Goal: Task Accomplishment & Management: Use online tool/utility

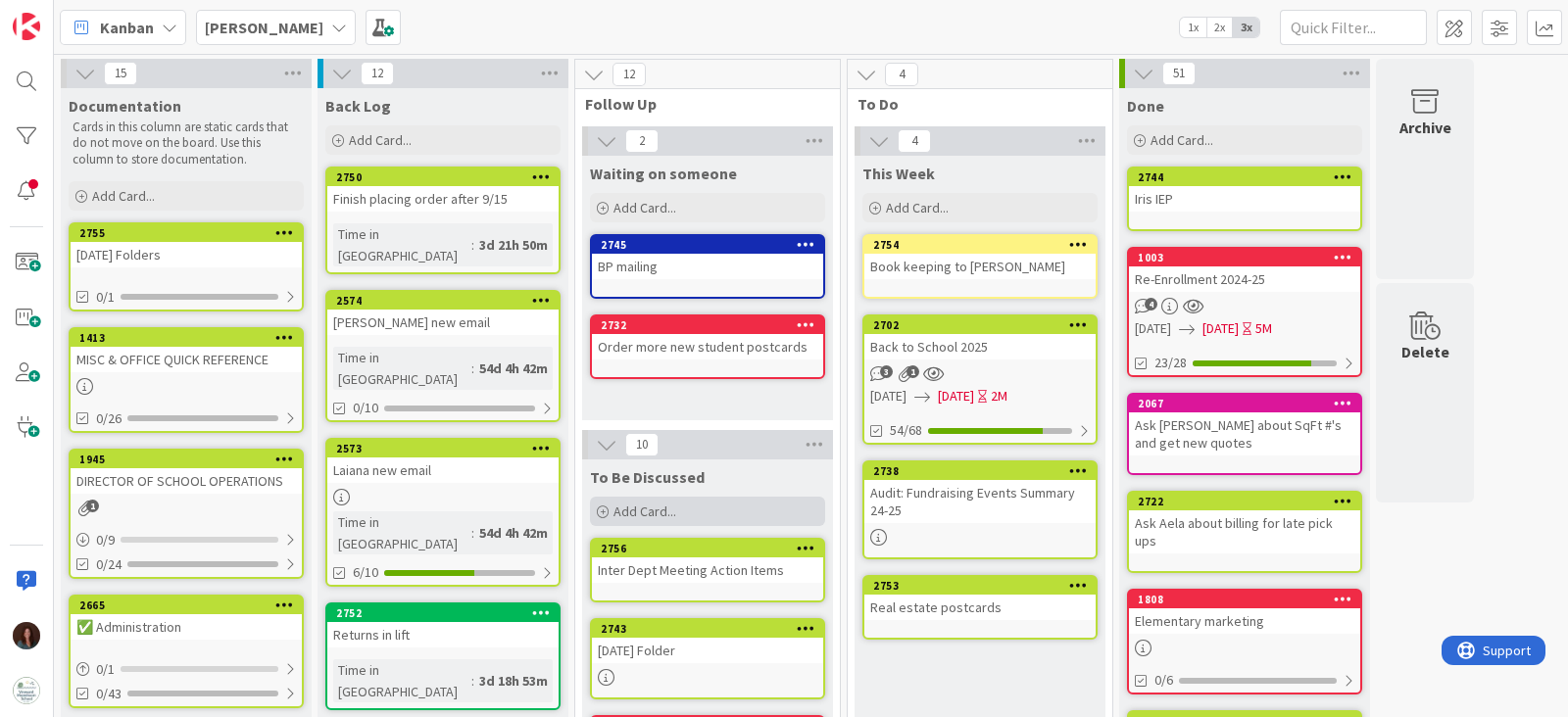
click at [670, 503] on span "Add Card..." at bounding box center [646, 511] width 63 height 18
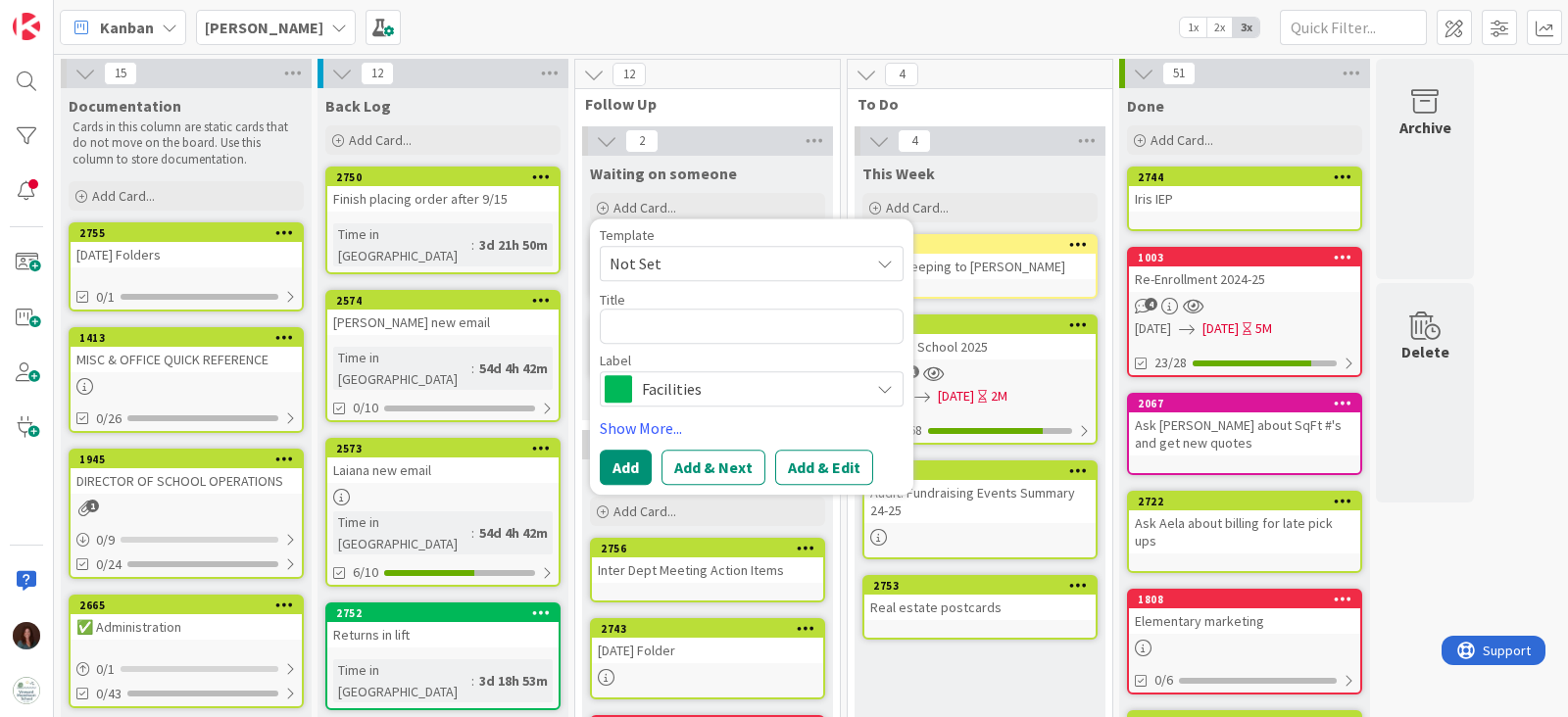
click at [680, 381] on span "Facilities" at bounding box center [750, 389] width 218 height 28
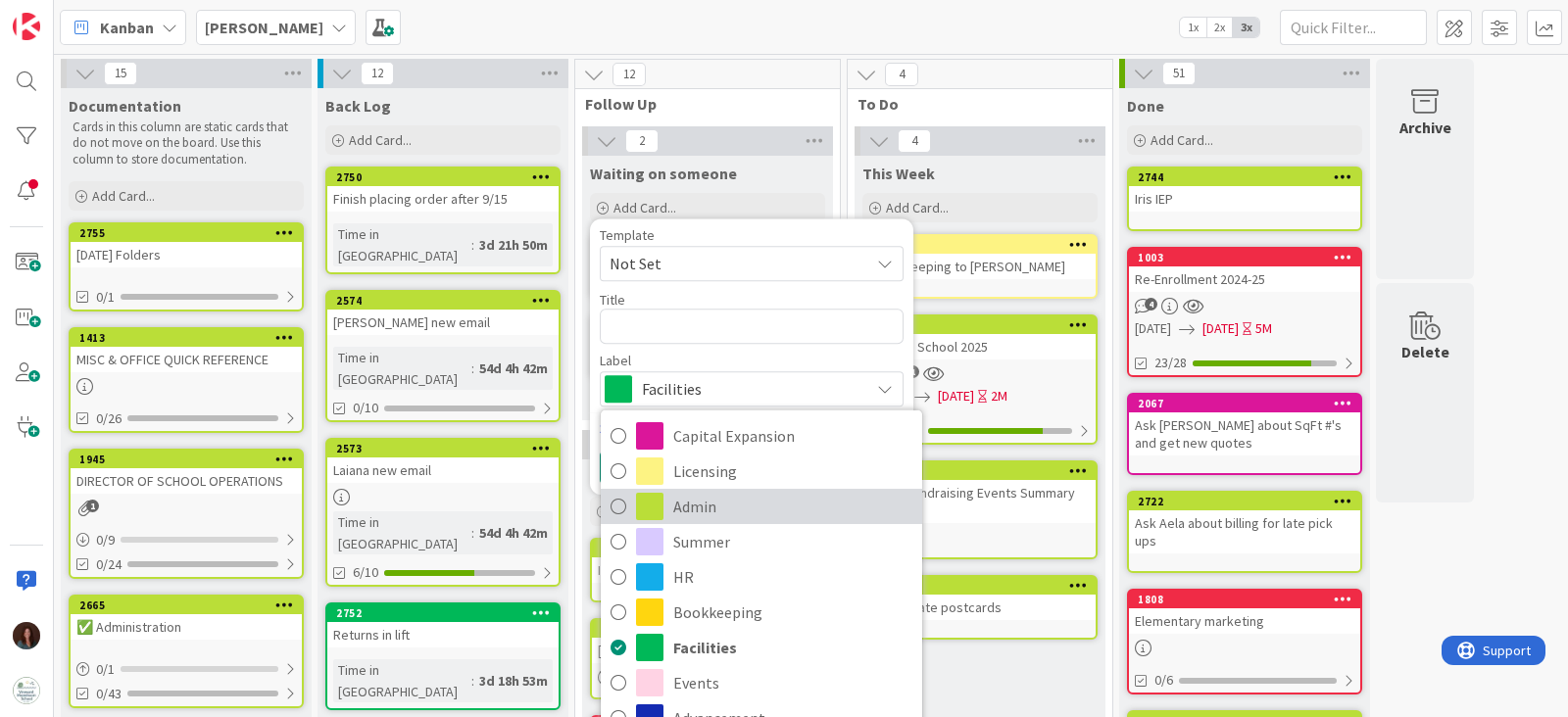
click at [734, 497] on span "Admin" at bounding box center [792, 506] width 239 height 30
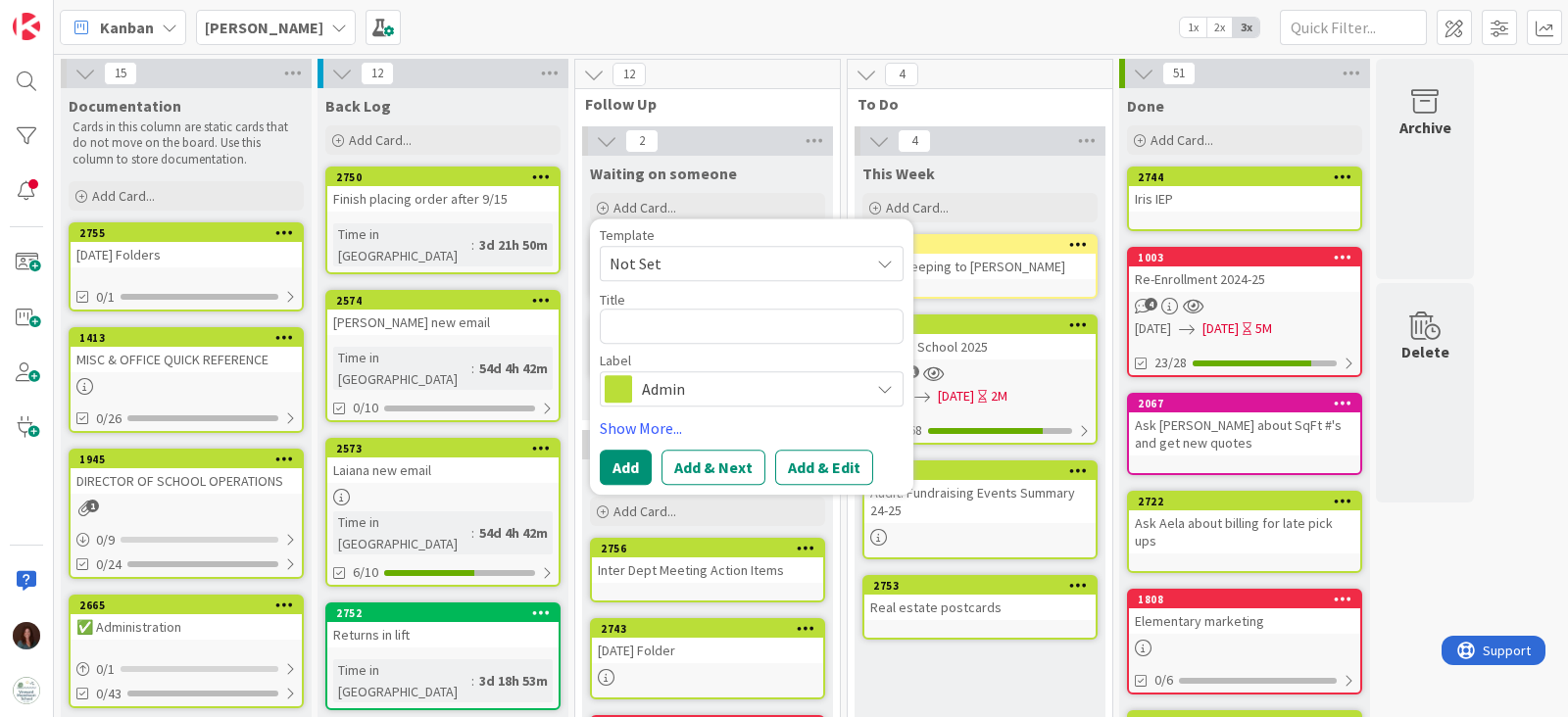
click at [687, 383] on span "Admin" at bounding box center [750, 389] width 218 height 28
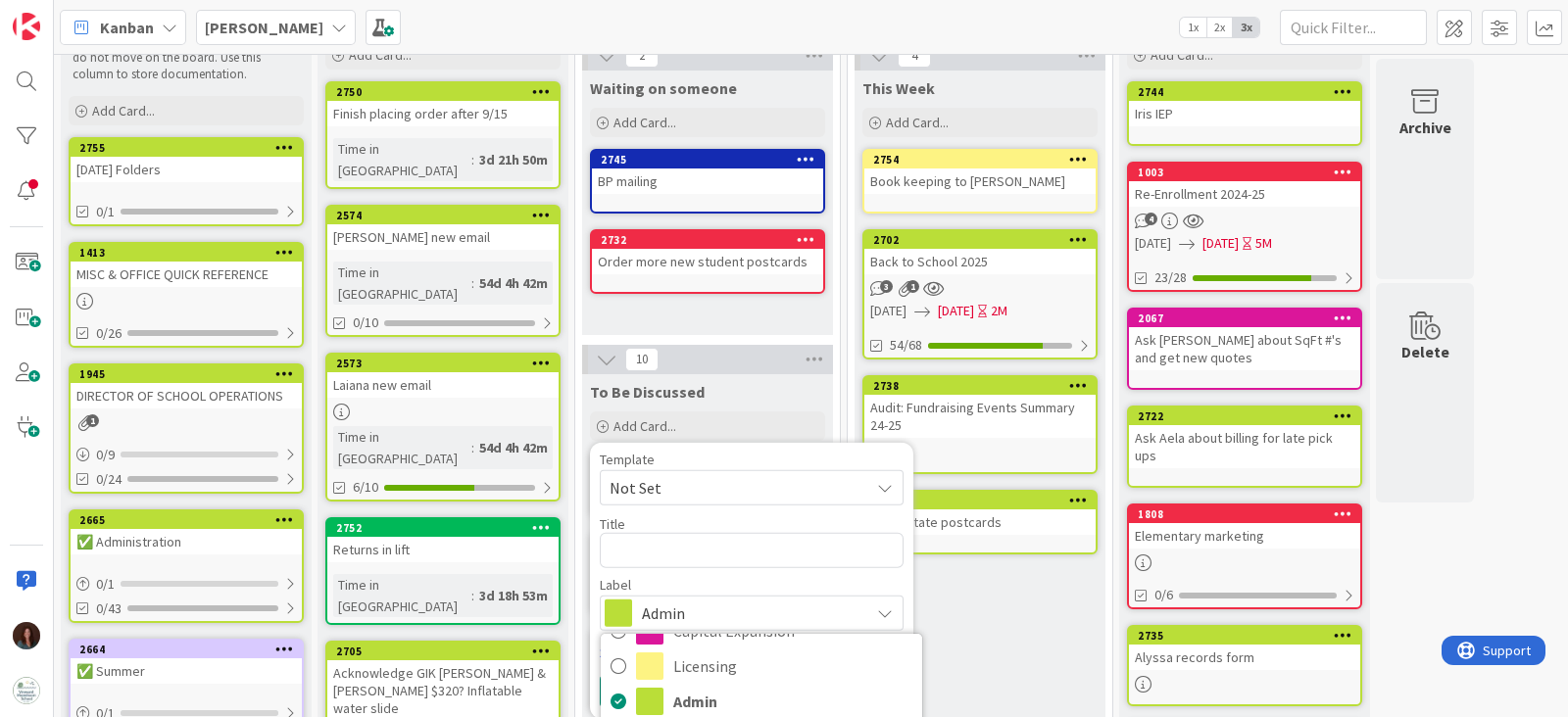
scroll to position [121, 0]
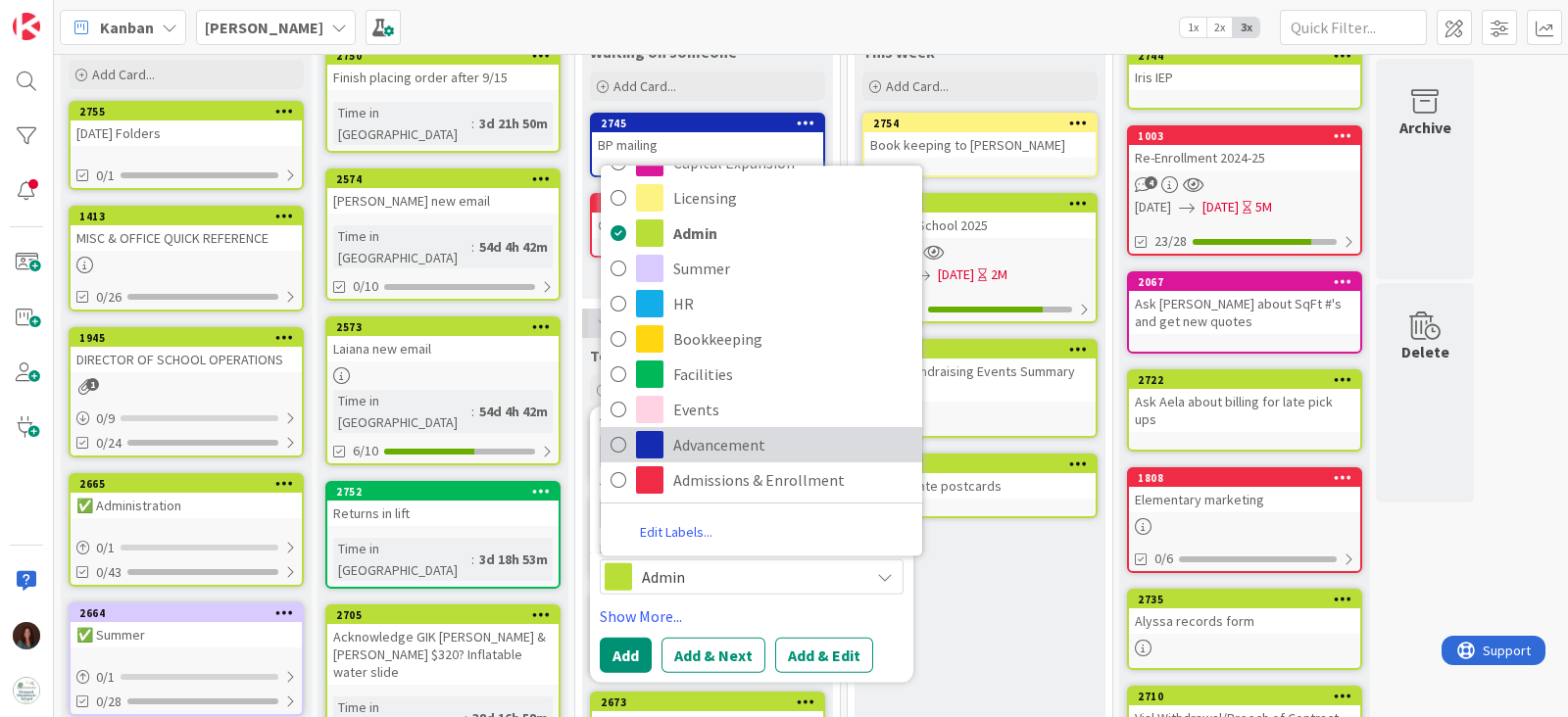
drag, startPoint x: 750, startPoint y: 439, endPoint x: 799, endPoint y: 460, distance: 53.3
click at [750, 440] on span "Advancement" at bounding box center [792, 445] width 239 height 30
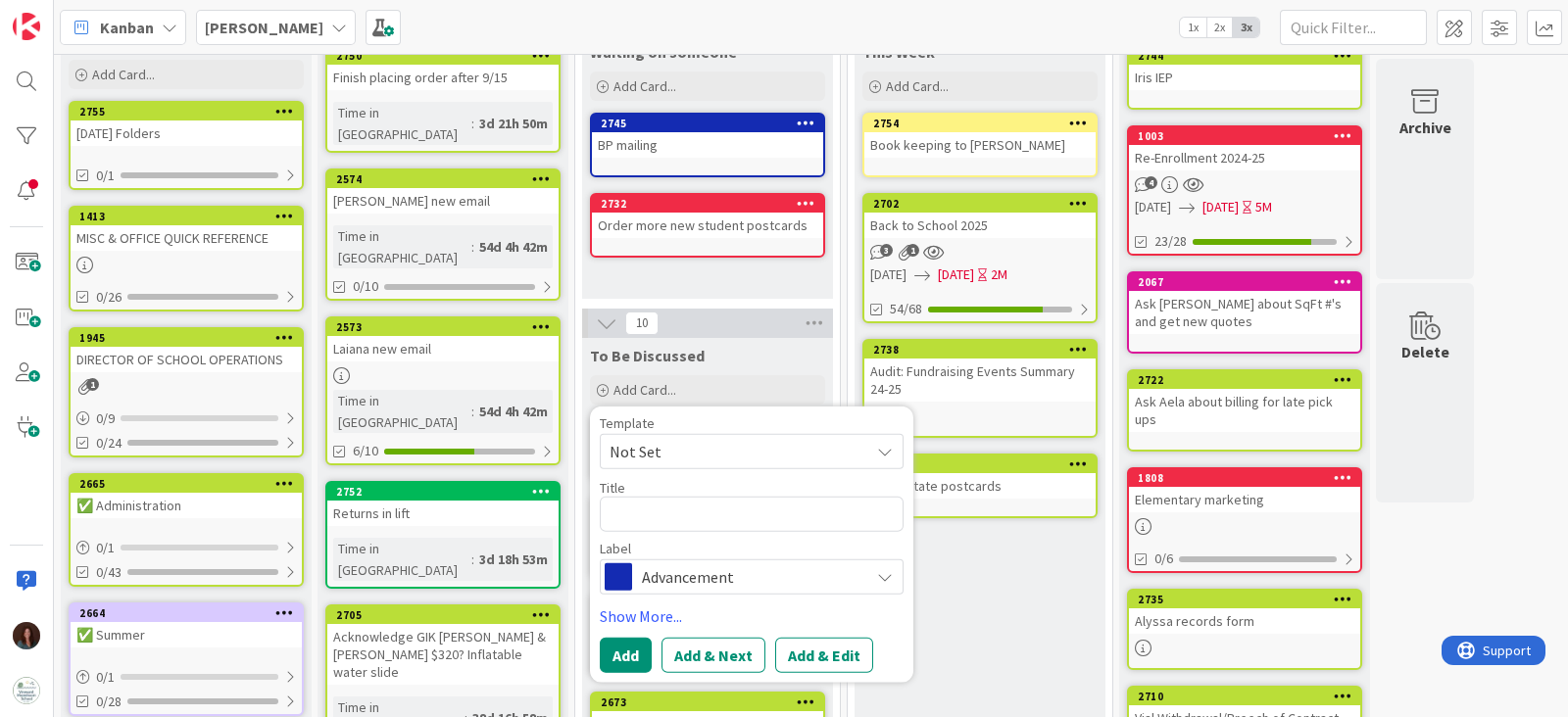
scroll to position [0, 0]
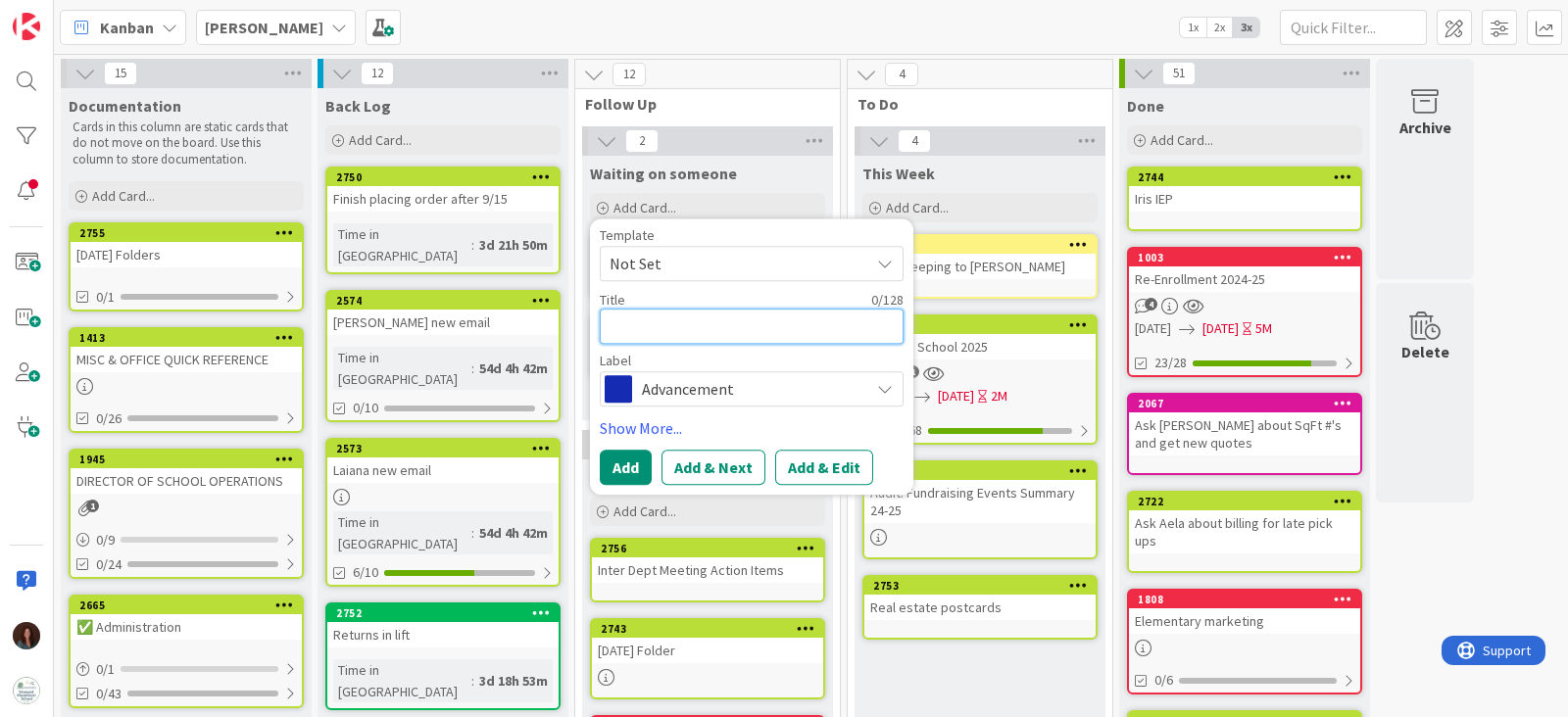
click at [700, 324] on textarea at bounding box center [752, 326] width 304 height 35
type textarea "A"
type textarea "x"
type textarea "Ad"
type textarea "x"
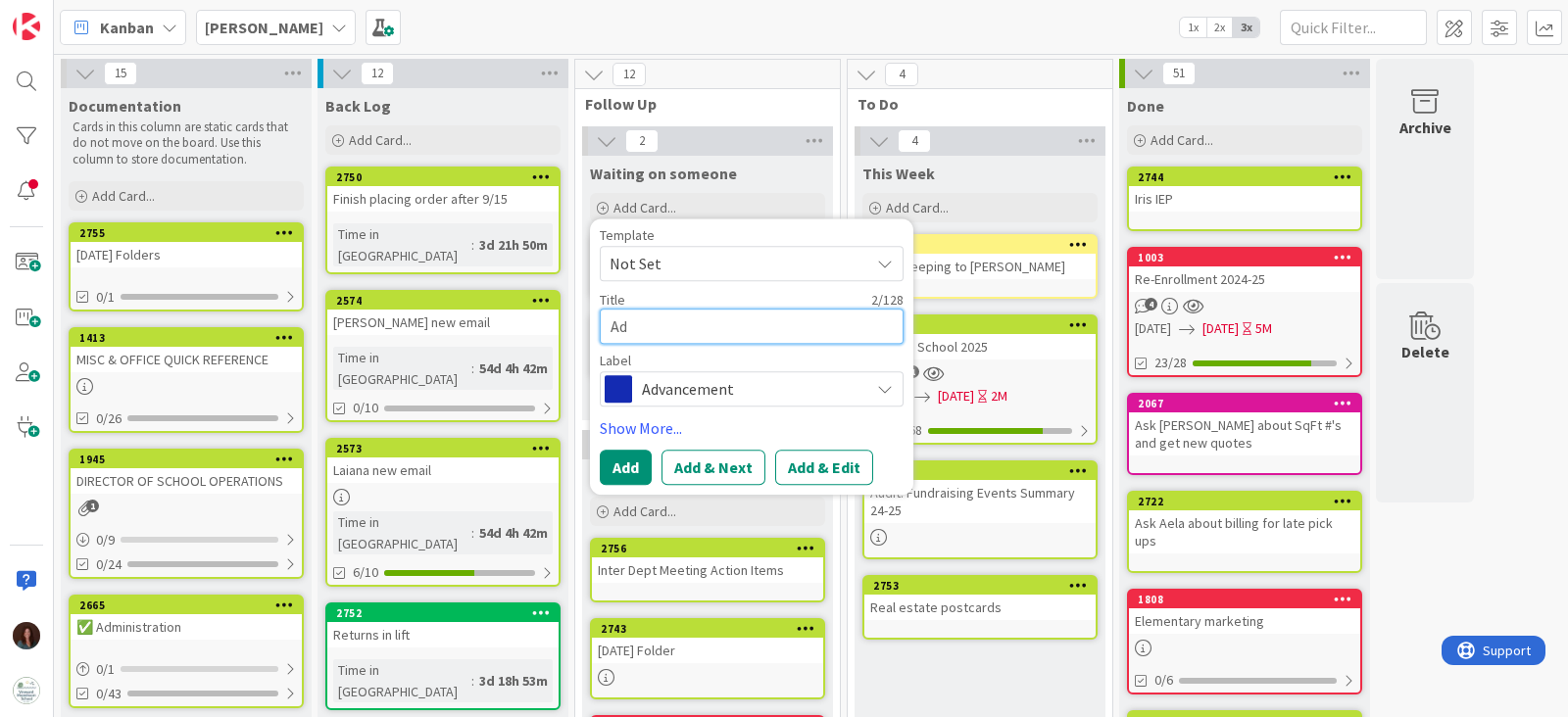
type textarea "Adv"
type textarea "x"
type textarea "Adva"
type textarea "x"
type textarea "Advan"
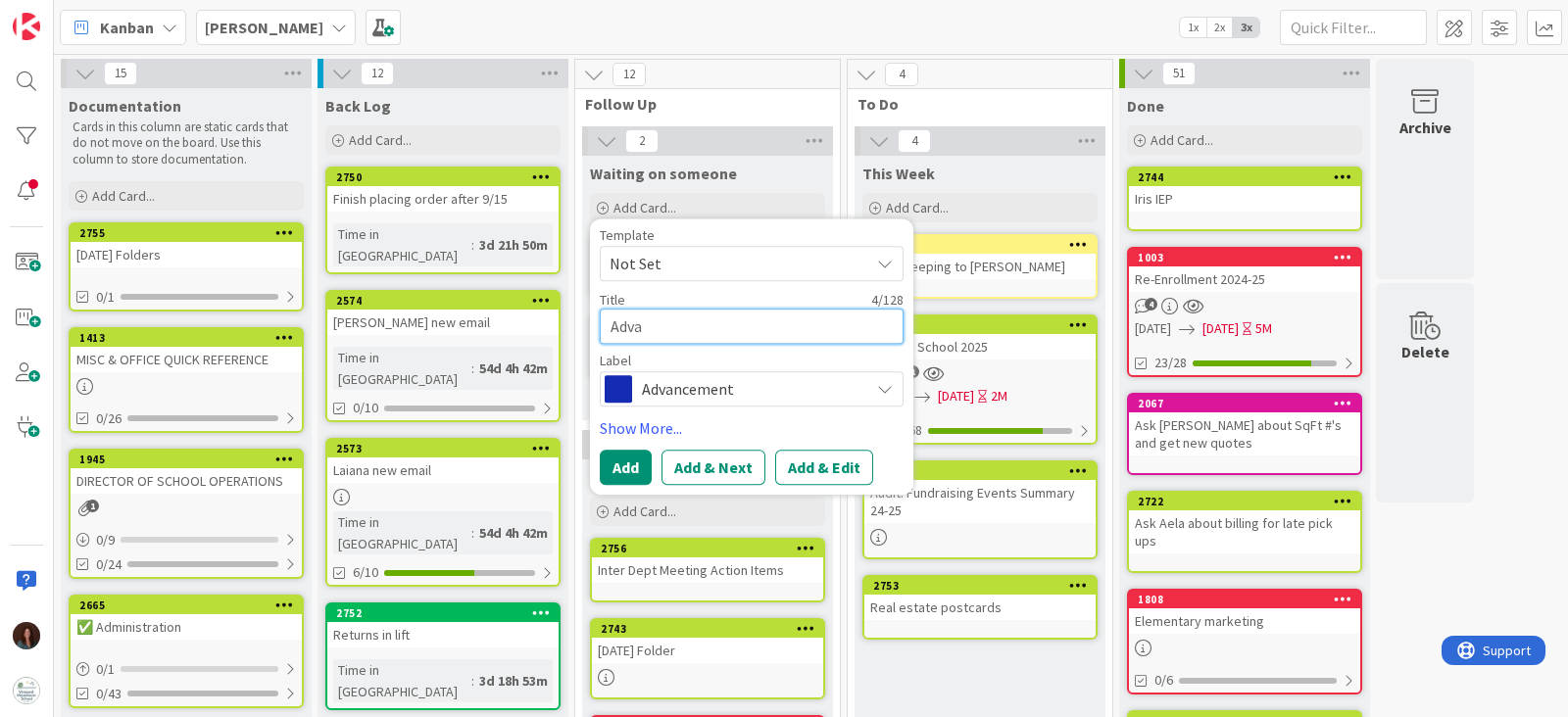
type textarea "x"
type textarea "Advanc"
type textarea "x"
type textarea "Advance"
type textarea "x"
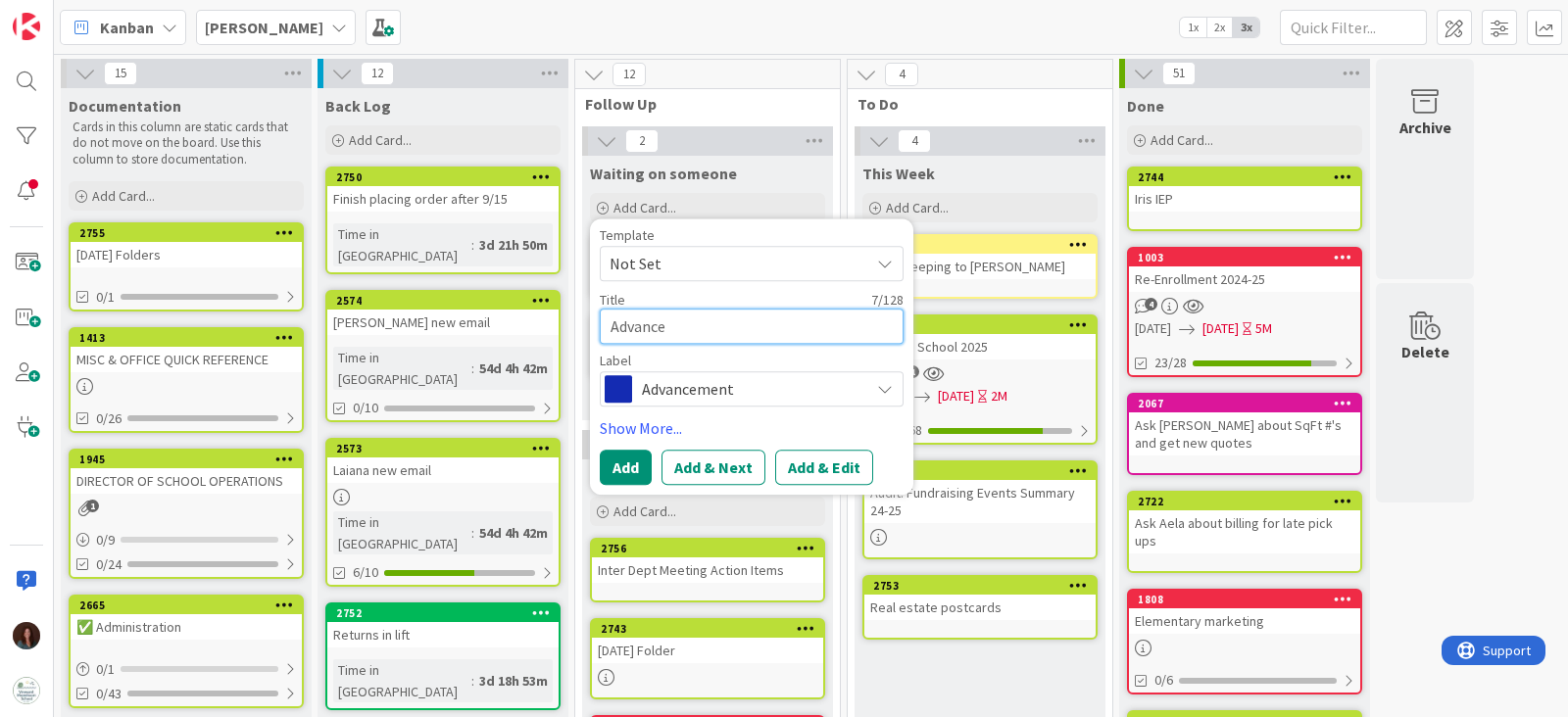
type textarea "Advancem"
type textarea "x"
type textarea "Advanceme"
type textarea "x"
type textarea "Advancemen"
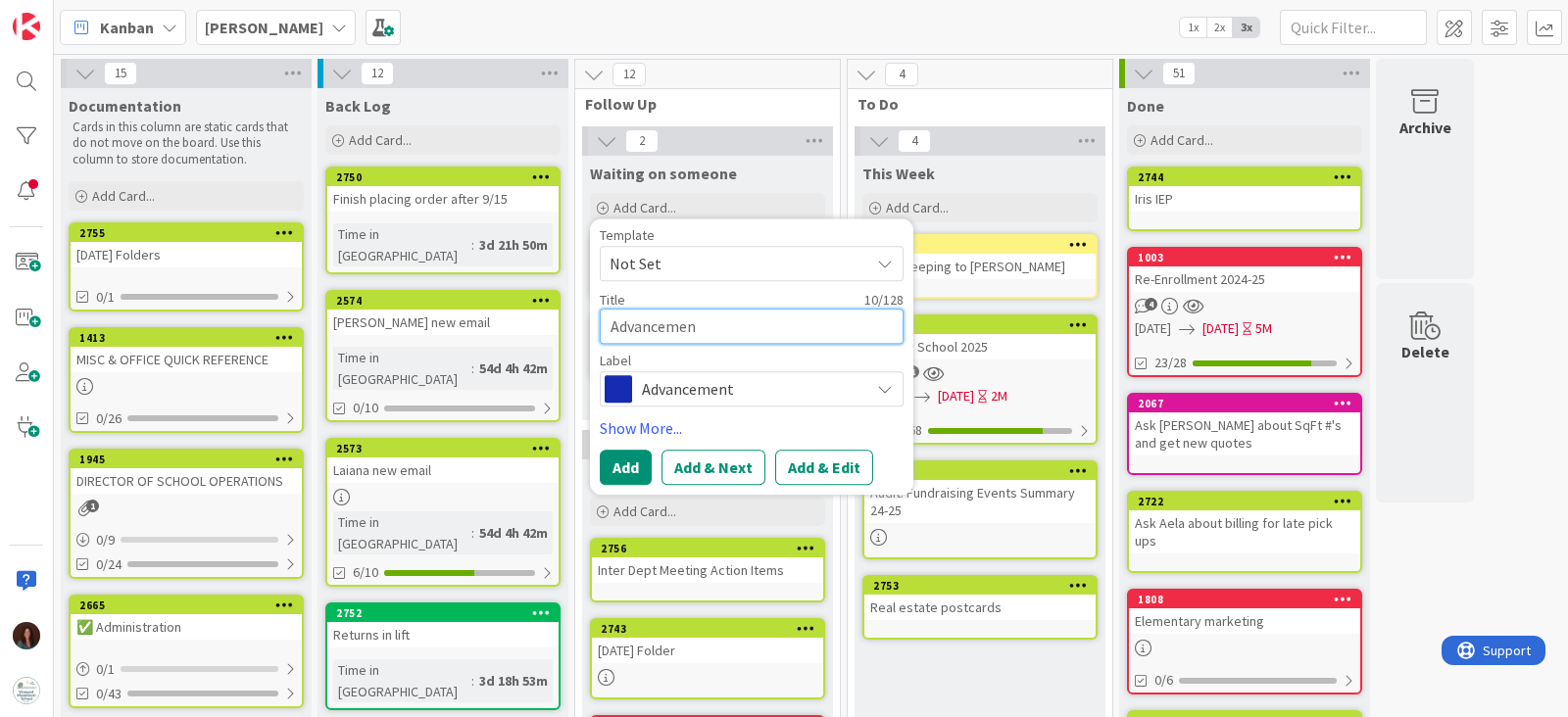
type textarea "x"
type textarea "Advancement"
type textarea "x"
type textarea "Advancement"
type textarea "x"
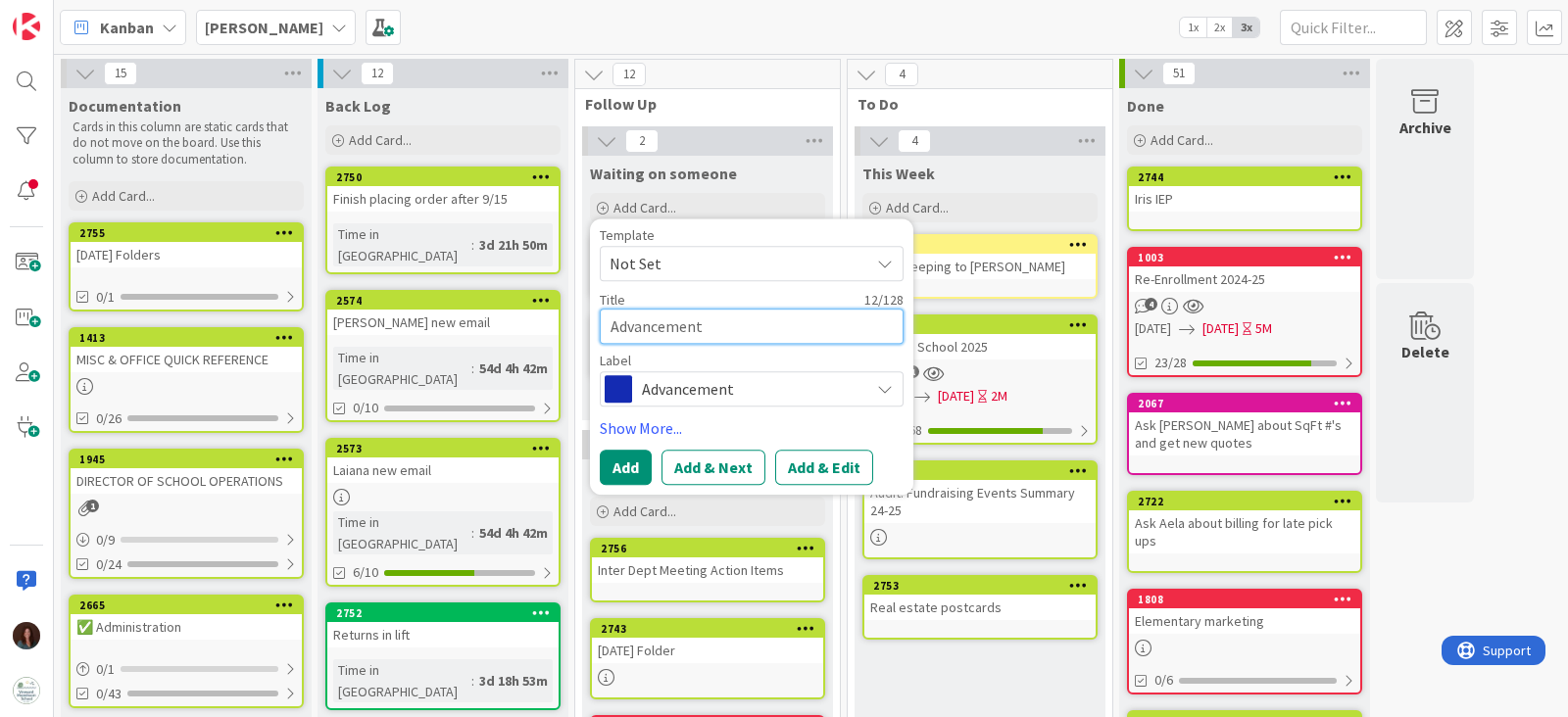
type textarea "Advancement A"
type textarea "x"
type textarea "Advancement Ac"
type textarea "x"
type textarea "Advancement Act"
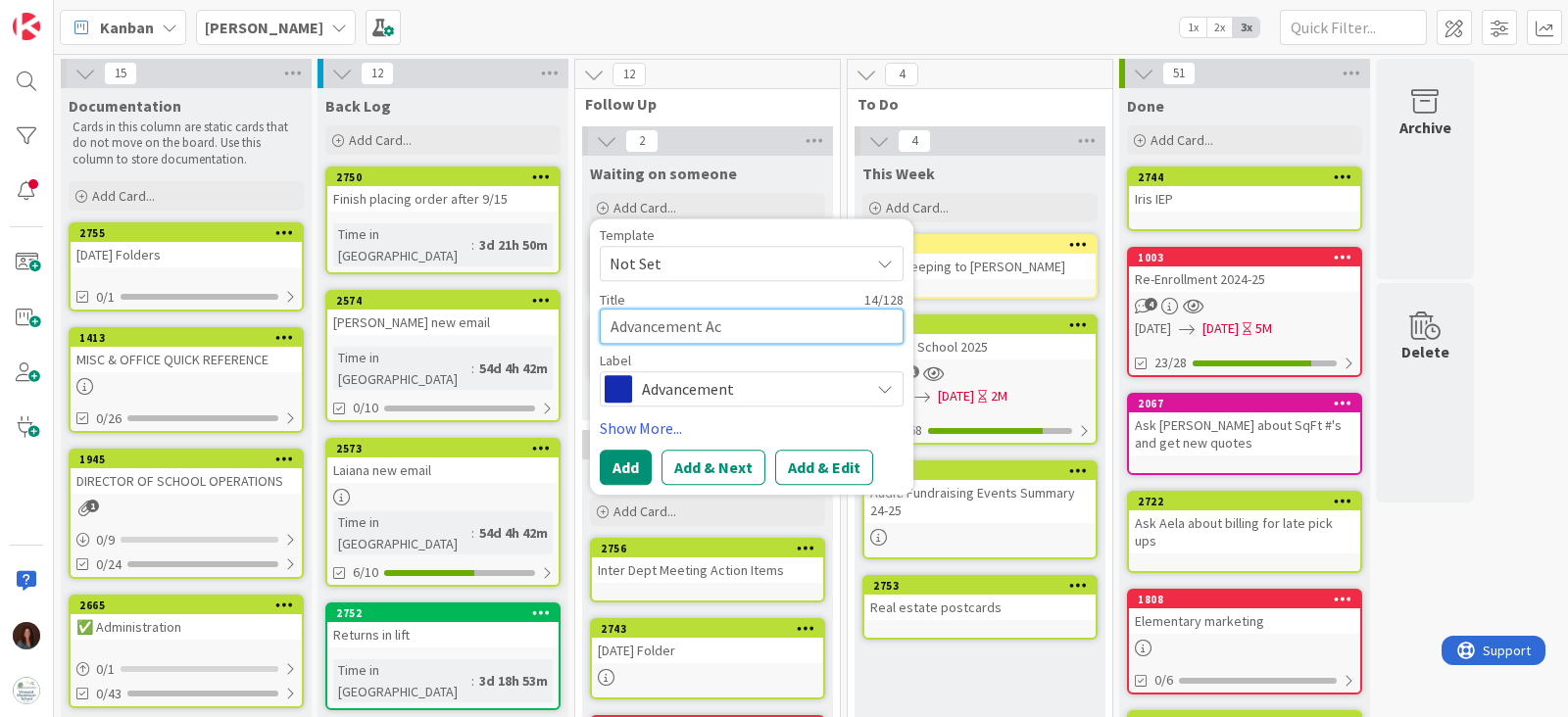
type textarea "x"
type textarea "Advancement Acti"
type textarea "x"
type textarea "Advancement Actio"
type textarea "x"
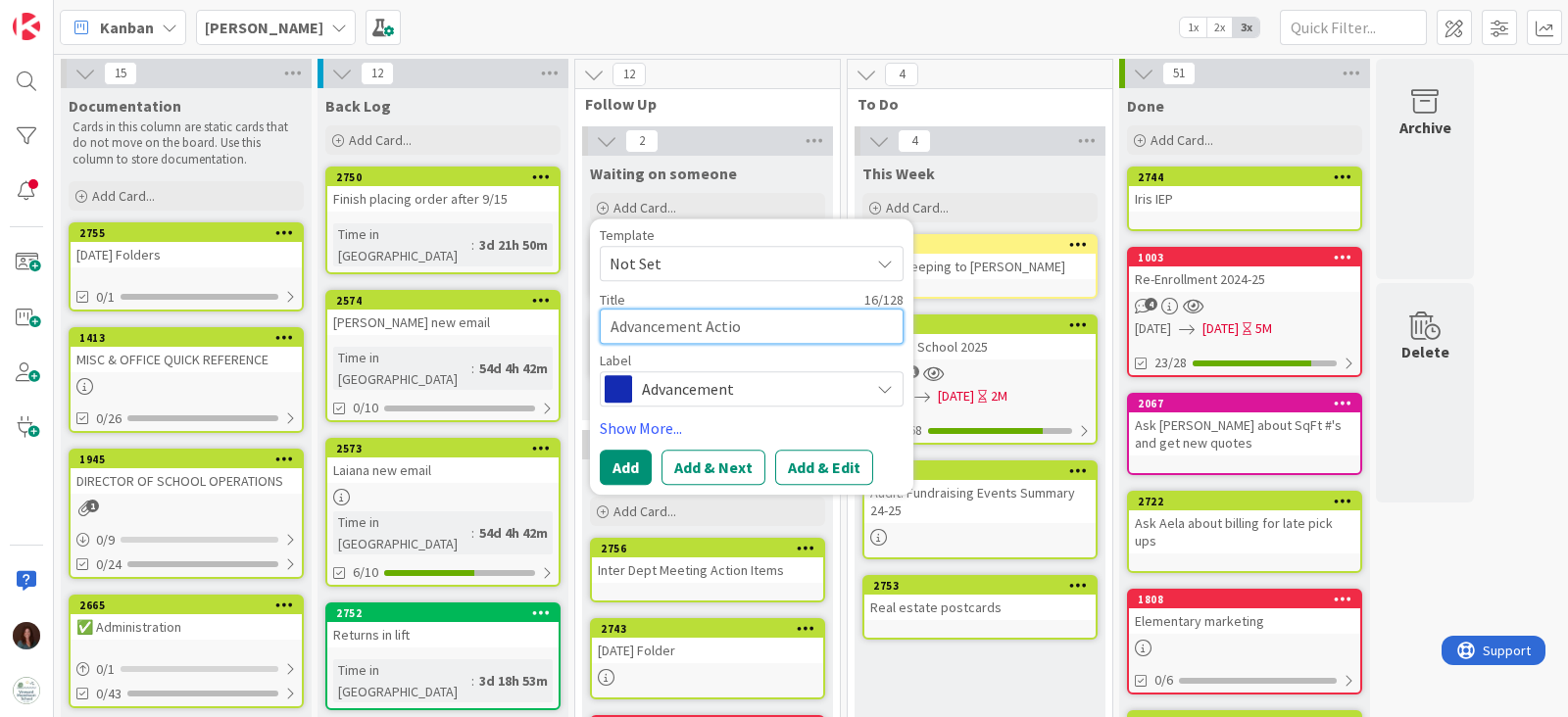
type textarea "Advancement Action"
type textarea "x"
type textarea "Advancement Action"
type textarea "x"
type textarea "Advancement Action I"
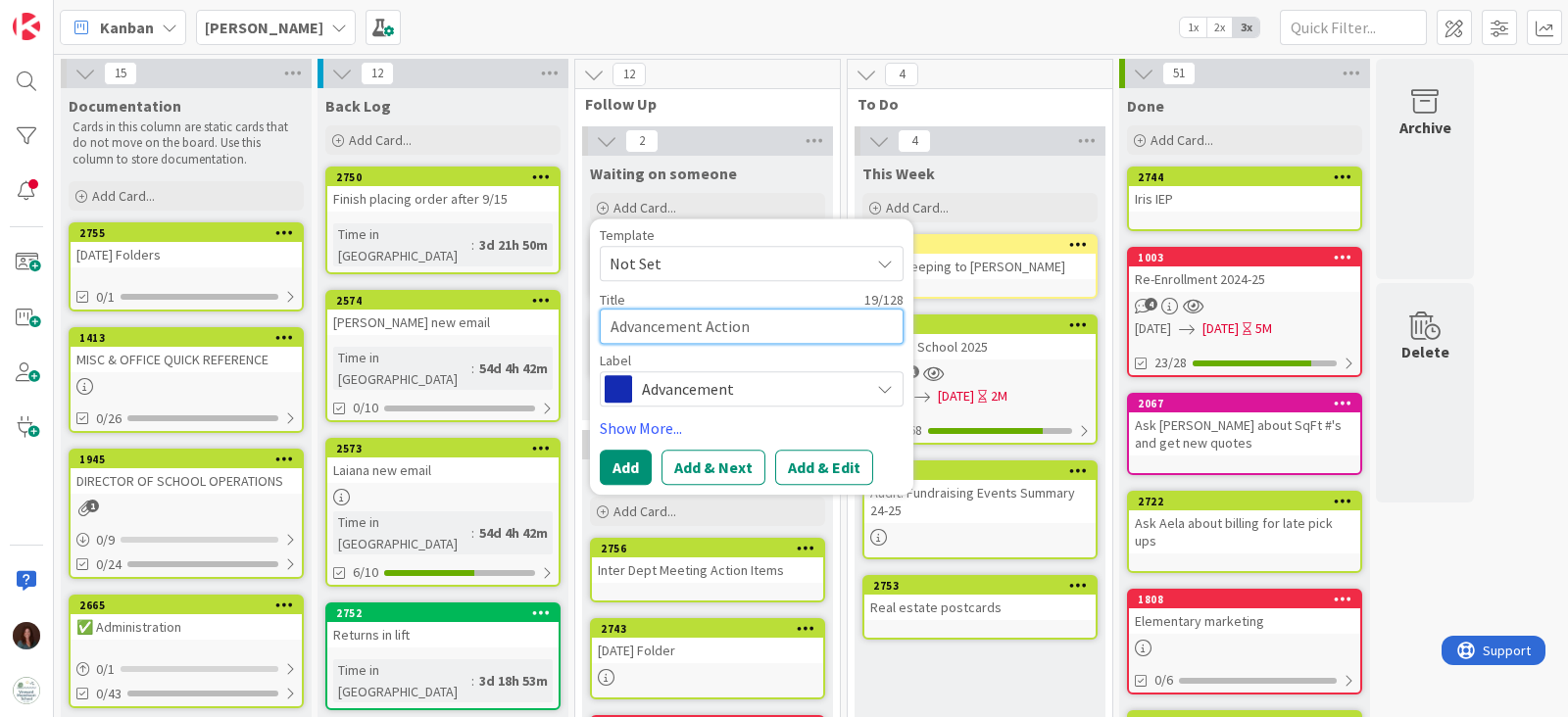
type textarea "x"
type textarea "Advancement Action It"
type textarea "x"
type textarea "Advancement Action Ite"
type textarea "x"
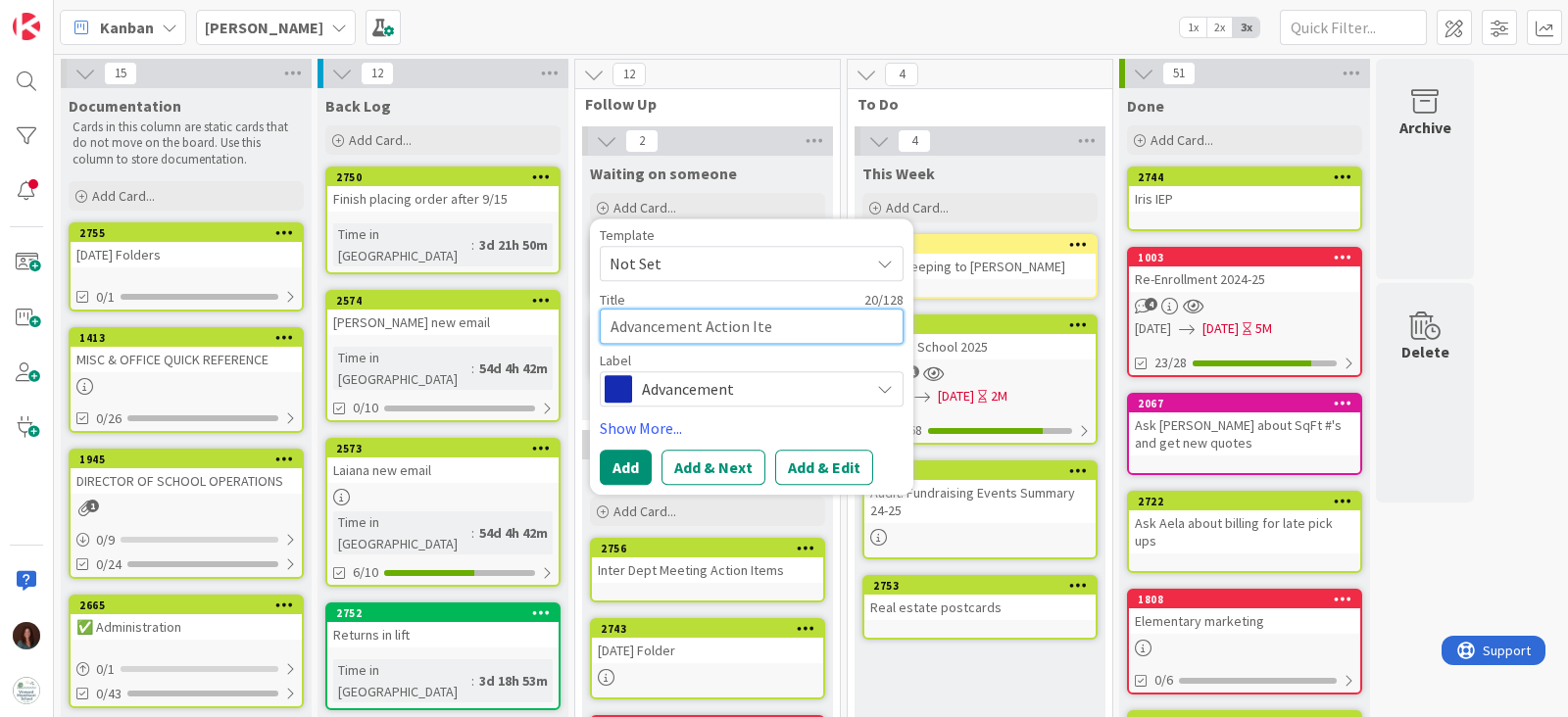
type textarea "Advancement Action Item"
type textarea "x"
type textarea "Advancement Action Items"
type textarea "x"
type textarea "Advancement Action Items"
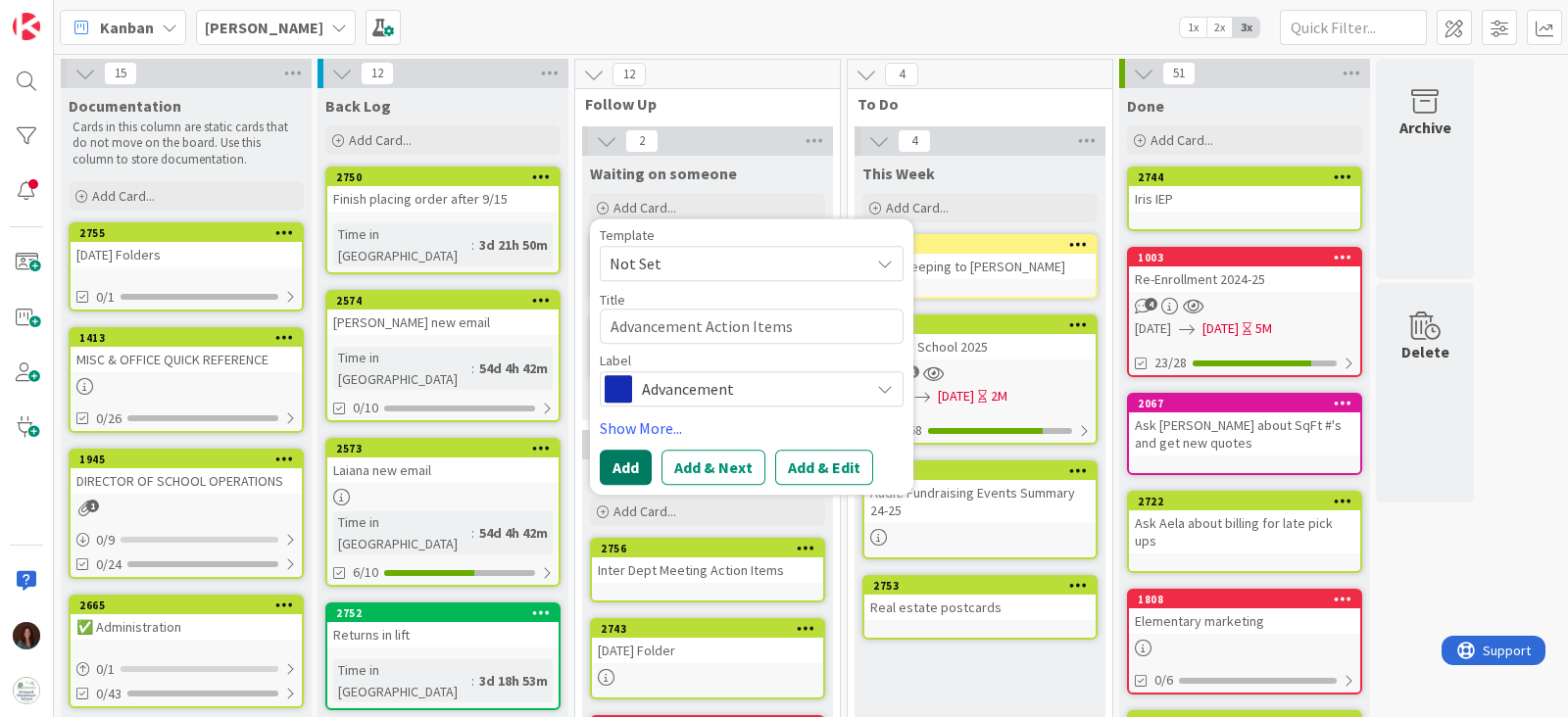
click at [626, 459] on button "Add" at bounding box center [626, 467] width 52 height 35
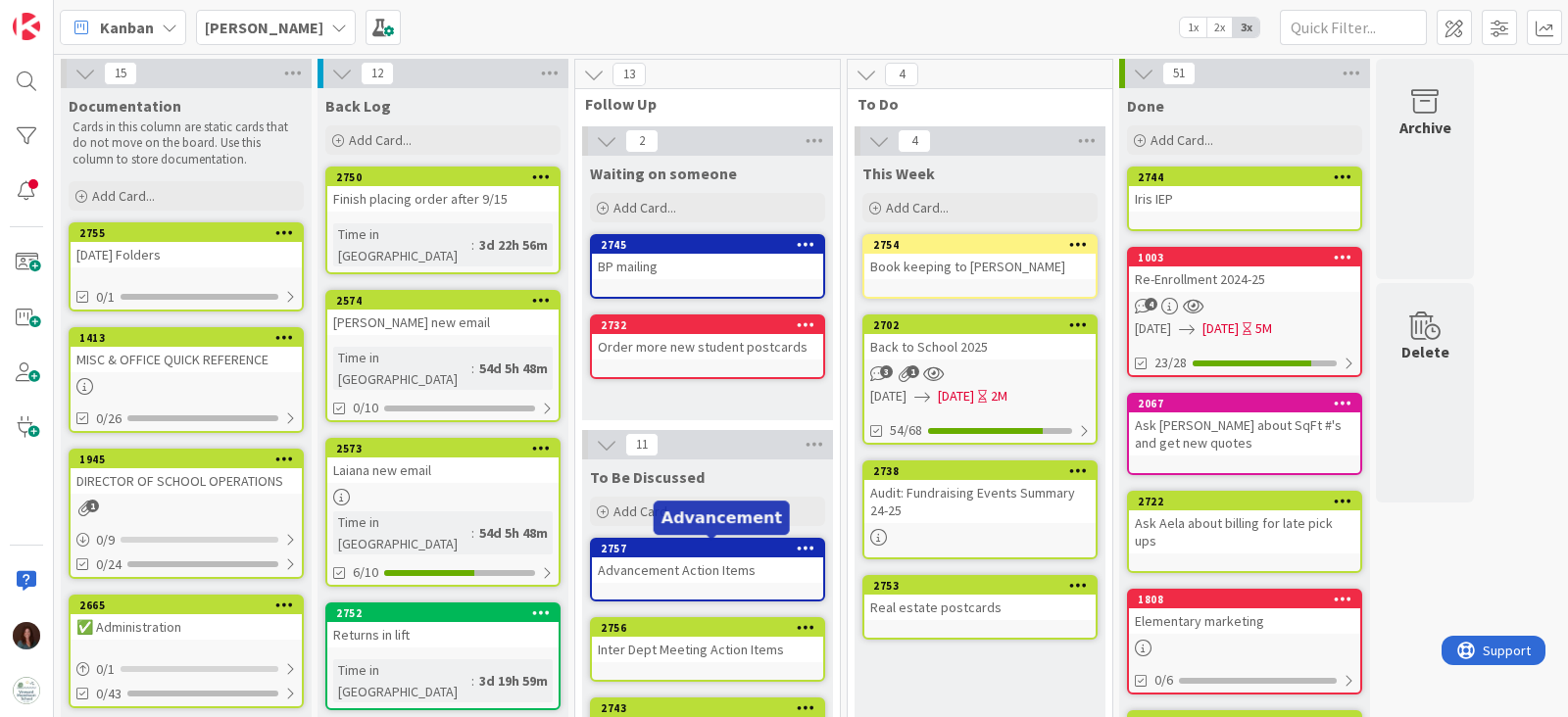
click at [692, 554] on div "2757" at bounding box center [713, 549] width 223 height 14
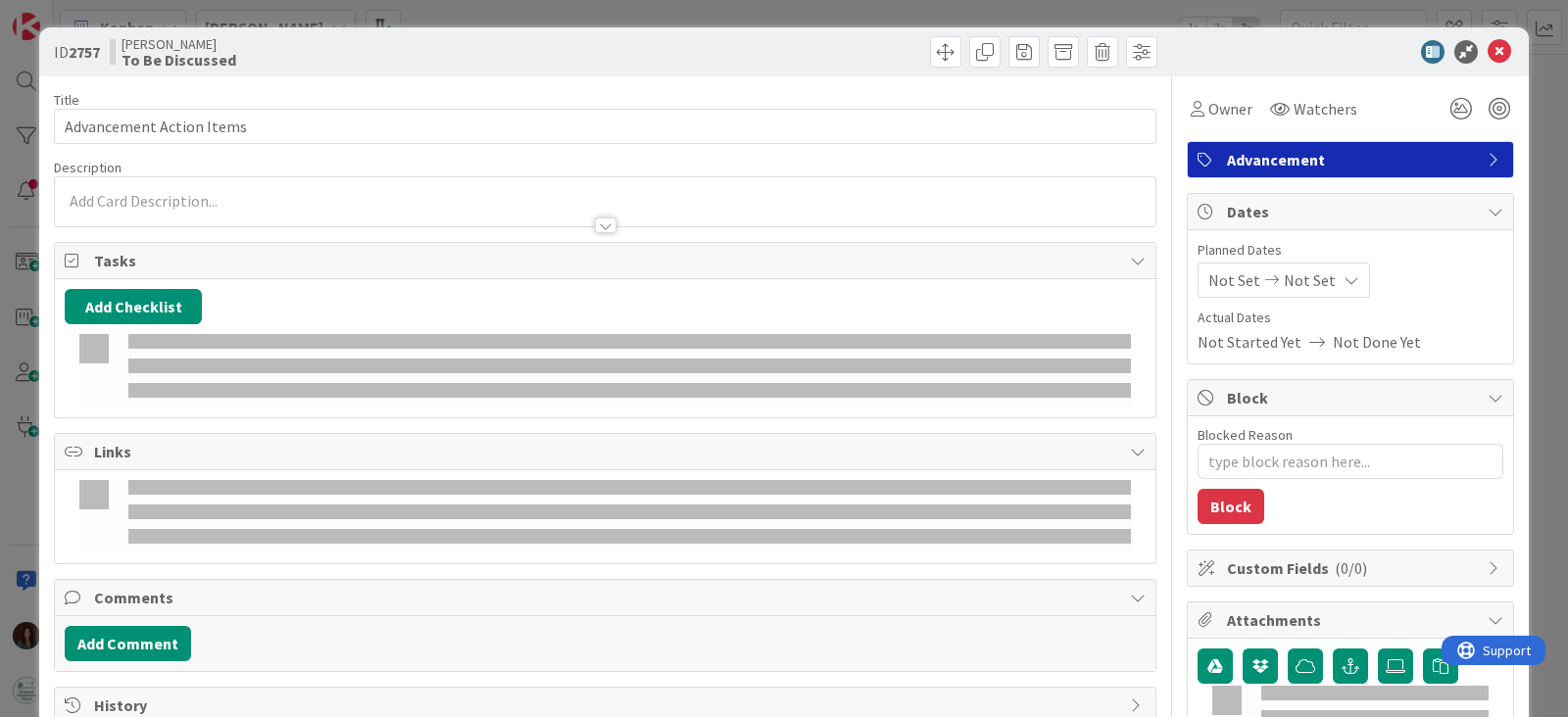
type textarea "x"
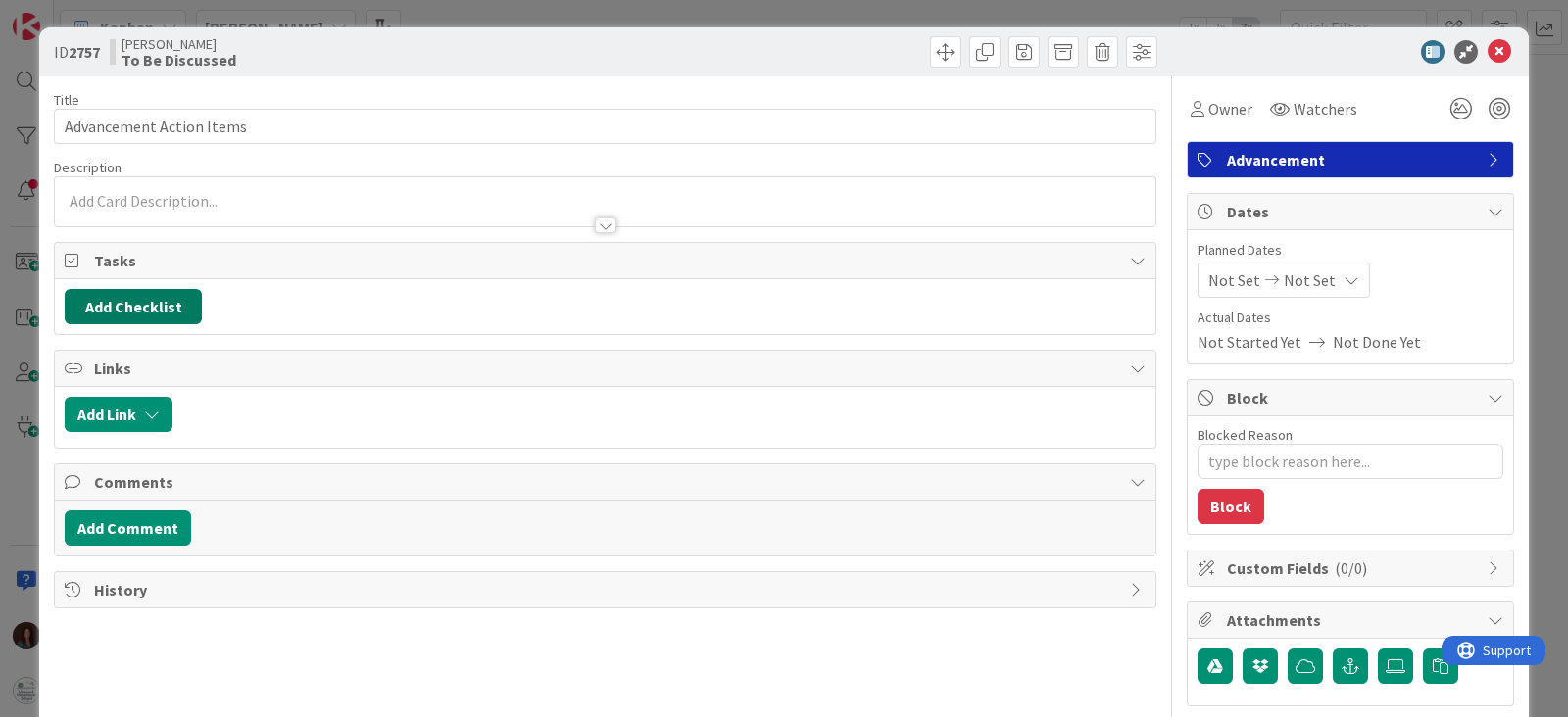
click at [179, 312] on button "Add Checklist" at bounding box center [133, 306] width 137 height 35
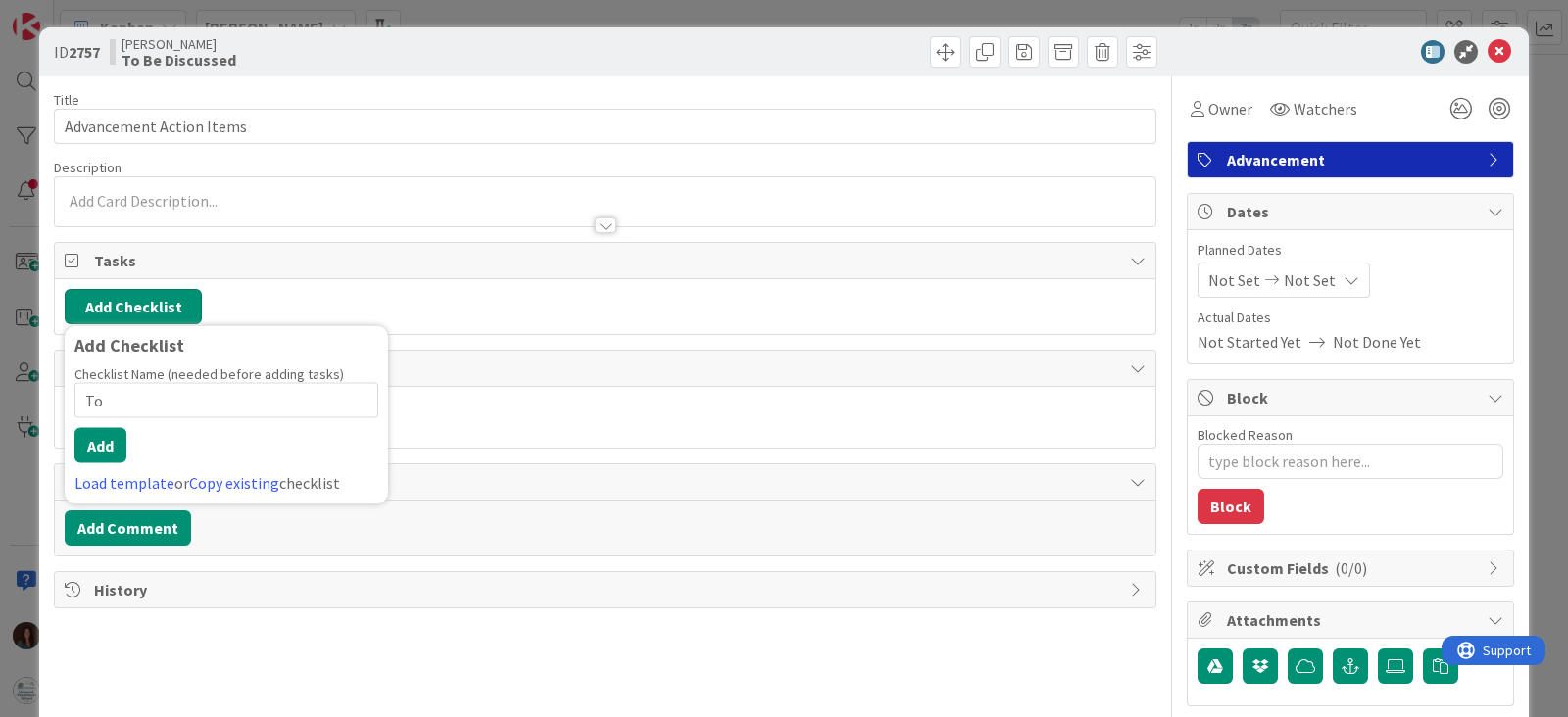
type input "T"
type input "Action Items"
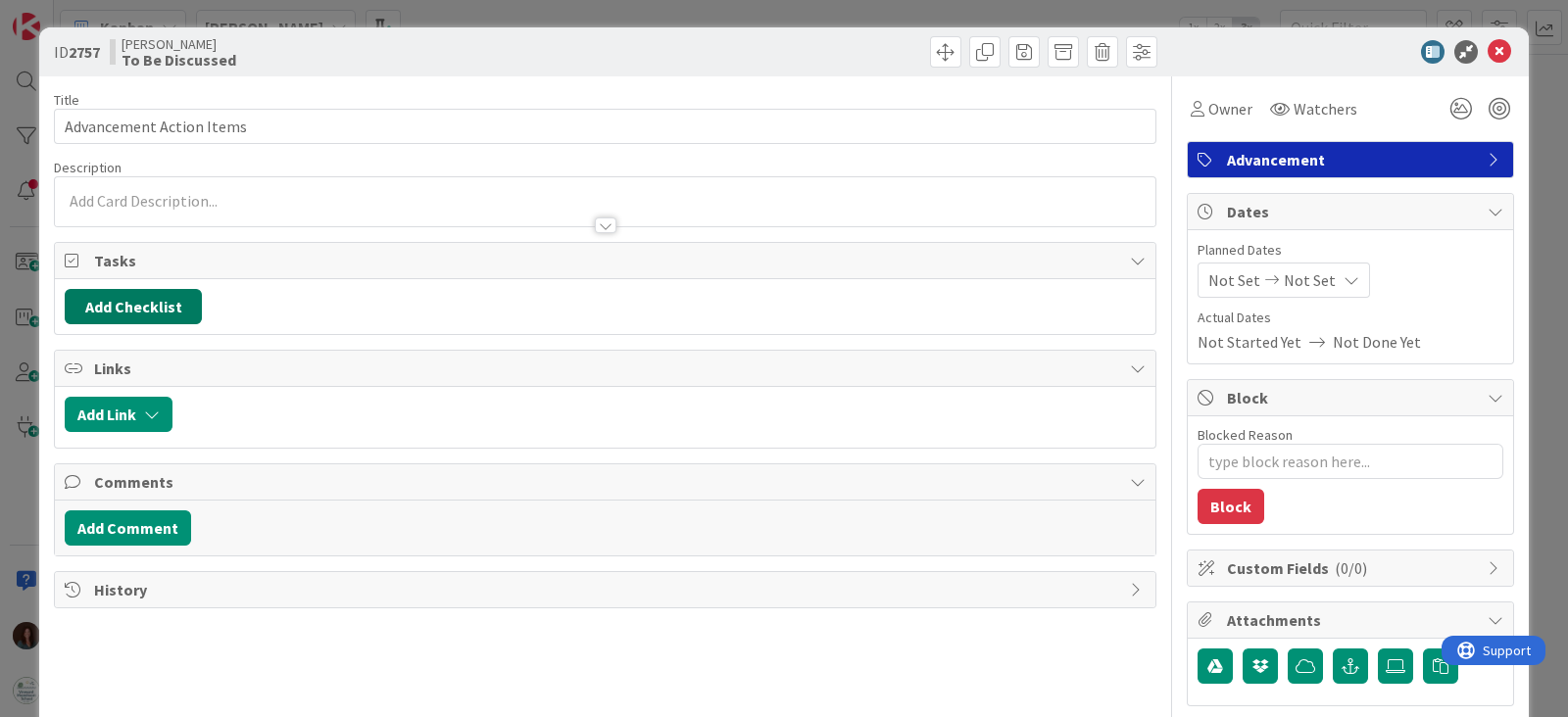
type textarea "x"
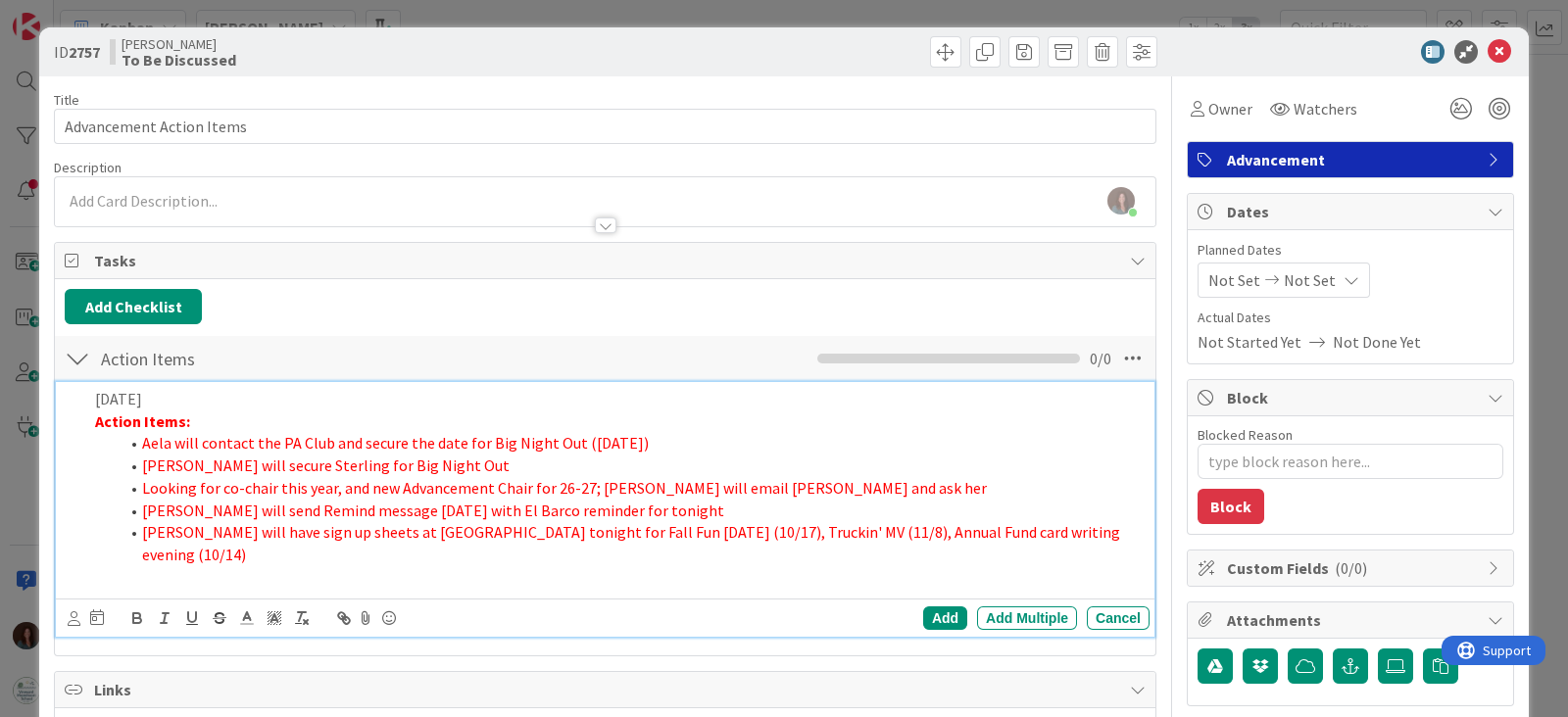
click at [1060, 528] on li "[PERSON_NAME] will have sign up sheets at [GEOGRAPHIC_DATA] tonight for Fall Fu…" at bounding box center [630, 543] width 1023 height 44
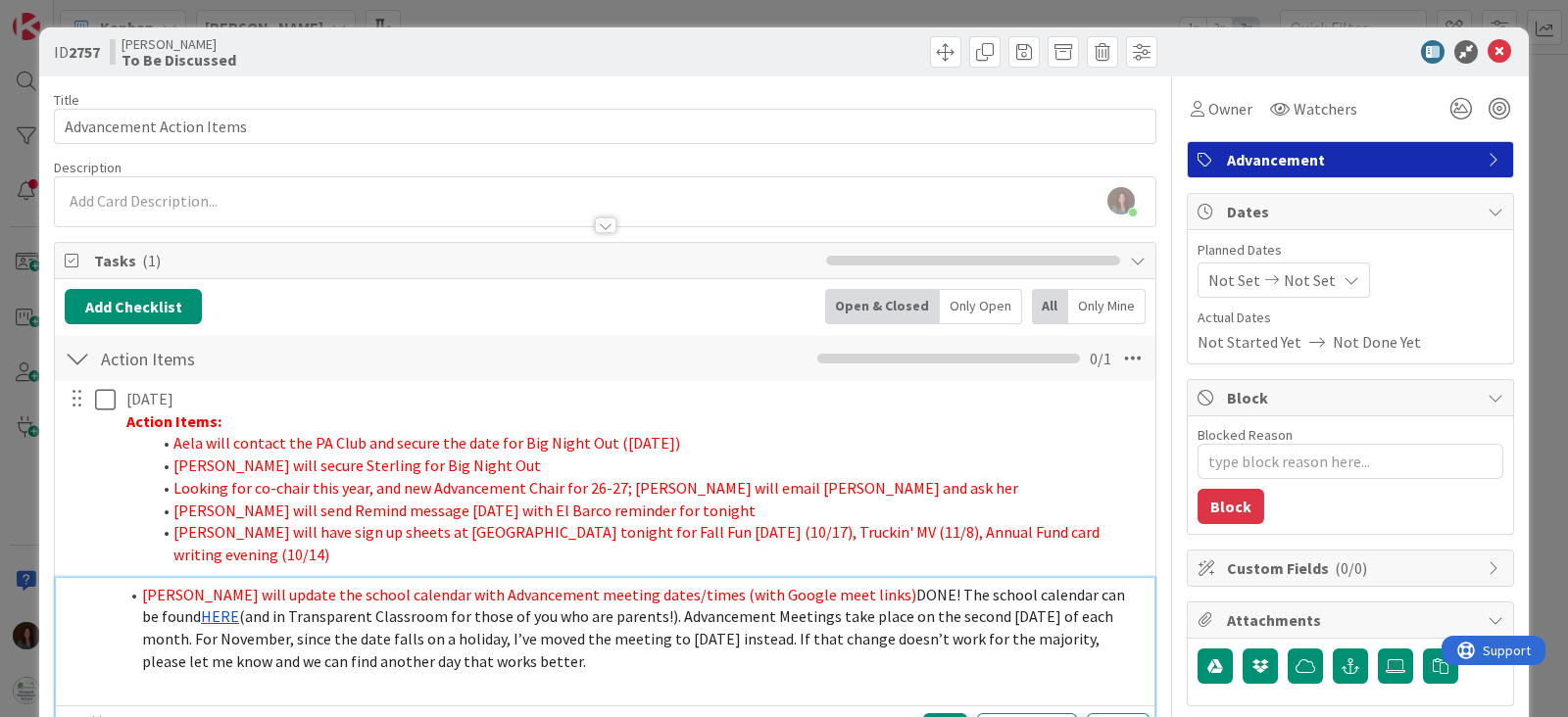
drag, startPoint x: 327, startPoint y: 618, endPoint x: 50, endPoint y: 575, distance: 280.3
click at [50, 575] on div "ID 2757 Rhiannon To Be Discussed Title 24 / 128 Advancement Action Items Descri…" at bounding box center [784, 669] width 1490 height 1283
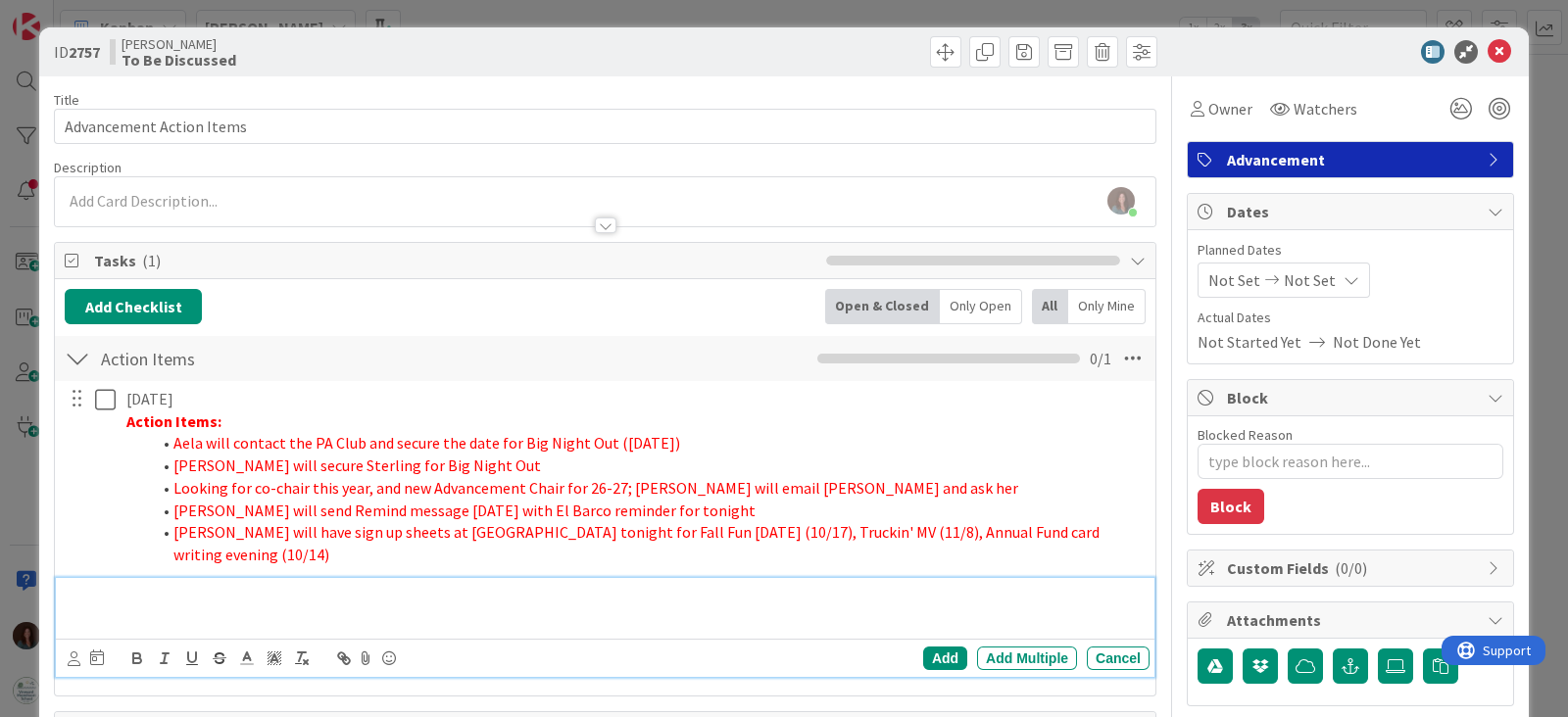
click at [1132, 638] on div "Add Add Multiple Cancel" at bounding box center [605, 657] width 1099 height 38
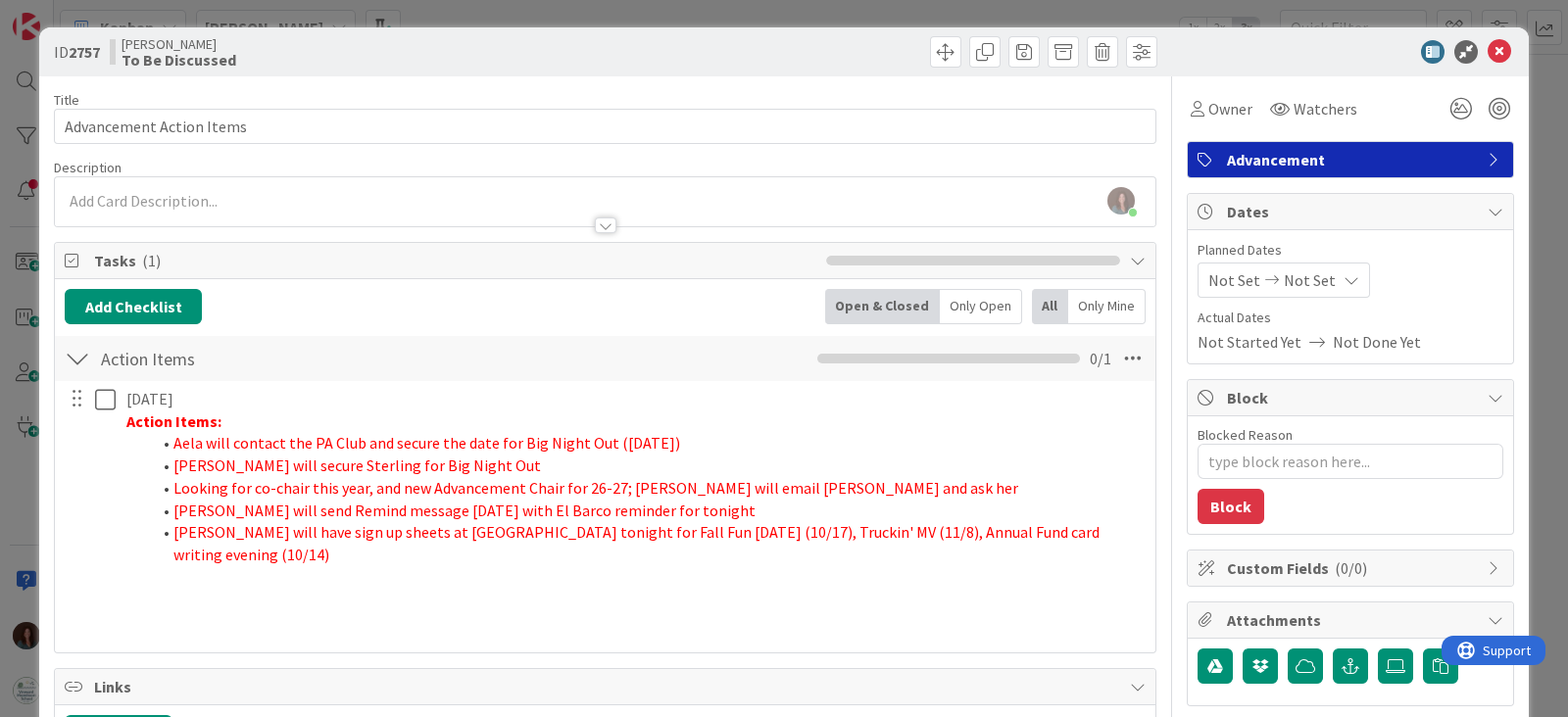
click at [1108, 632] on div "Title 24 / 128 Advancement Action Items Description [PERSON_NAME] joined 10 m a…" at bounding box center [605, 686] width 1103 height 1219
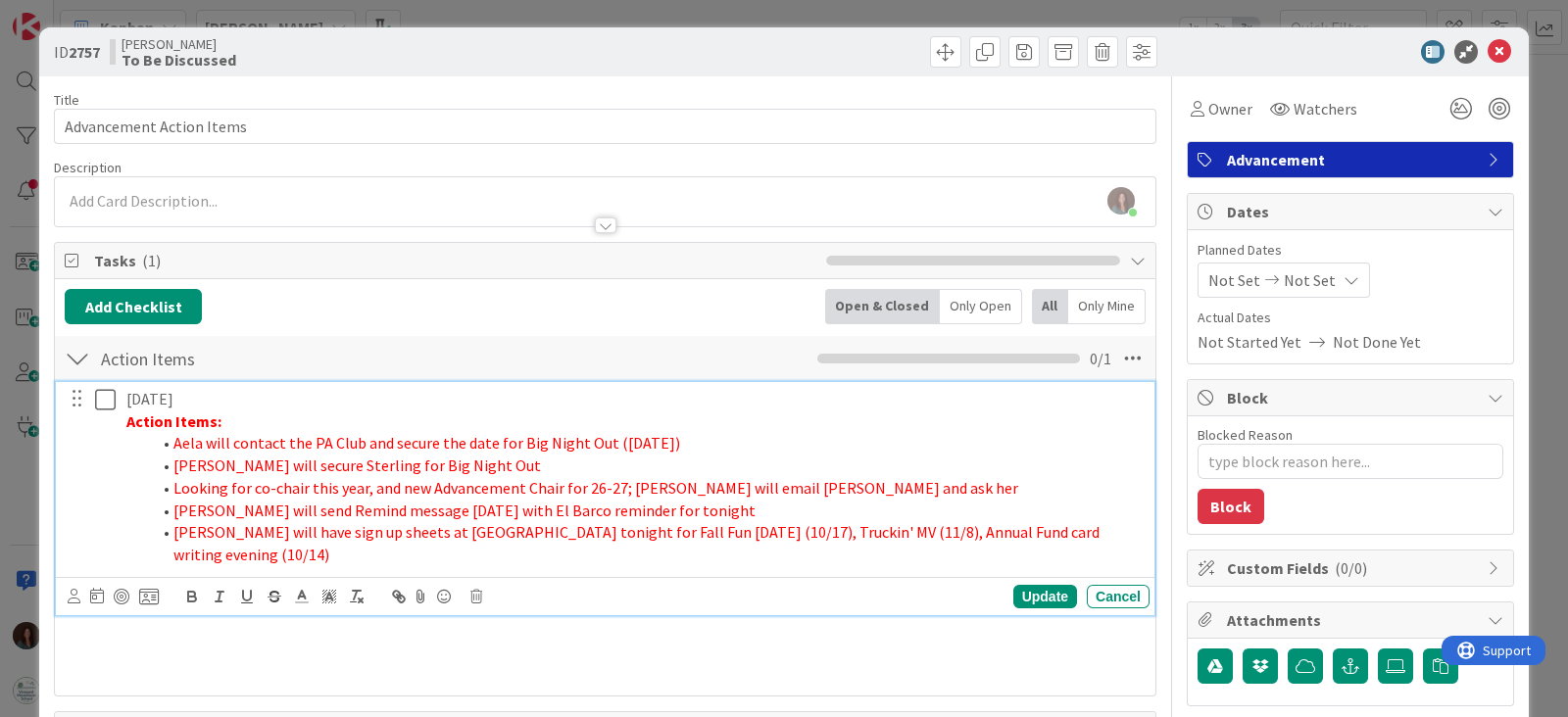
click at [1093, 539] on li "[PERSON_NAME] will have sign up sheets at [GEOGRAPHIC_DATA] tonight for Fall Fu…" at bounding box center [646, 543] width 991 height 44
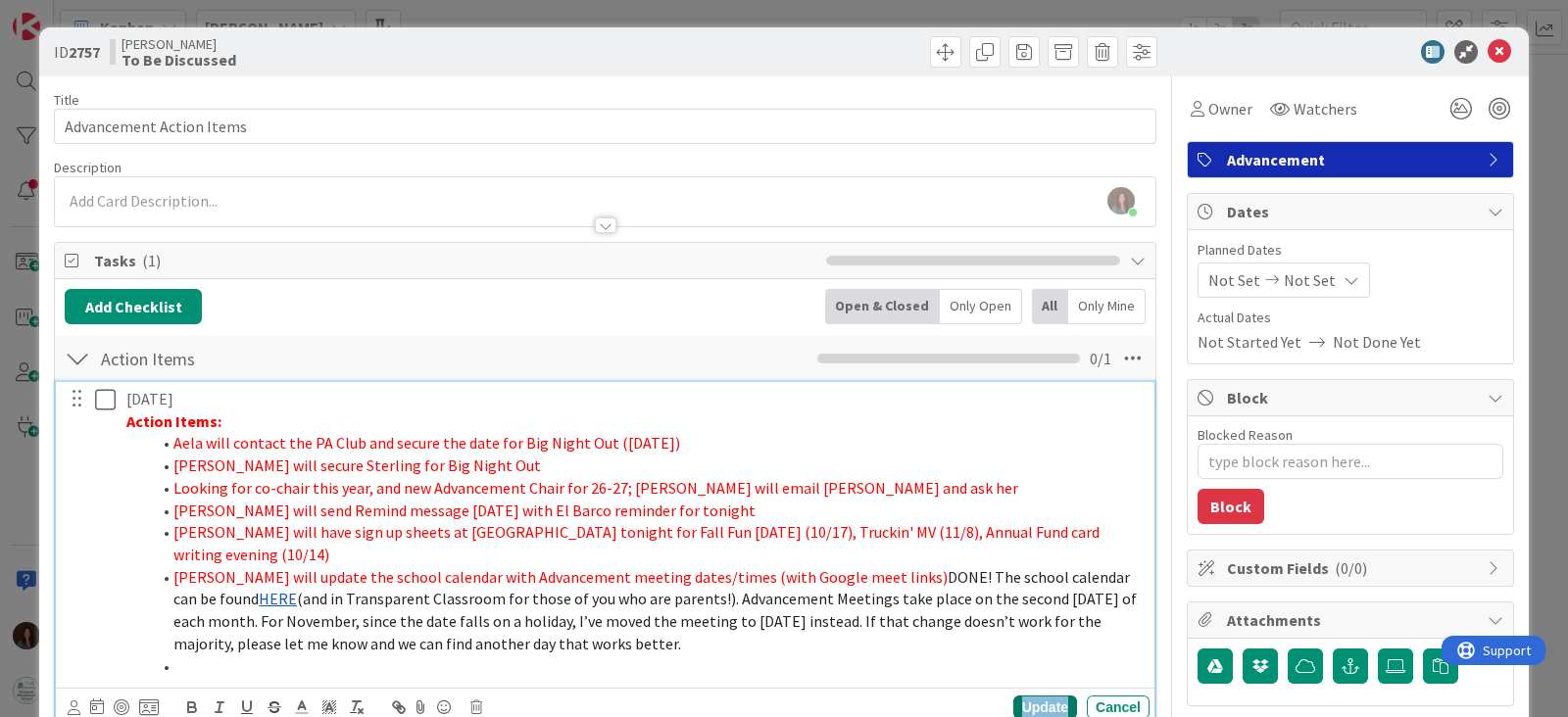
click at [1019, 695] on div "Update" at bounding box center [1045, 707] width 64 height 24
type textarea "x"
click at [500, 467] on li "[PERSON_NAME] will secure Sterling for Big Night Out" at bounding box center [646, 465] width 991 height 23
click at [1028, 695] on div "Update" at bounding box center [1045, 707] width 64 height 24
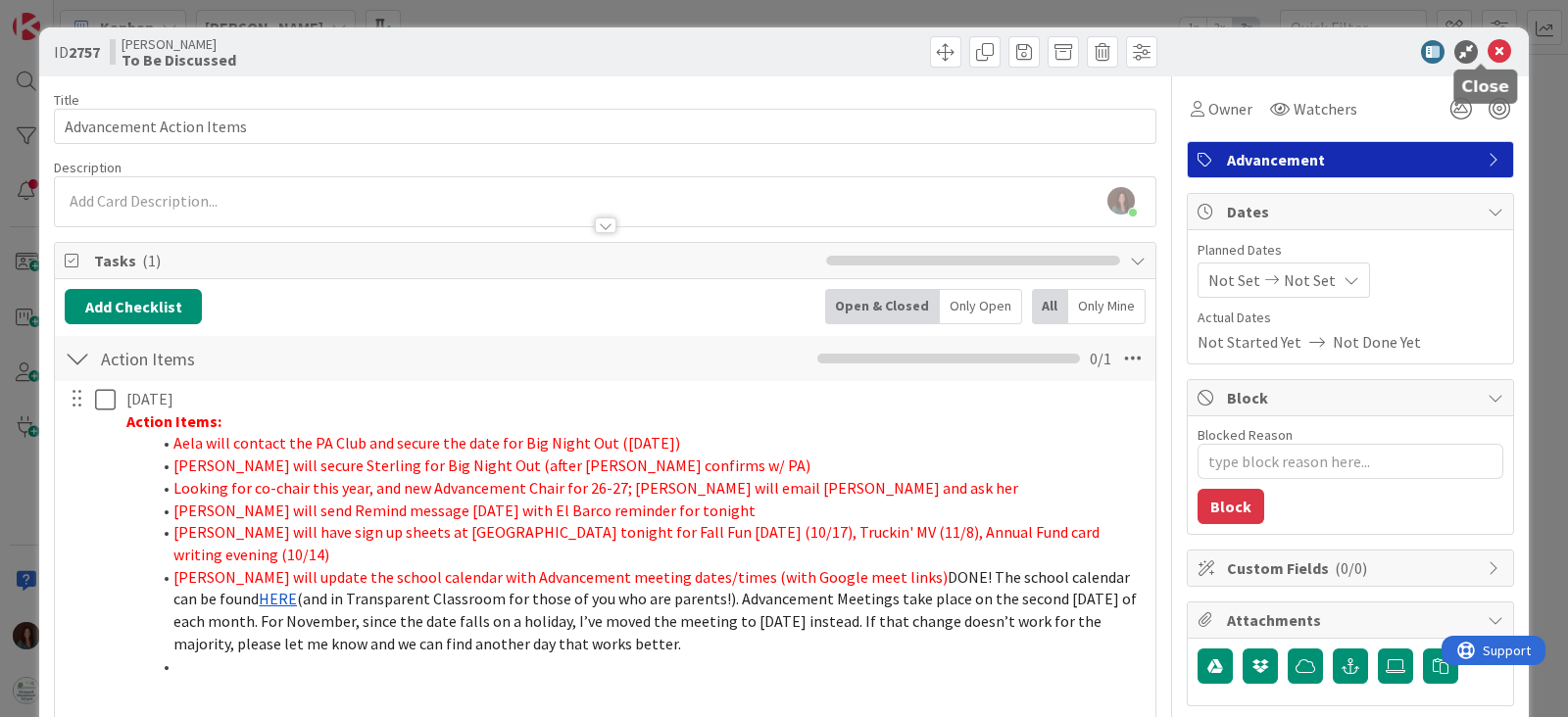
click at [1488, 52] on icon at bounding box center [1500, 52] width 24 height 24
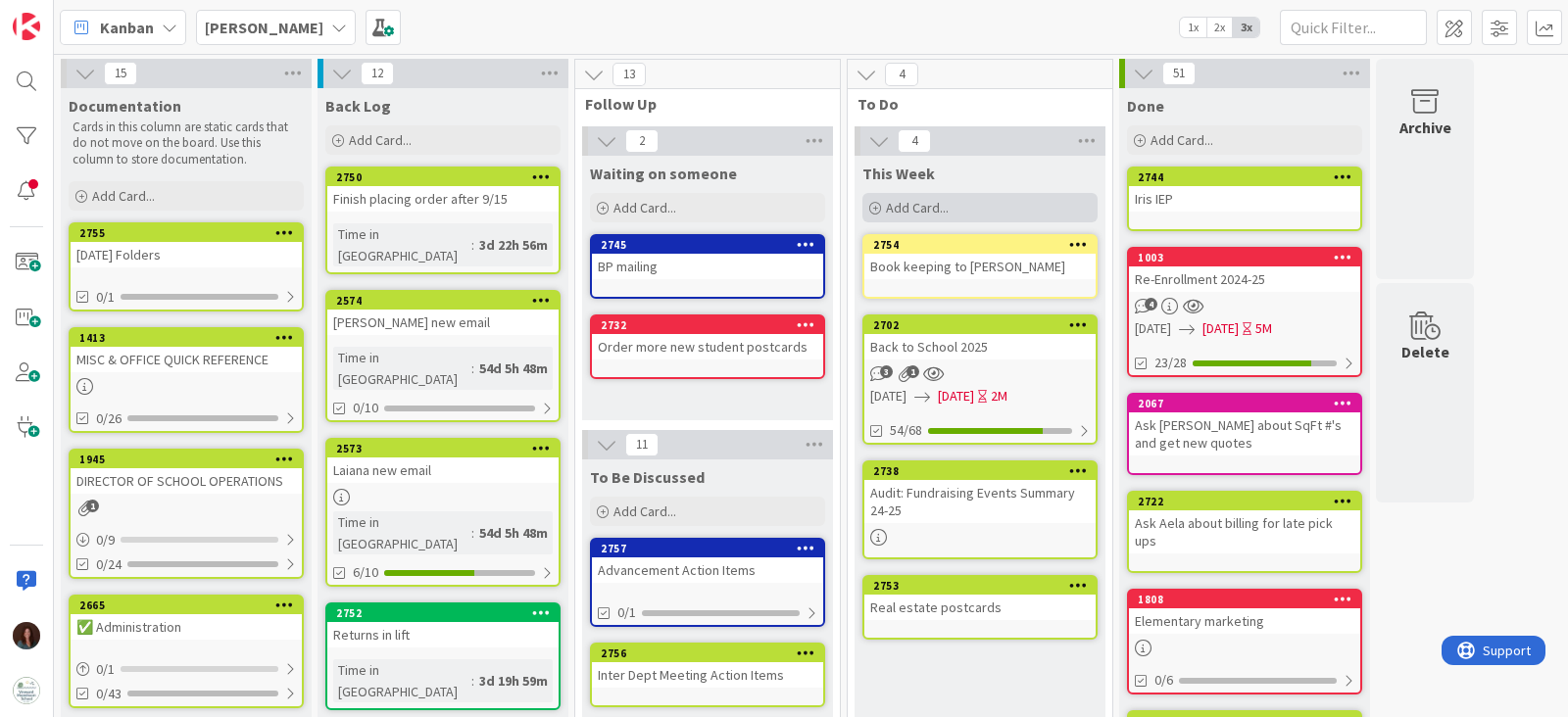
click at [959, 206] on div "Add Card..." at bounding box center [980, 208] width 236 height 30
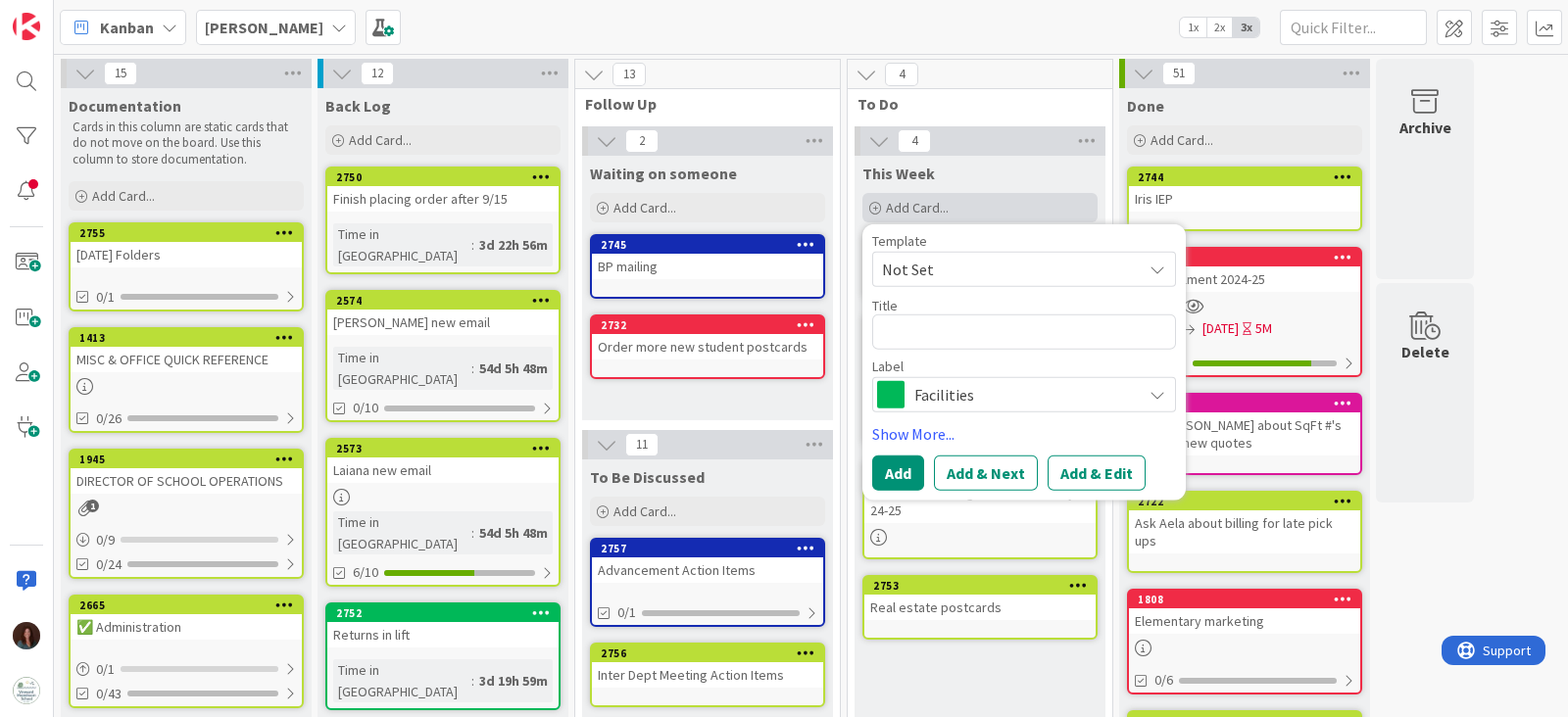
type textarea "x"
type textarea "T"
type textarea "x"
type textarea "Ta"
type textarea "x"
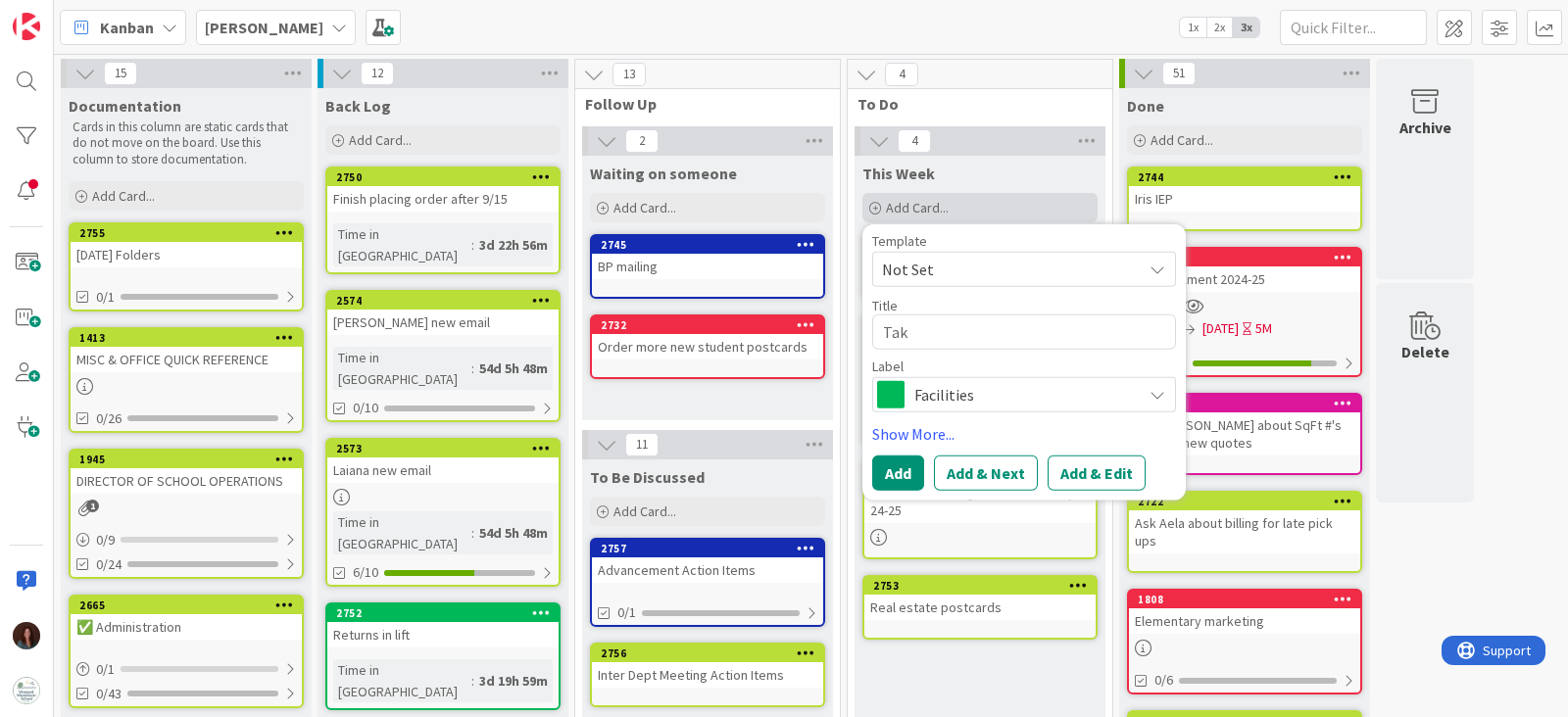
type textarea "Take"
type textarea "x"
type textarea "Take"
type textarea "x"
type textarea "Take d"
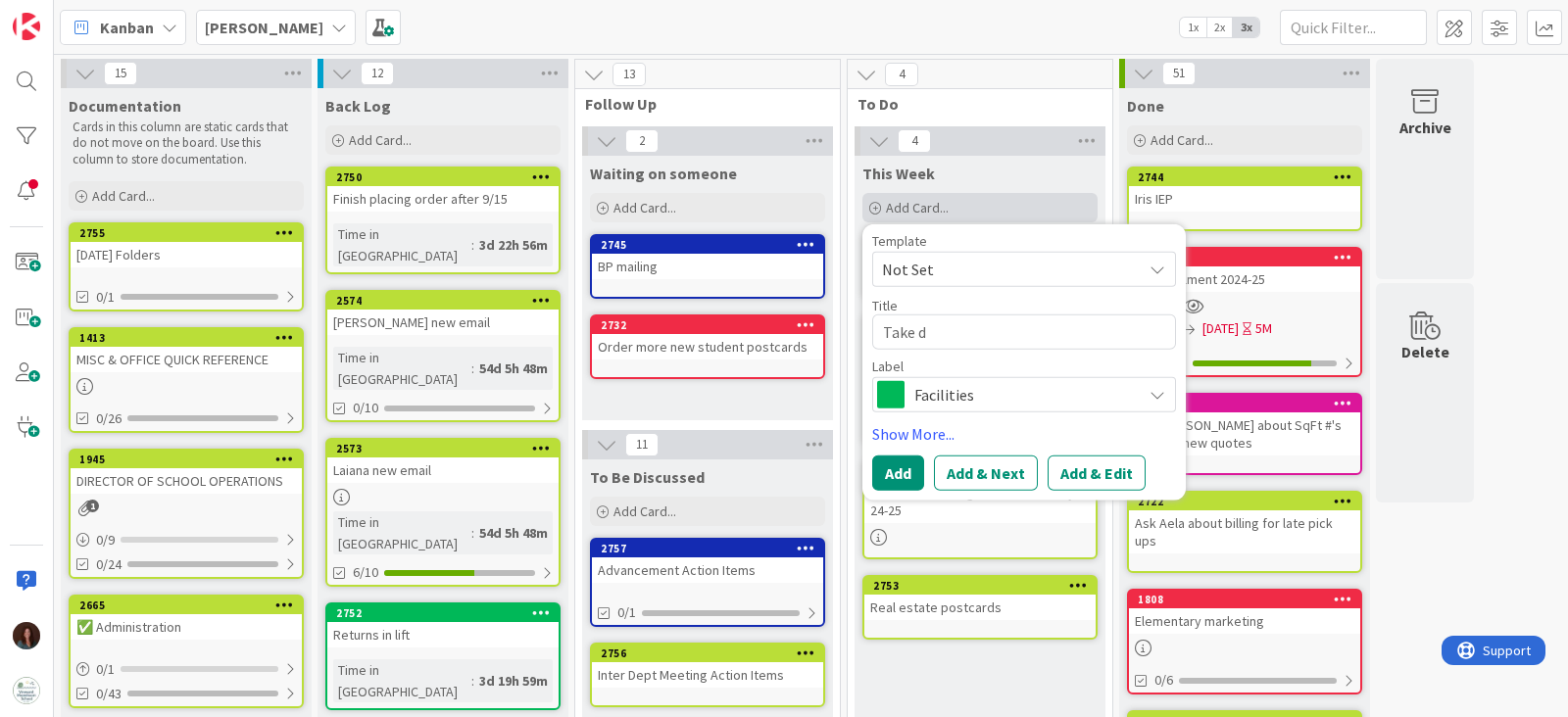
type textarea "x"
type textarea "Take do"
type textarea "x"
type textarea "Take down"
type textarea "x"
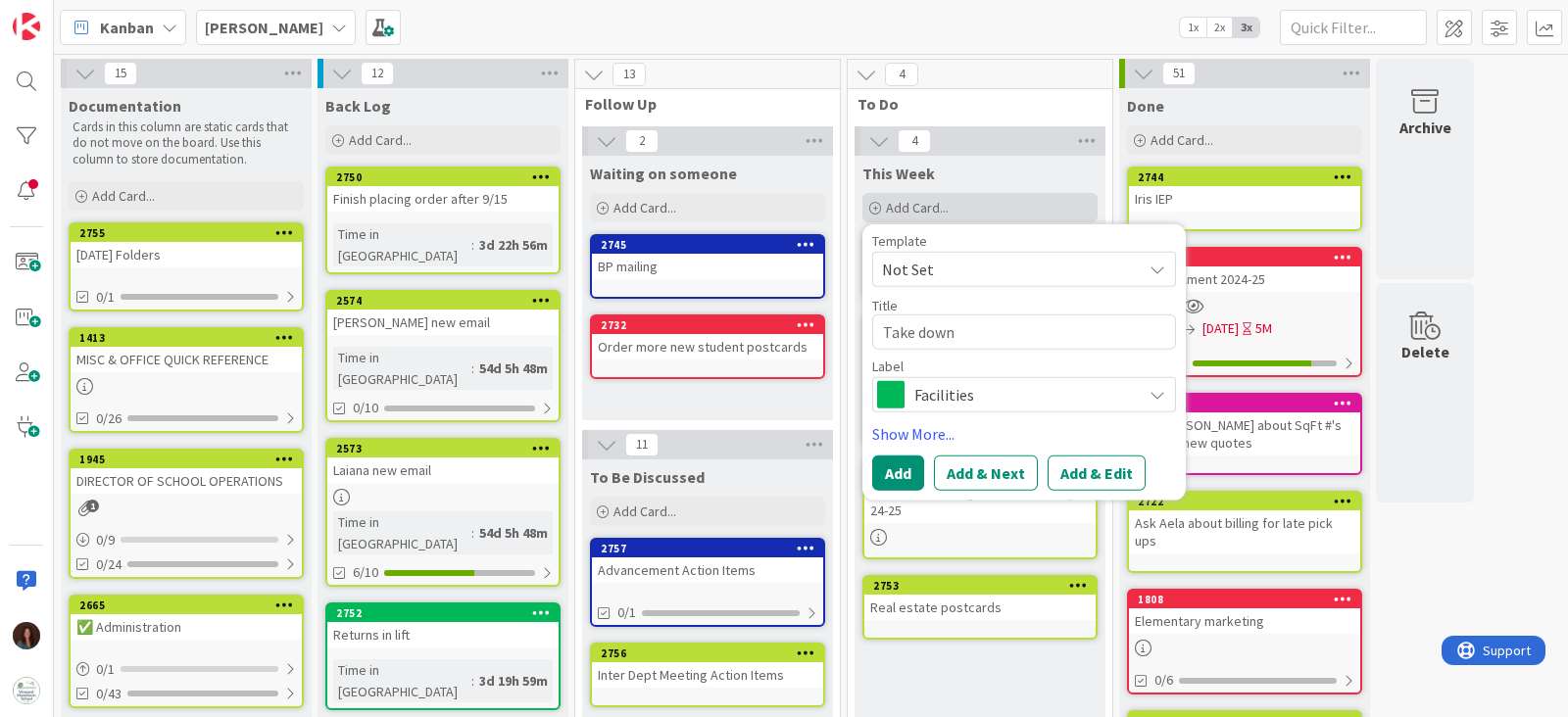
type textarea "Take down"
type textarea "x"
type textarea "Take down r"
type textarea "x"
type textarea "Take down ra"
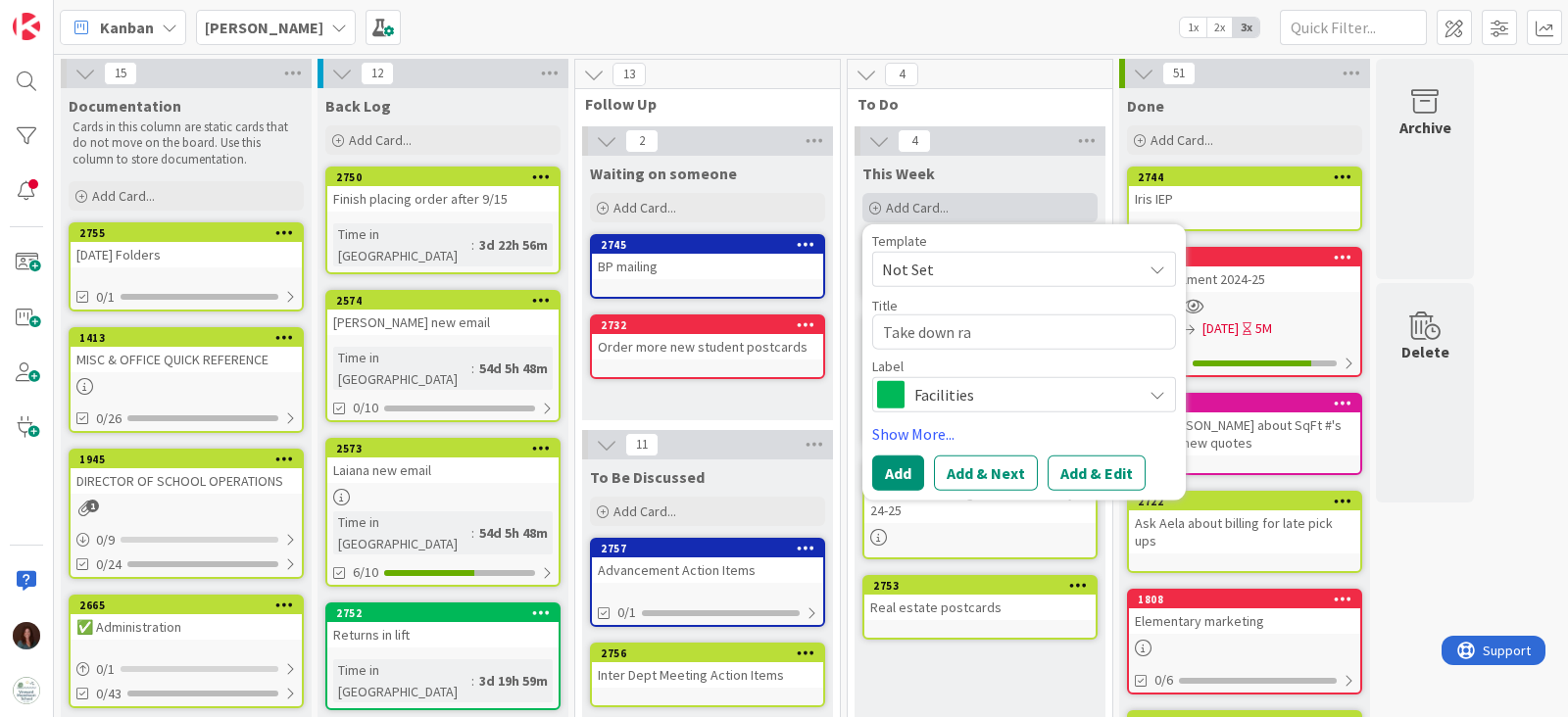
type textarea "x"
type textarea "Take down raf"
type textarea "x"
type textarea "Take down raff"
type textarea "x"
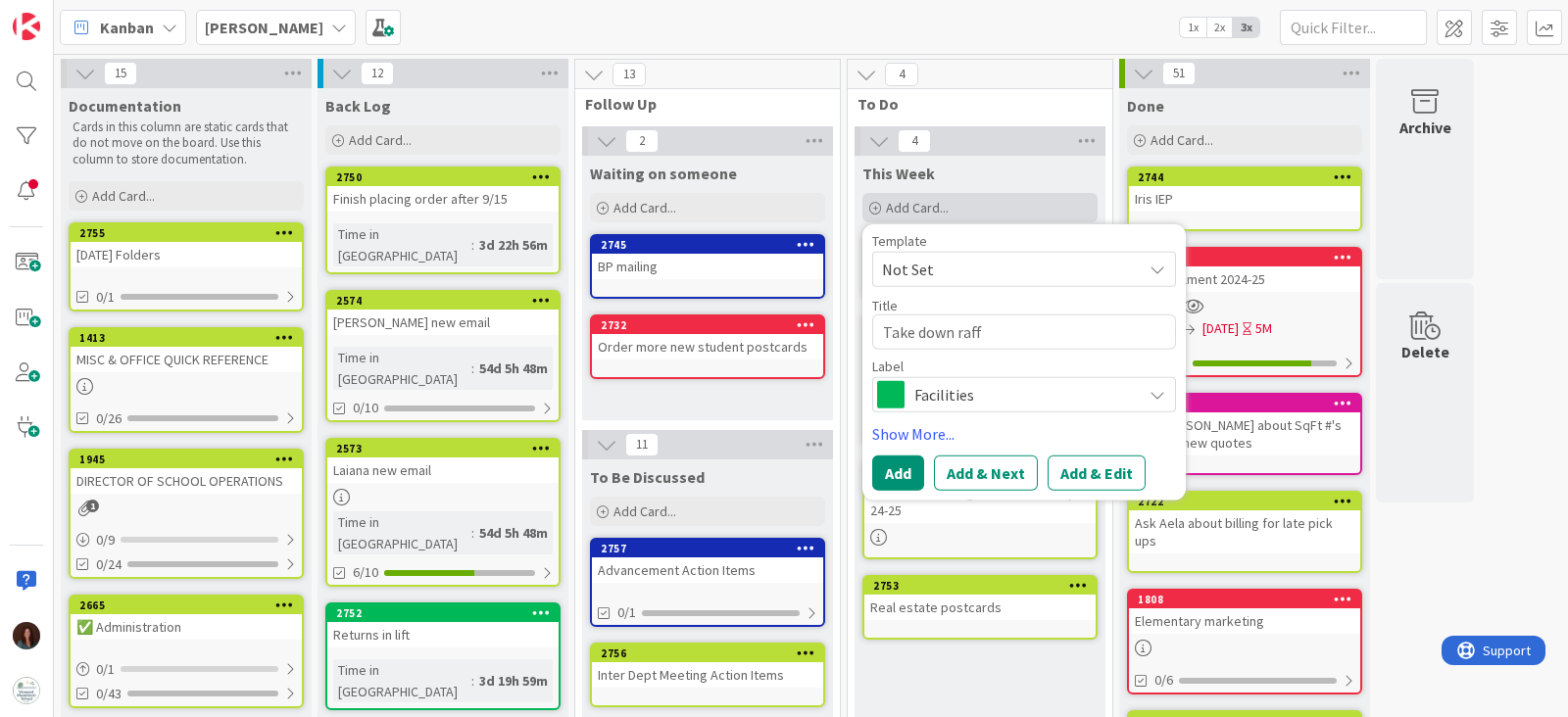
type textarea "Take down raffl"
type textarea "x"
type textarea "Take down raffle"
type textarea "x"
type textarea "Take down raffle p"
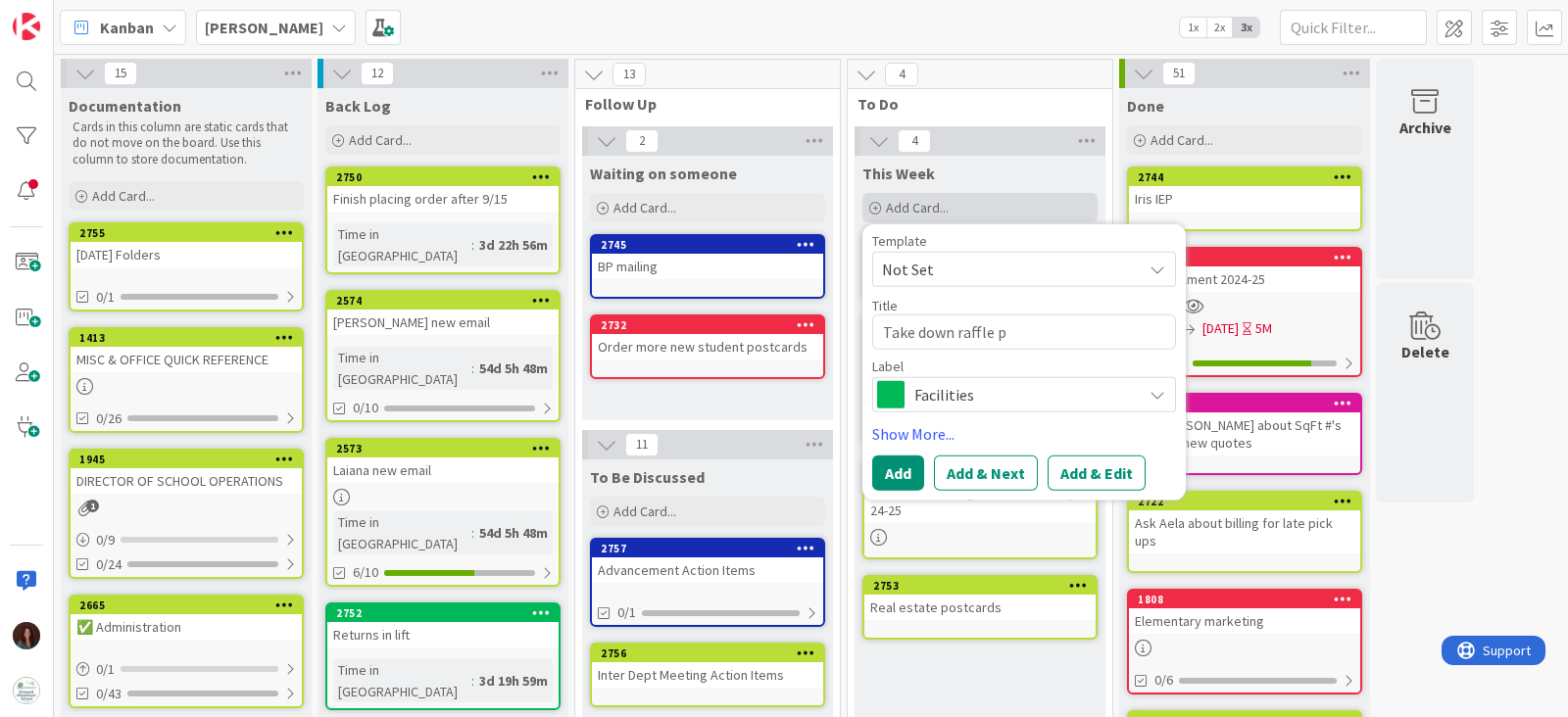
type textarea "x"
type textarea "Take down raffle po"
type textarea "x"
type textarea "Take down raffle post"
type textarea "x"
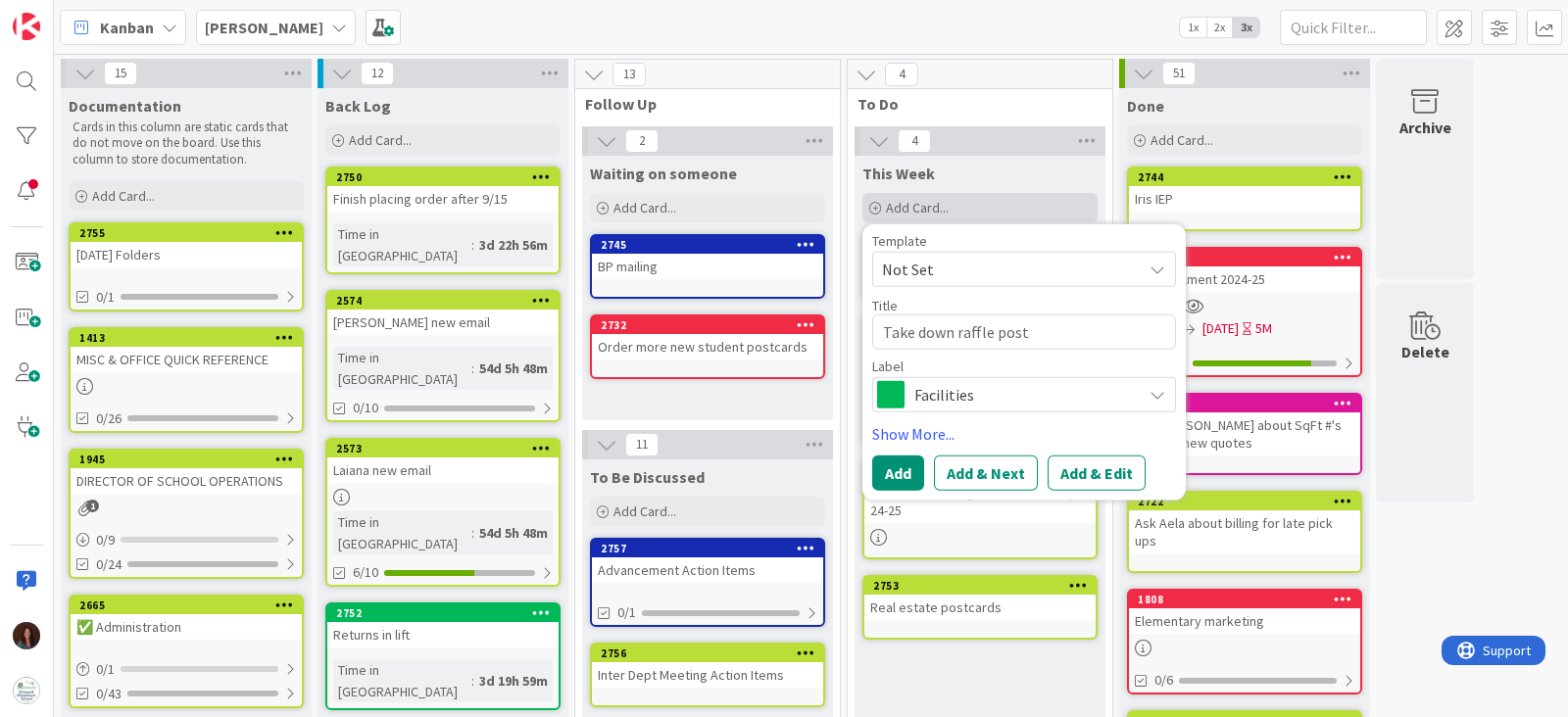
type textarea "Take down raffle poste"
type textarea "x"
type textarea "Take down raffle poster"
type textarea "x"
type textarea "Take down raffle posters"
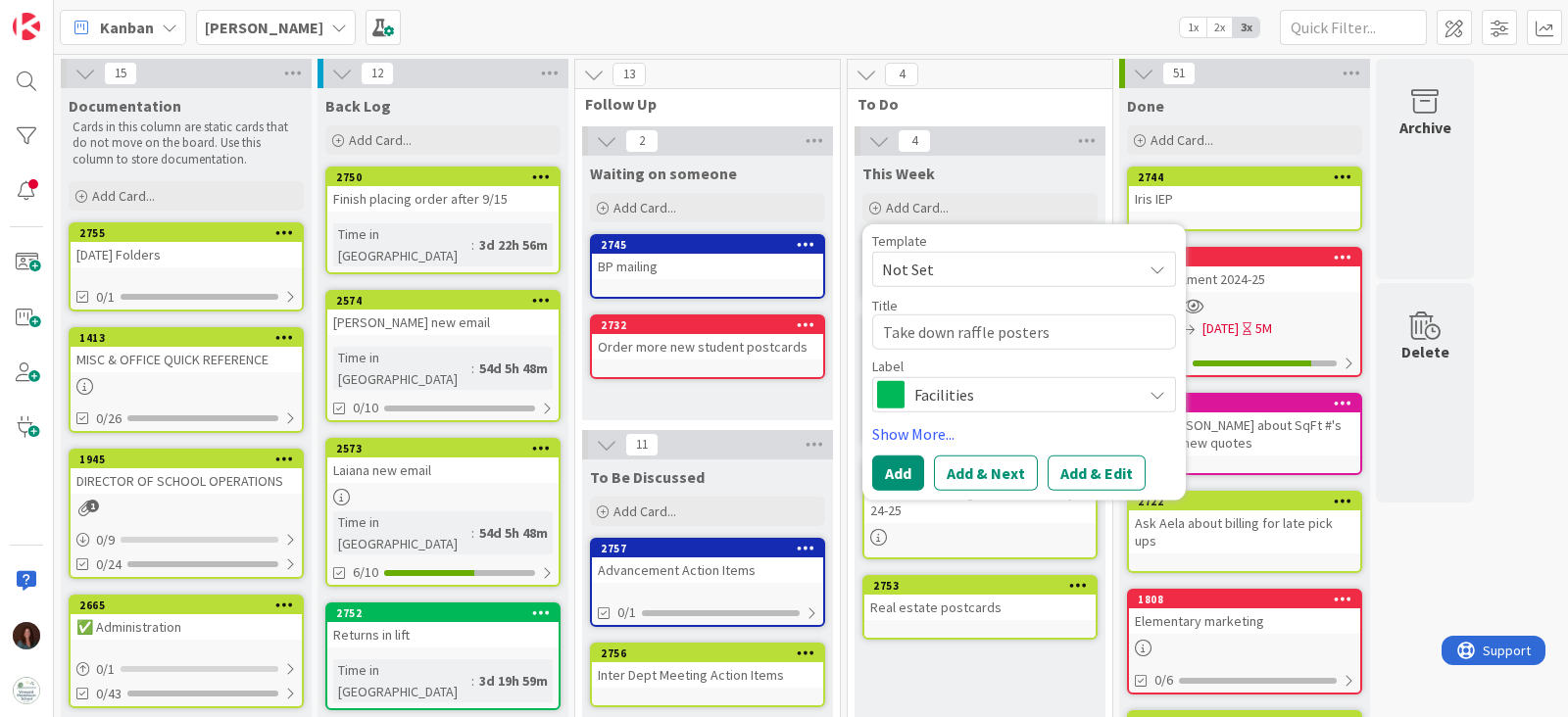
click at [942, 364] on div "Label" at bounding box center [1024, 366] width 304 height 14
click at [915, 389] on span "Facilities" at bounding box center [1023, 395] width 218 height 28
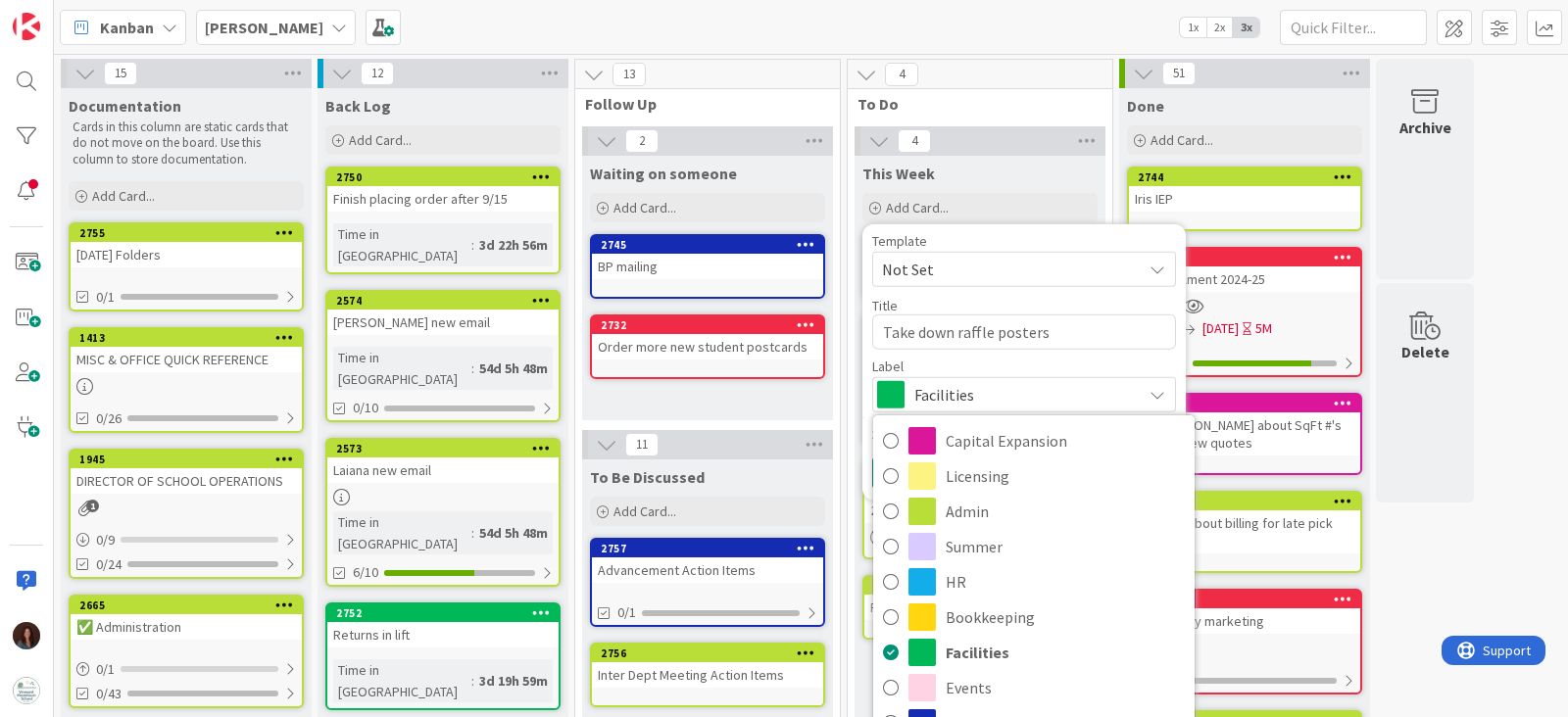
click at [915, 389] on span "Facilities" at bounding box center [1023, 395] width 218 height 28
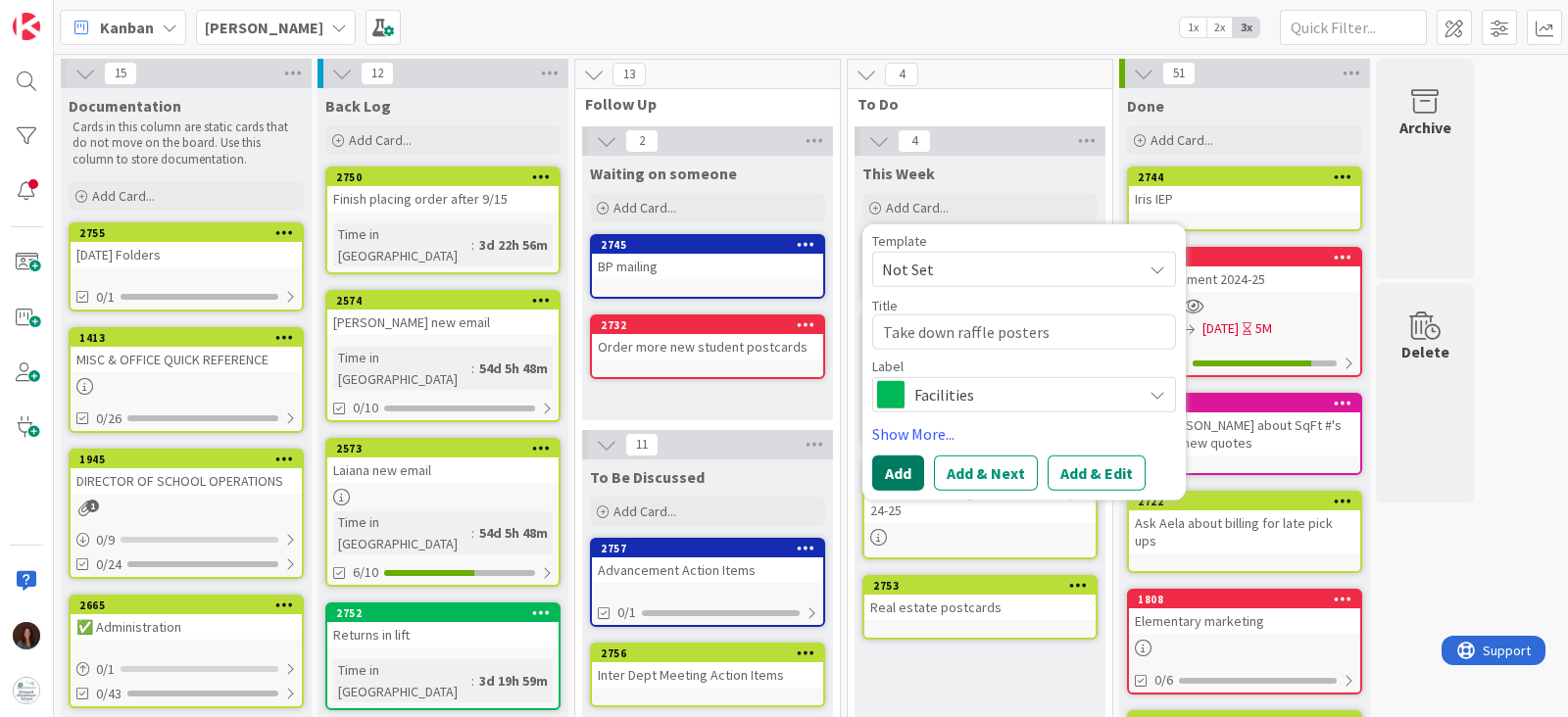
click at [895, 474] on button "Add" at bounding box center [898, 473] width 52 height 35
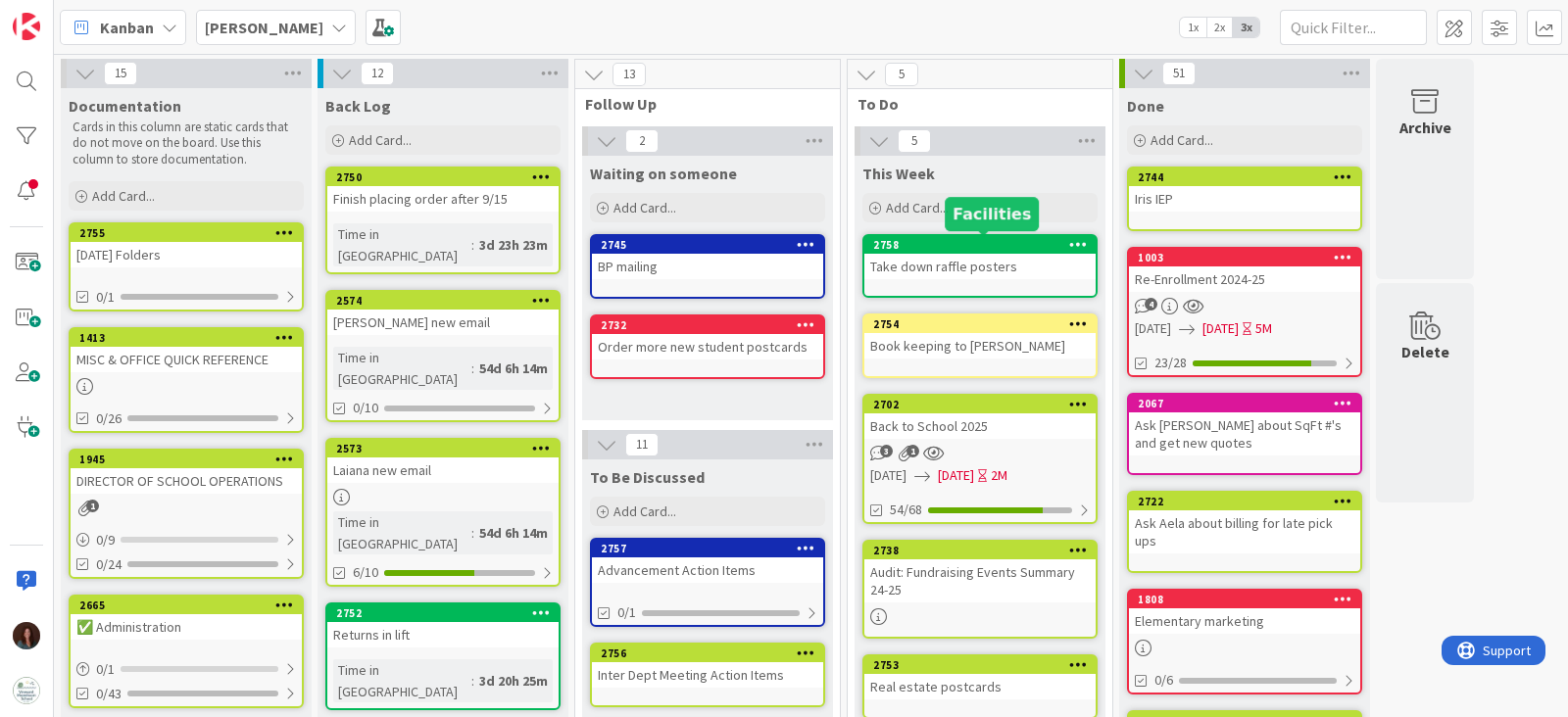
click at [1001, 278] on link "2758 Take down raffle posters" at bounding box center [980, 266] width 236 height 64
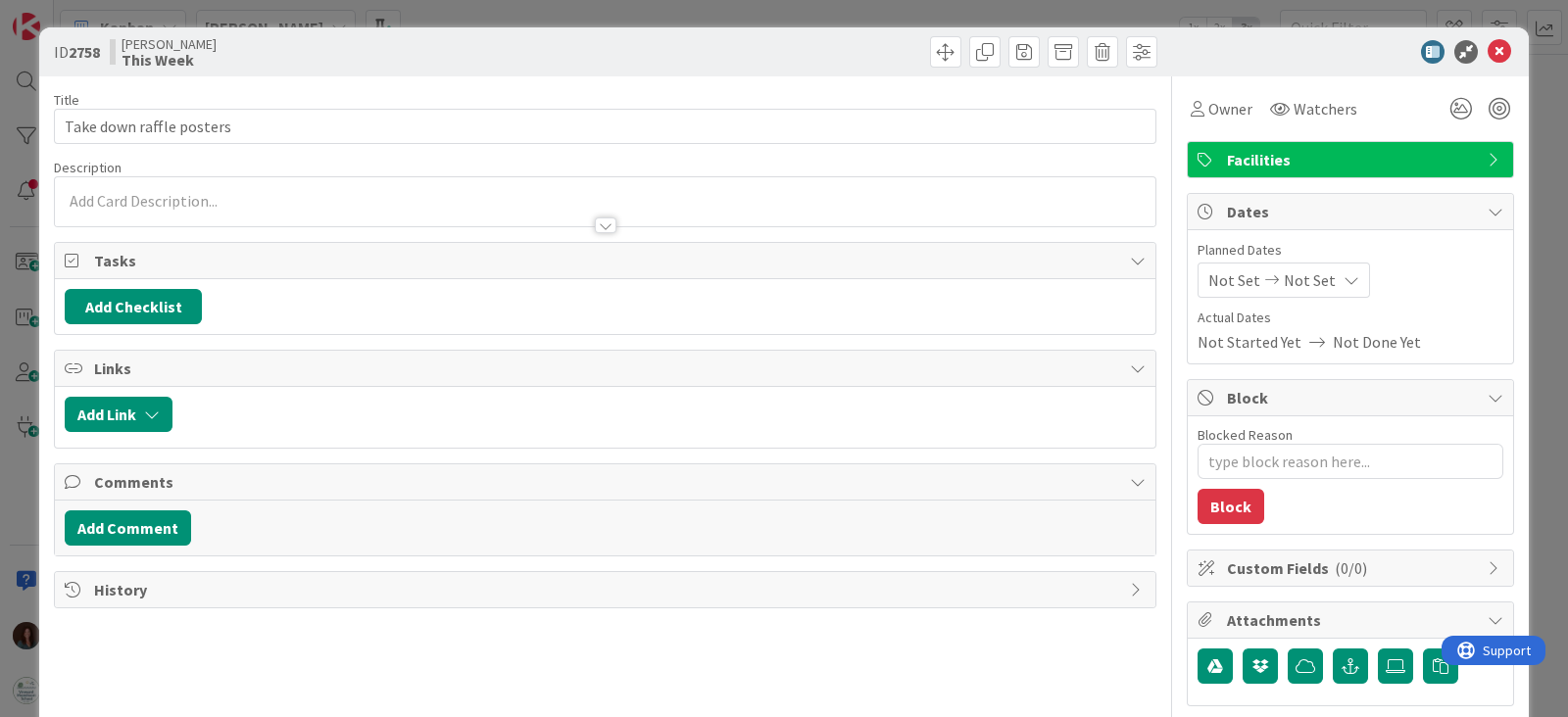
type textarea "x"
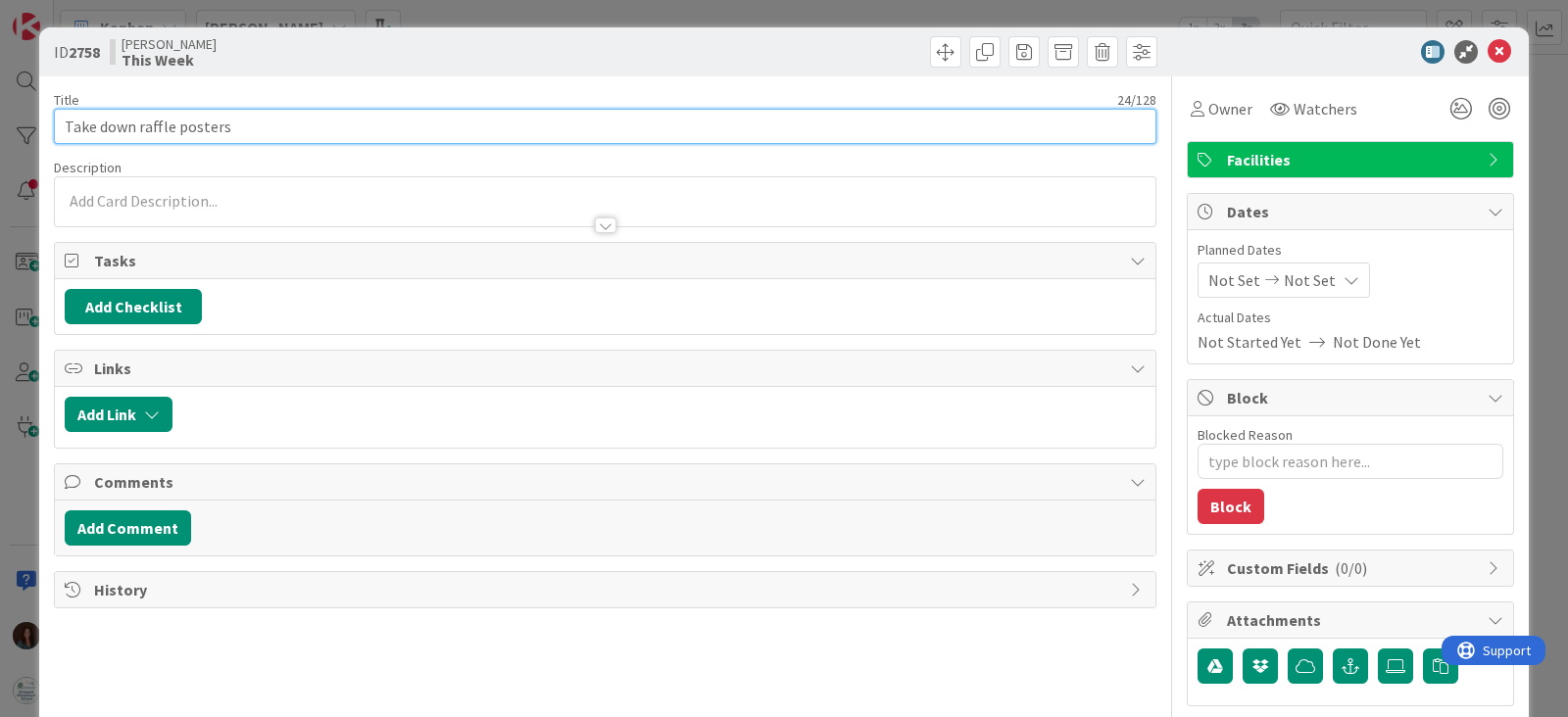
click at [431, 119] on input "Take down raffle posters" at bounding box center [605, 126] width 1103 height 35
type input "Take down raffle posters Wed AM"
type textarea "x"
type input "Take down raffle posters Wed AM"
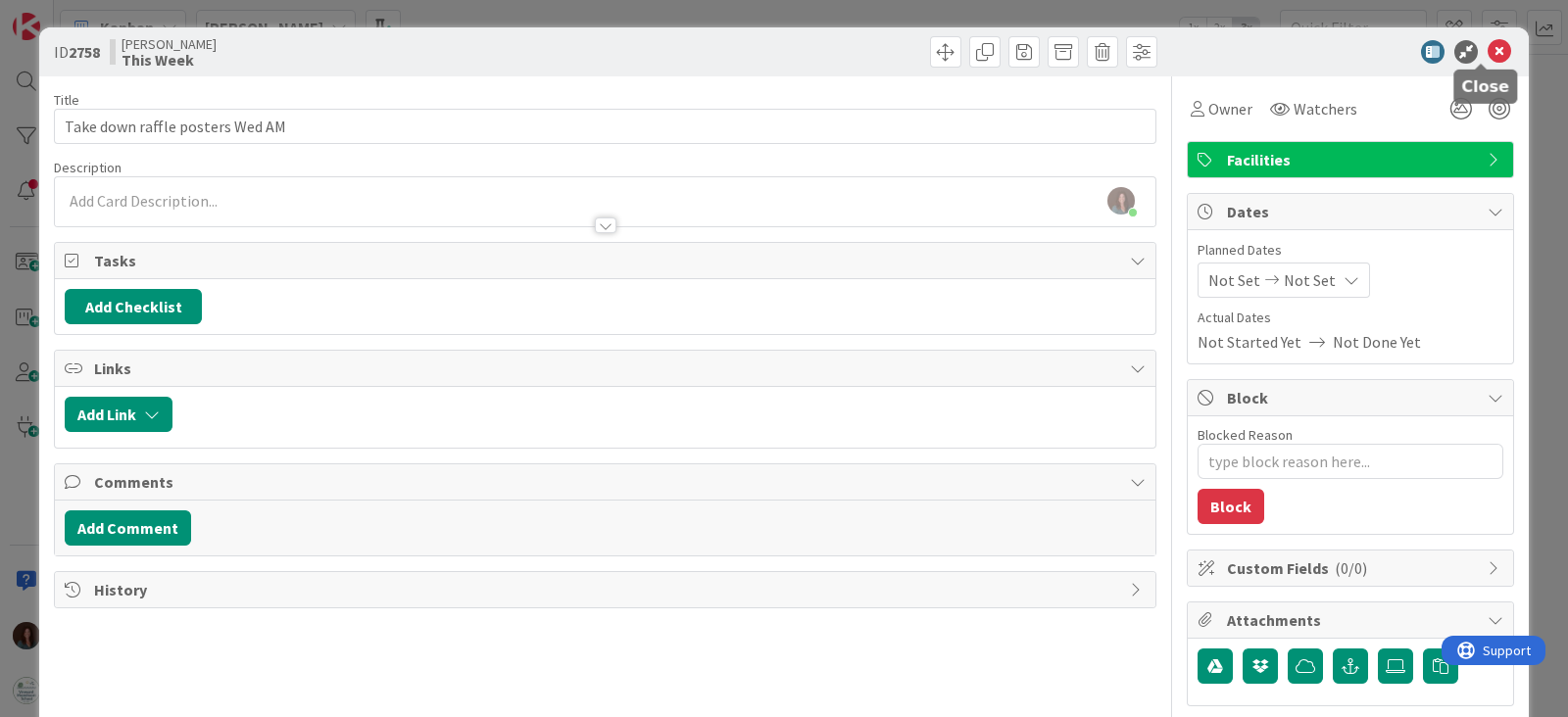
click at [1488, 51] on icon at bounding box center [1500, 52] width 24 height 24
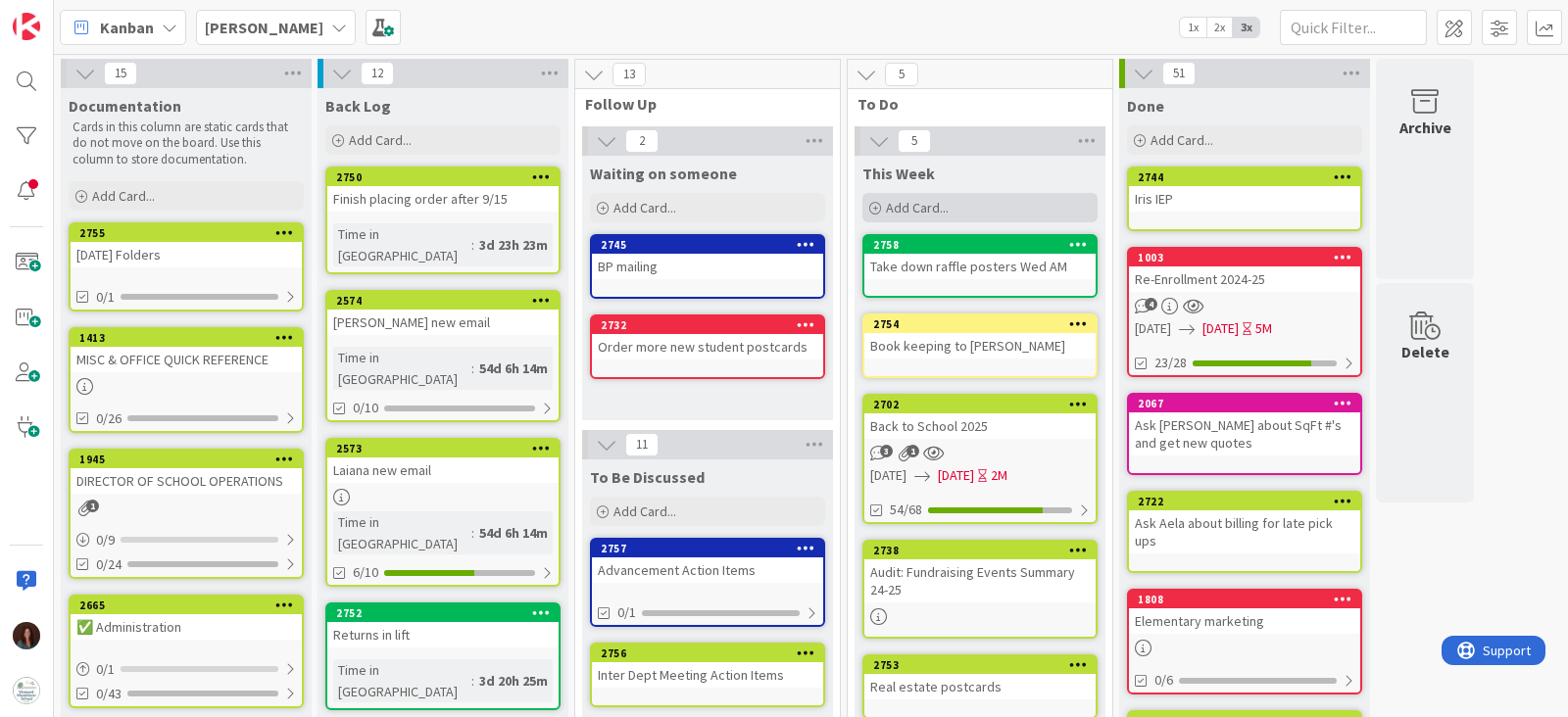
click at [921, 212] on span "Add Card..." at bounding box center [918, 208] width 63 height 18
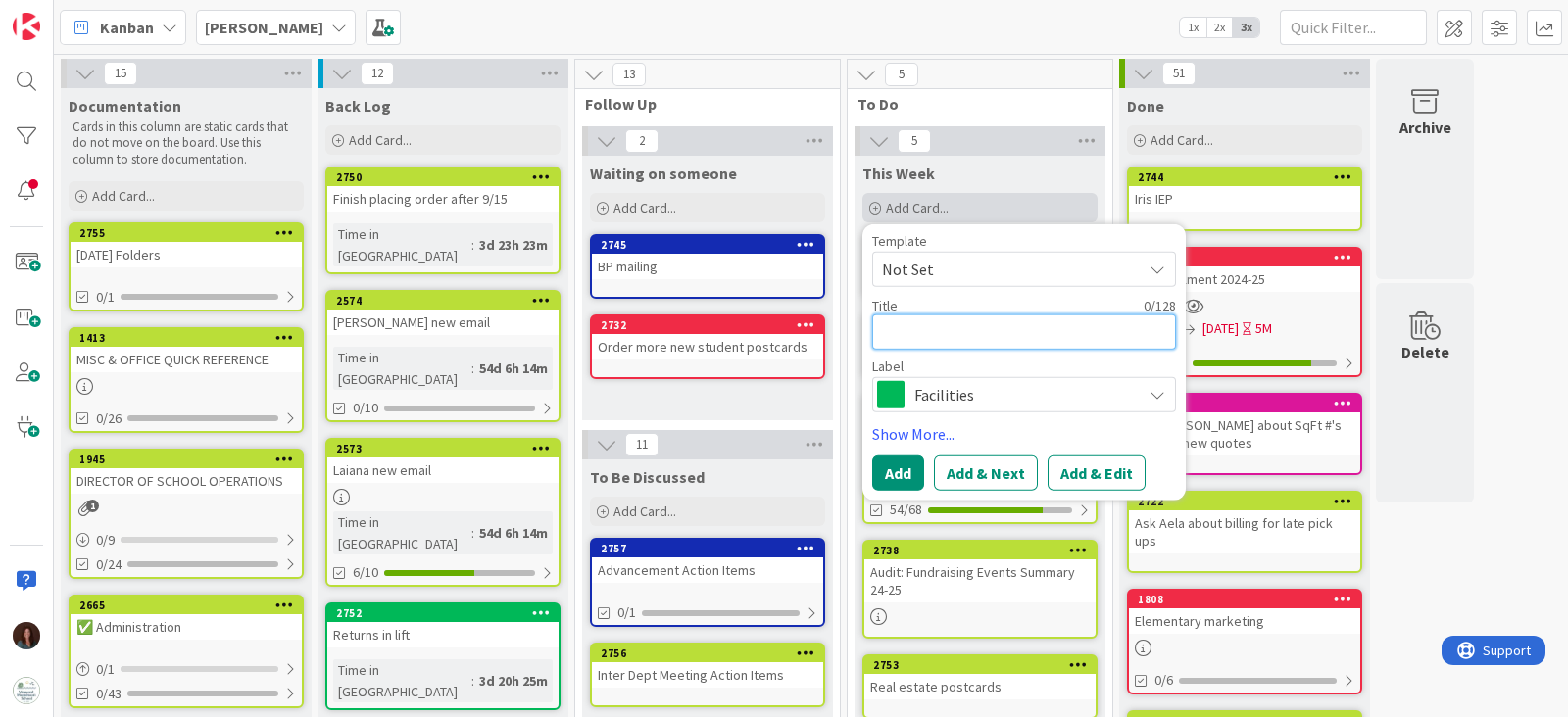
type textarea "x"
type textarea "C"
type textarea "x"
type textarea "Ca"
type textarea "x"
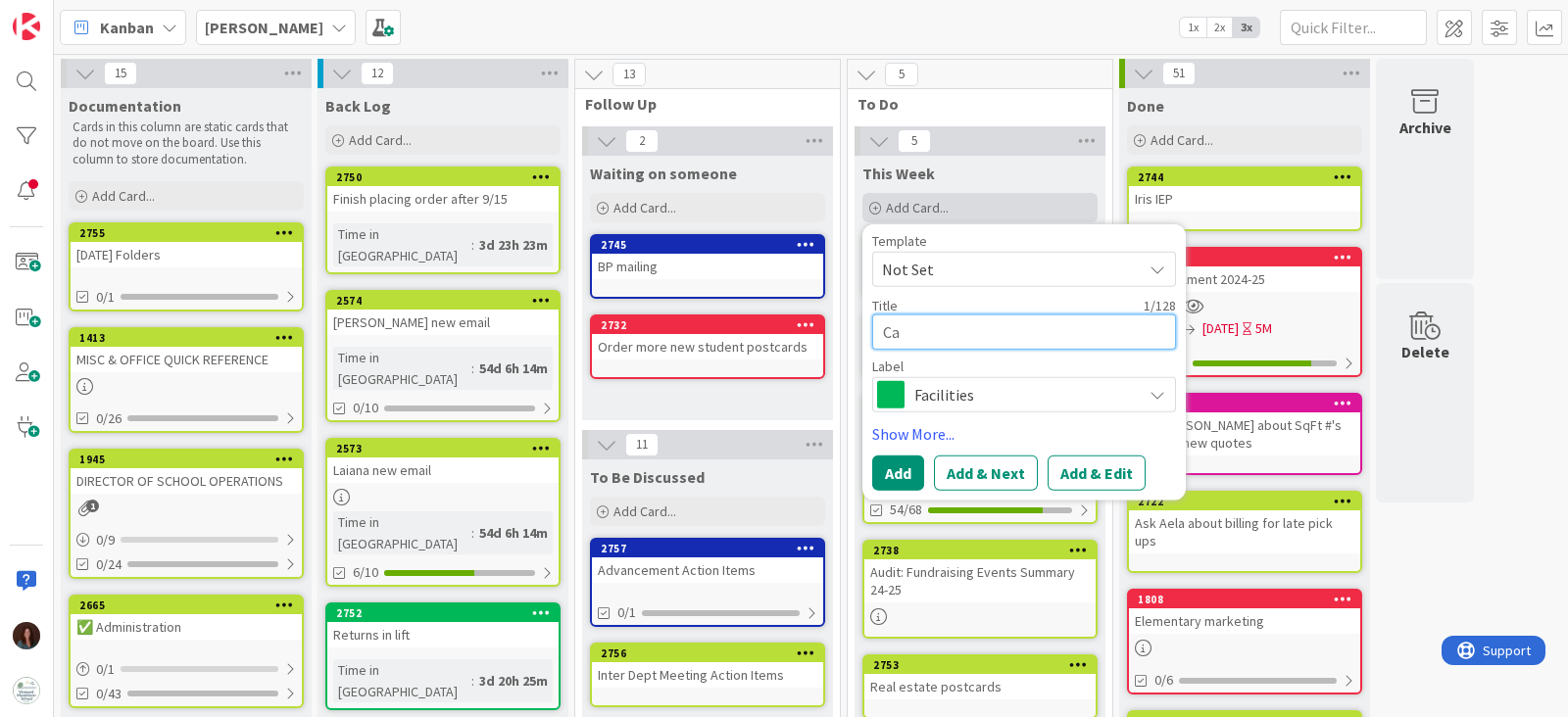
type textarea "Cam"
type textarea "x"
type textarea "Camp"
type textarea "x"
type textarea "Campu"
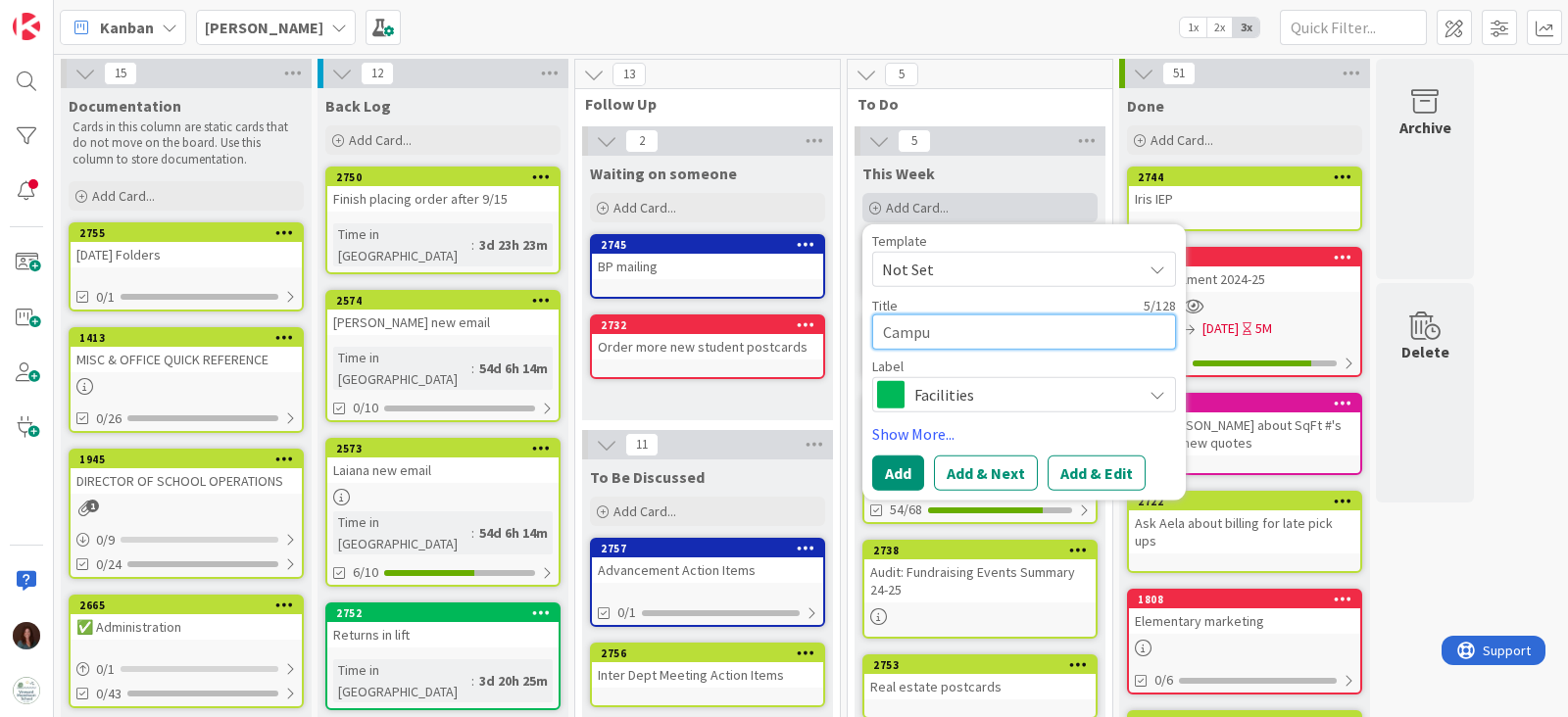
type textarea "x"
type textarea "Campus"
type textarea "x"
type textarea "Campus"
type textarea "x"
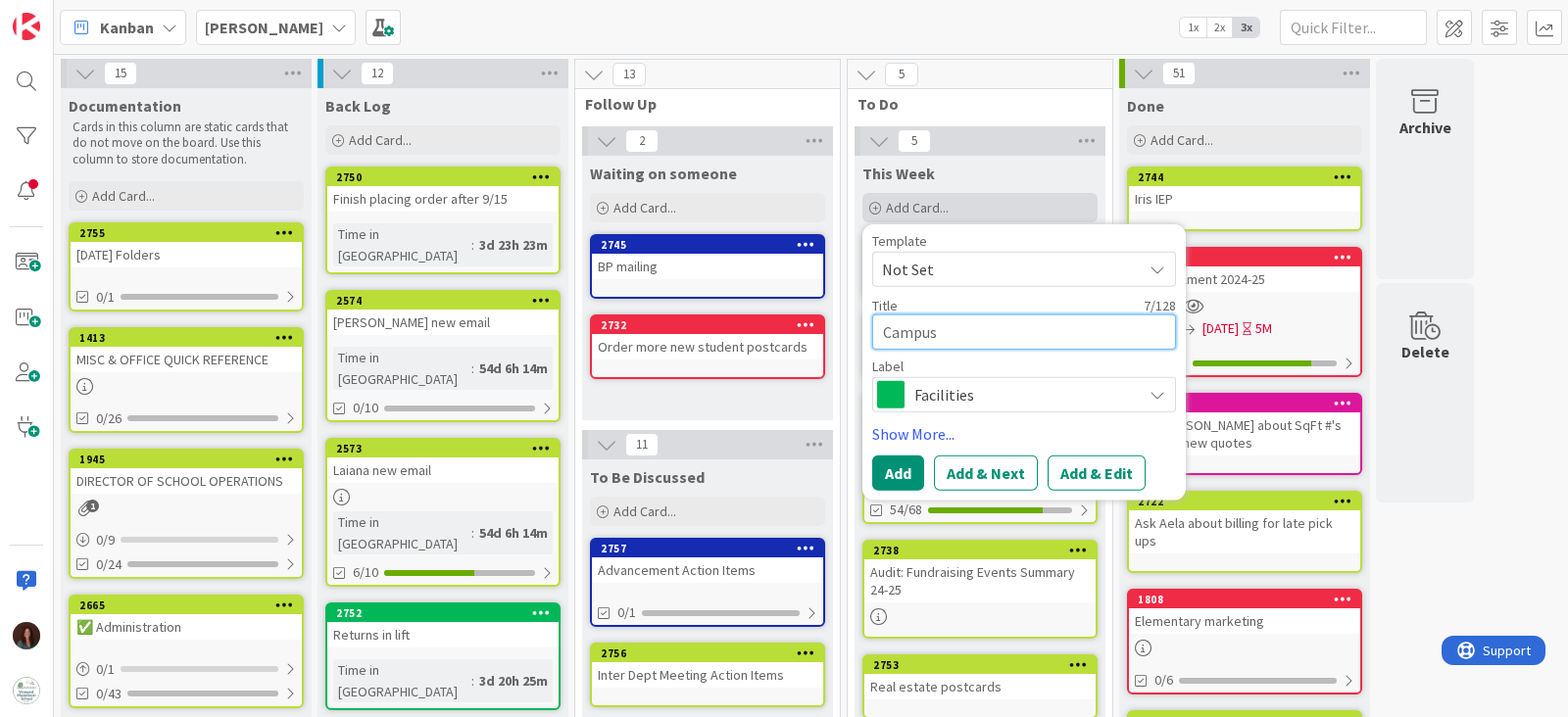
type textarea "Campus R"
type textarea "x"
type textarea "Campus Rep"
type textarea "x"
type textarea "Campus Repo"
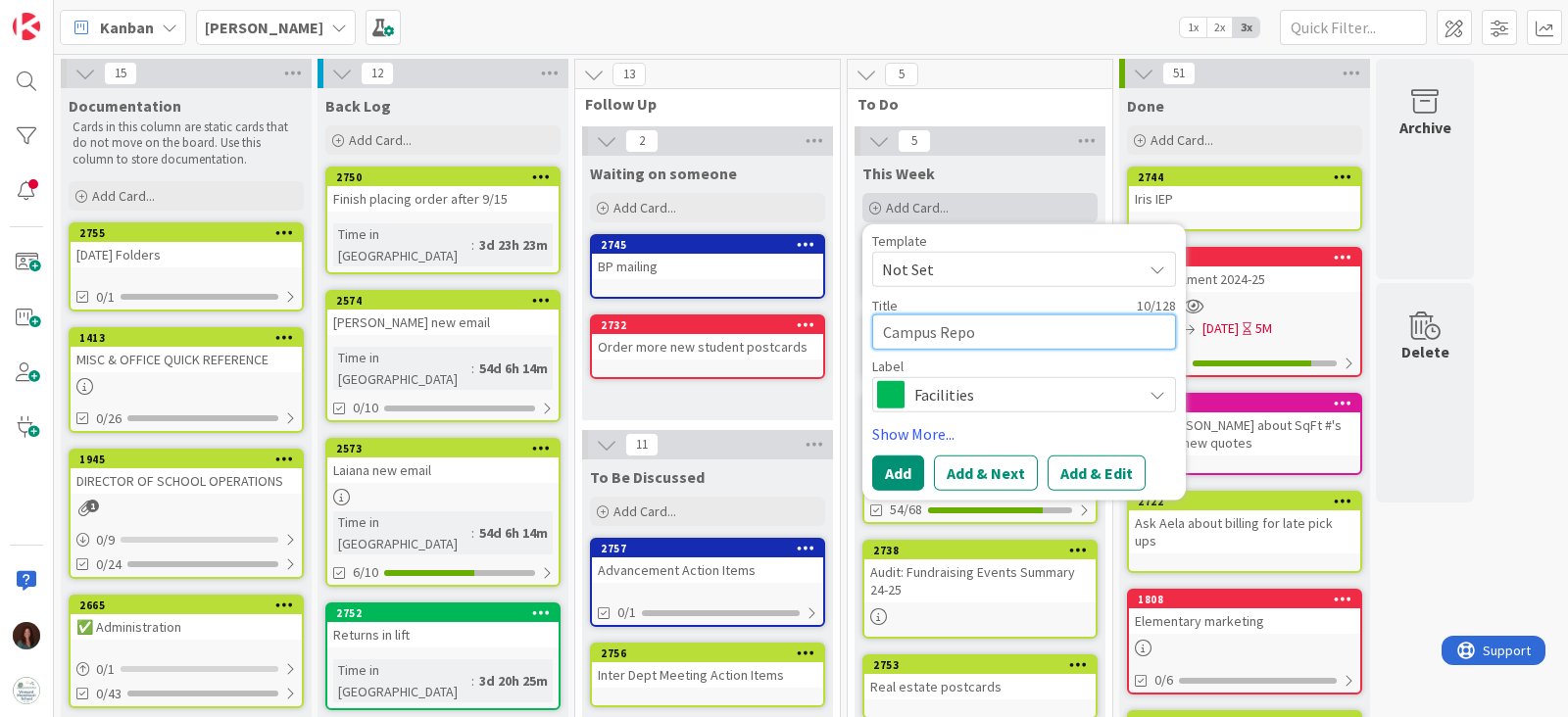
type textarea "x"
type textarea "Campus Repor"
type textarea "x"
type textarea "Campus Report"
type textarea "x"
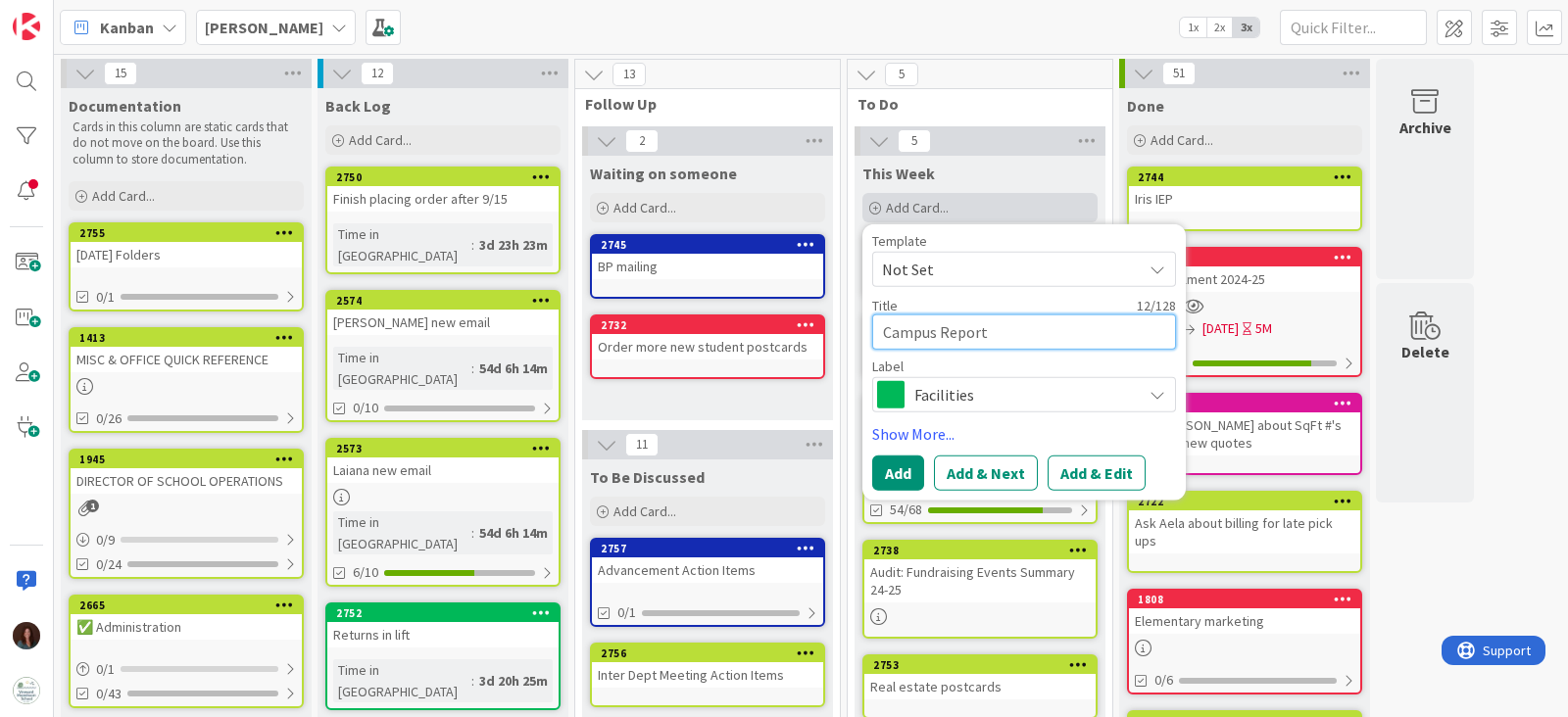
type textarea "Campus Report"
type textarea "x"
type textarea "Campus Report t"
type textarea "x"
type textarea "Campus Report to"
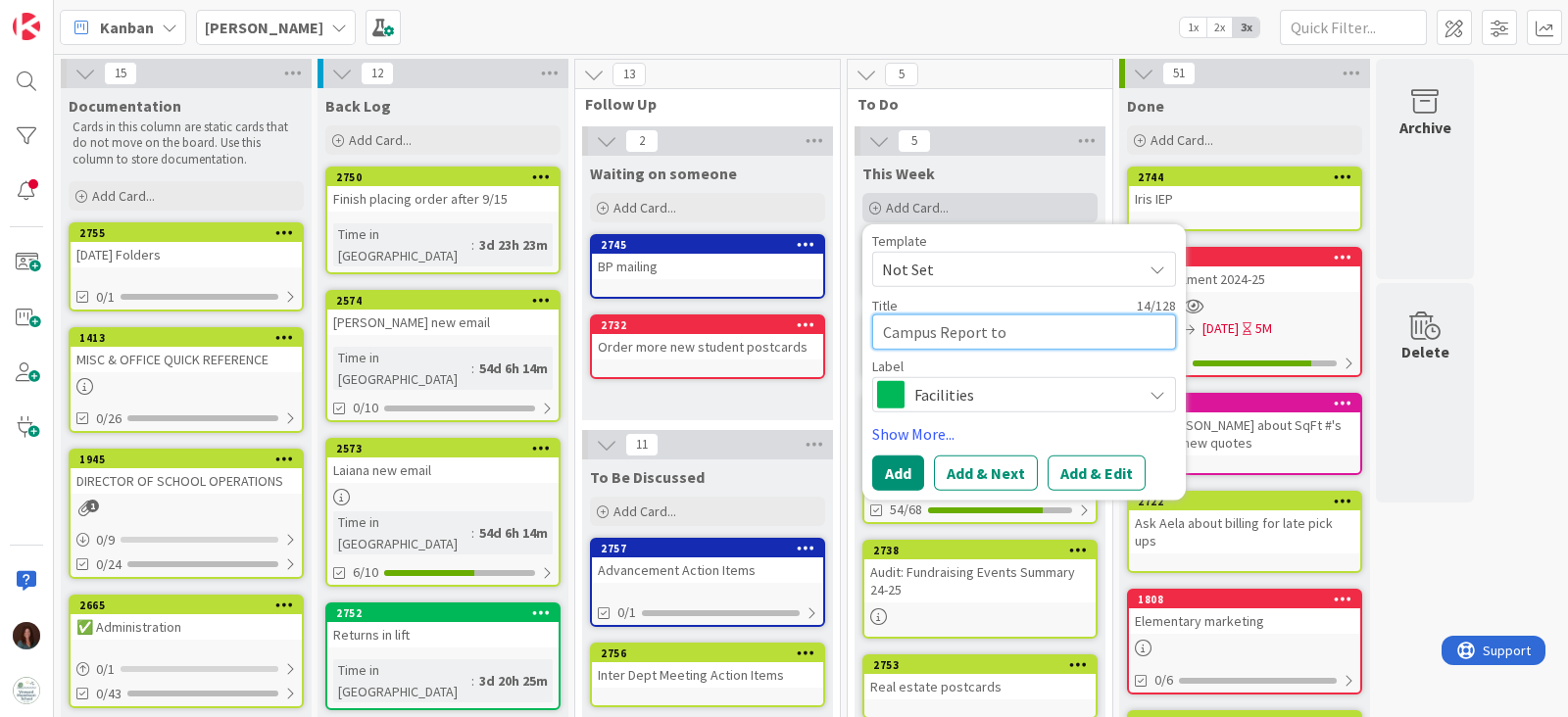
type textarea "x"
type textarea "Campus Report to"
type textarea "x"
type textarea "Campus Report to J"
type textarea "x"
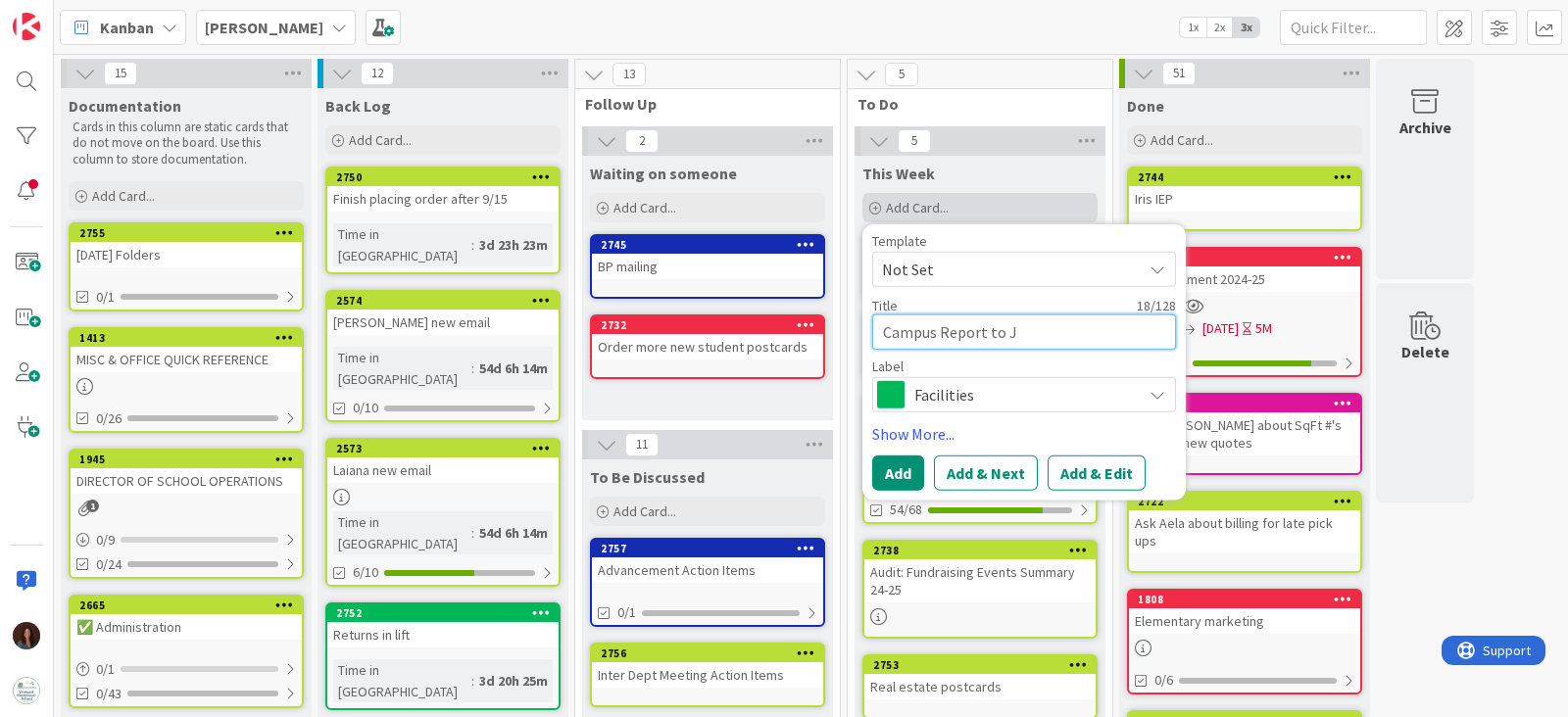
type textarea "Campus Report to JT"
type textarea "x"
type textarea "Campus Report to JT"
type textarea "x"
type textarea "Campus Report to JT &"
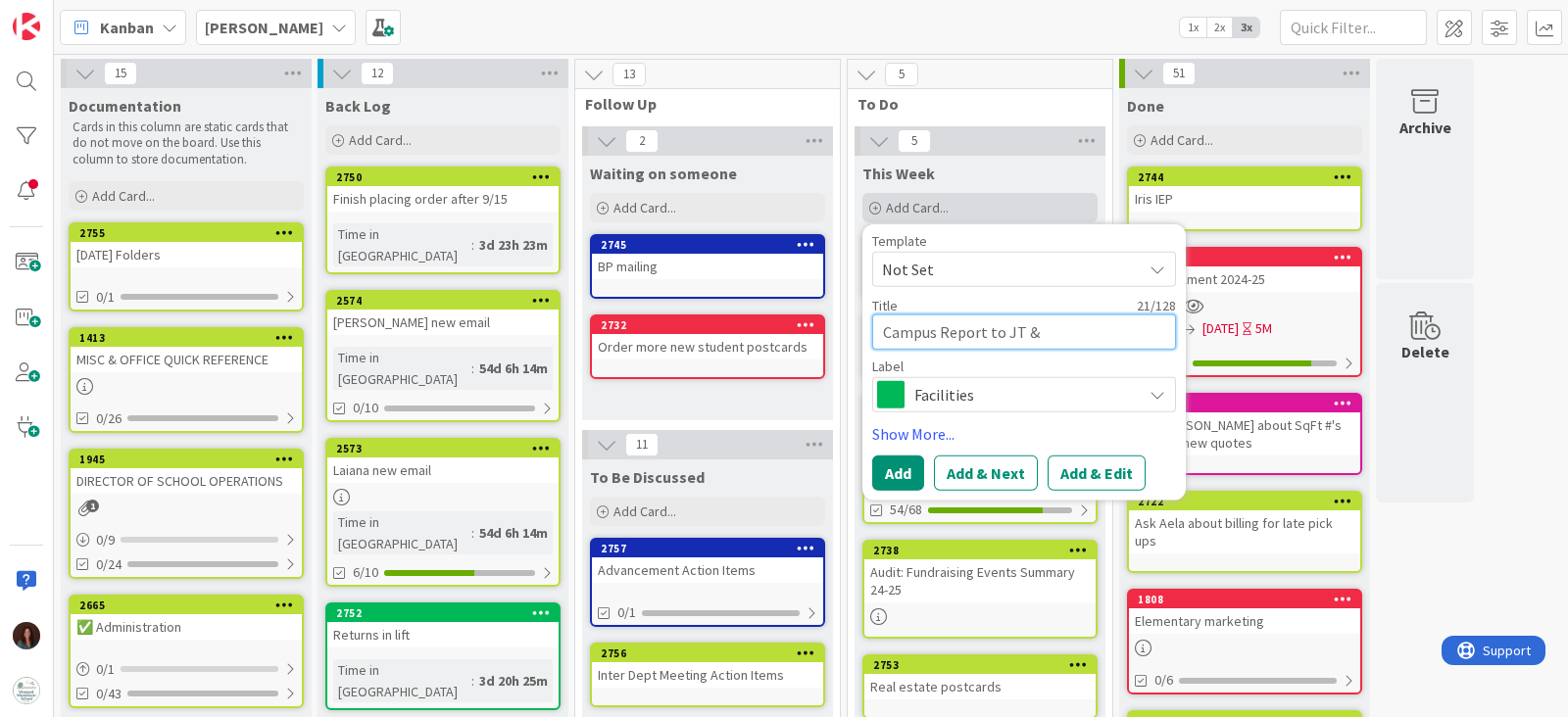
type textarea "x"
type textarea "Campus Report to JT &"
type textarea "x"
type textarea "Campus Report to JT & S"
type textarea "x"
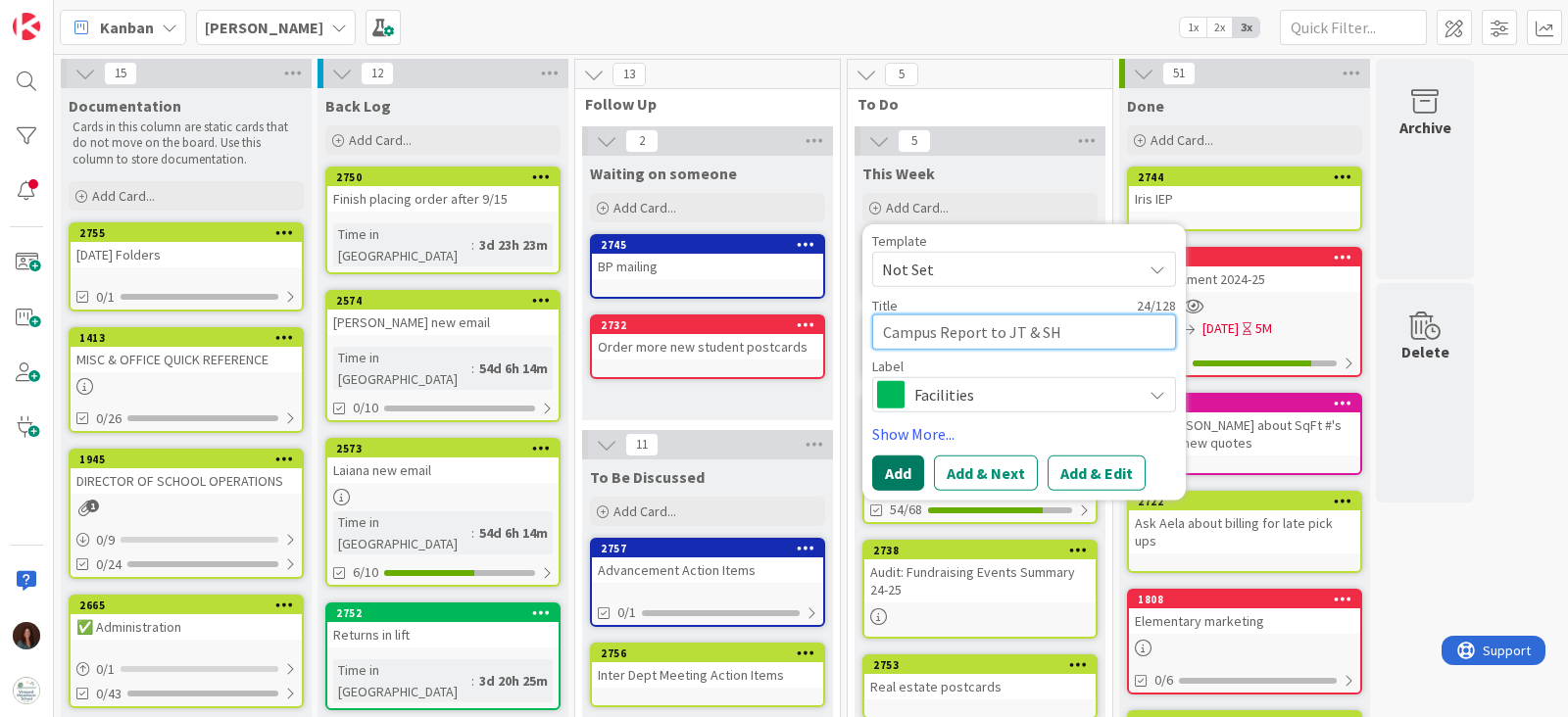
type textarea "Campus Report to JT & SH"
click at [882, 471] on button "Add" at bounding box center [898, 473] width 52 height 35
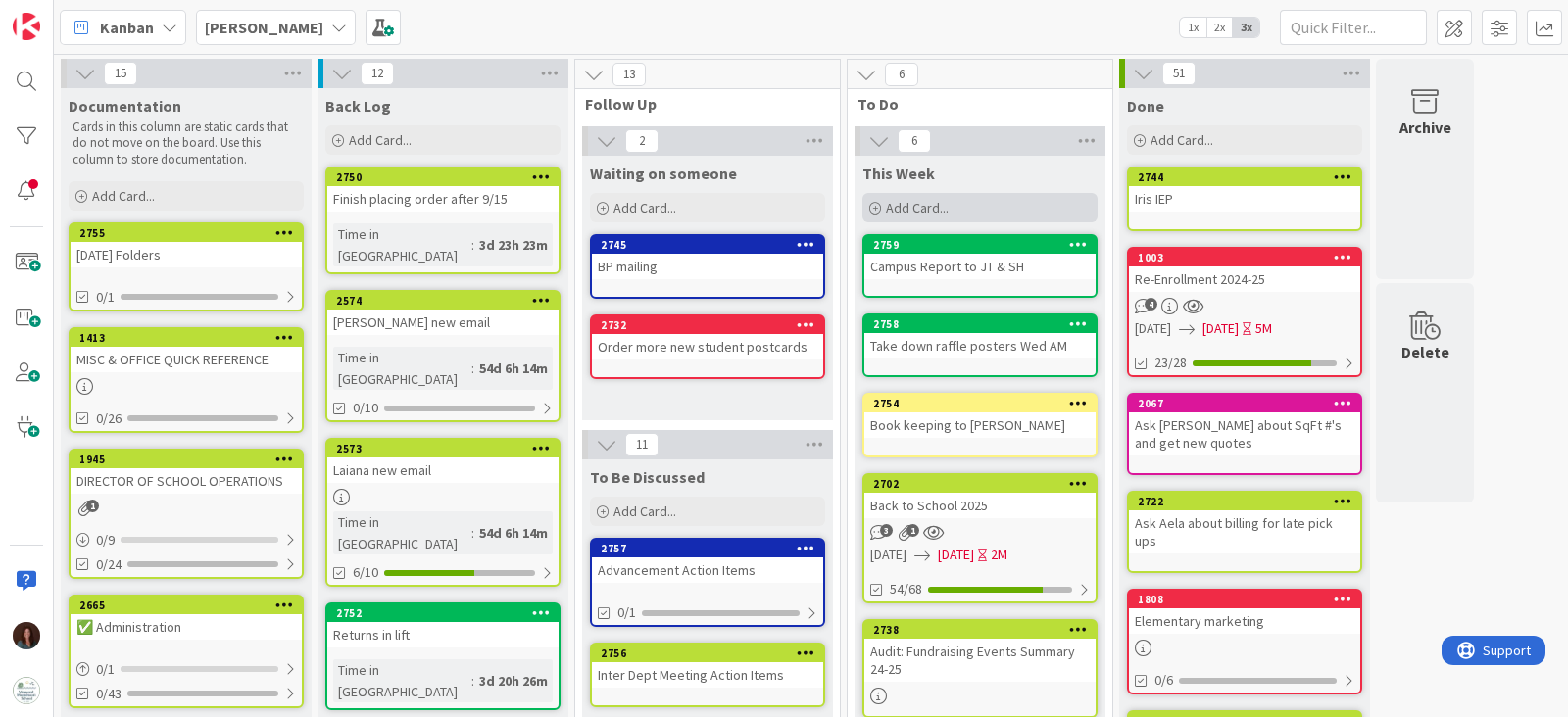
click at [1039, 206] on div "Add Card..." at bounding box center [980, 208] width 236 height 30
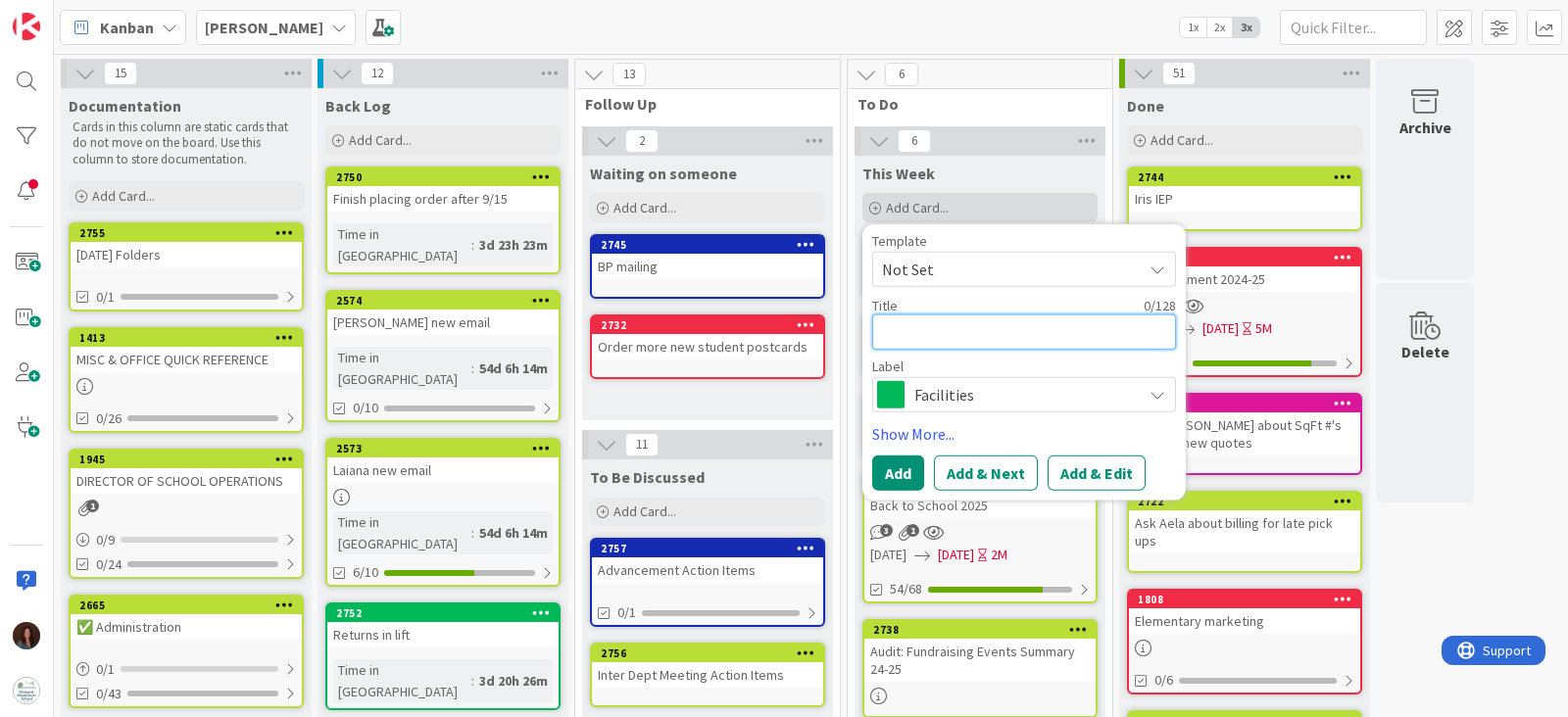
type textarea "x"
type textarea "H"
type textarea "x"
type textarea "Ho"
type textarea "x"
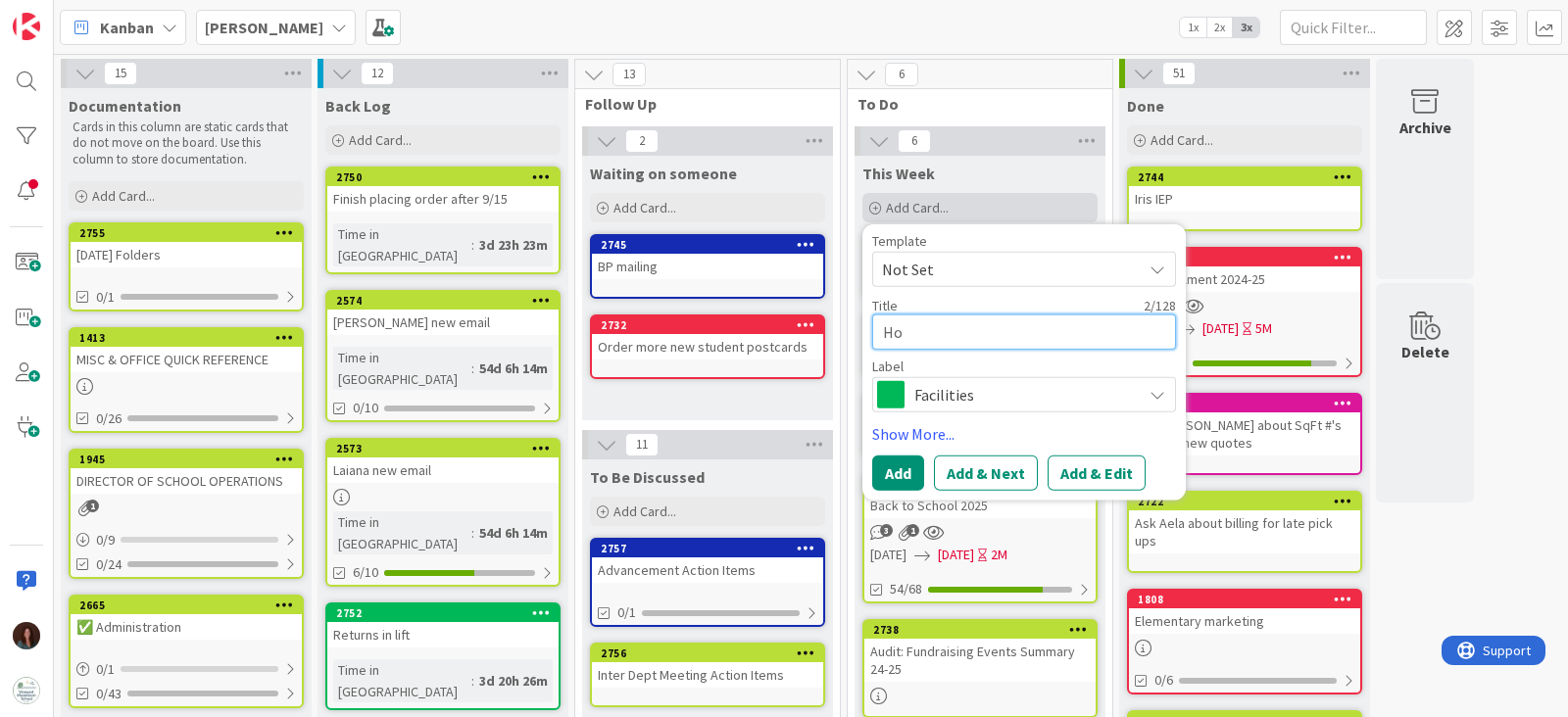
type textarea "Hom"
type textarea "x"
type textarea "Home"
type textarea "x"
type textarea "Home"
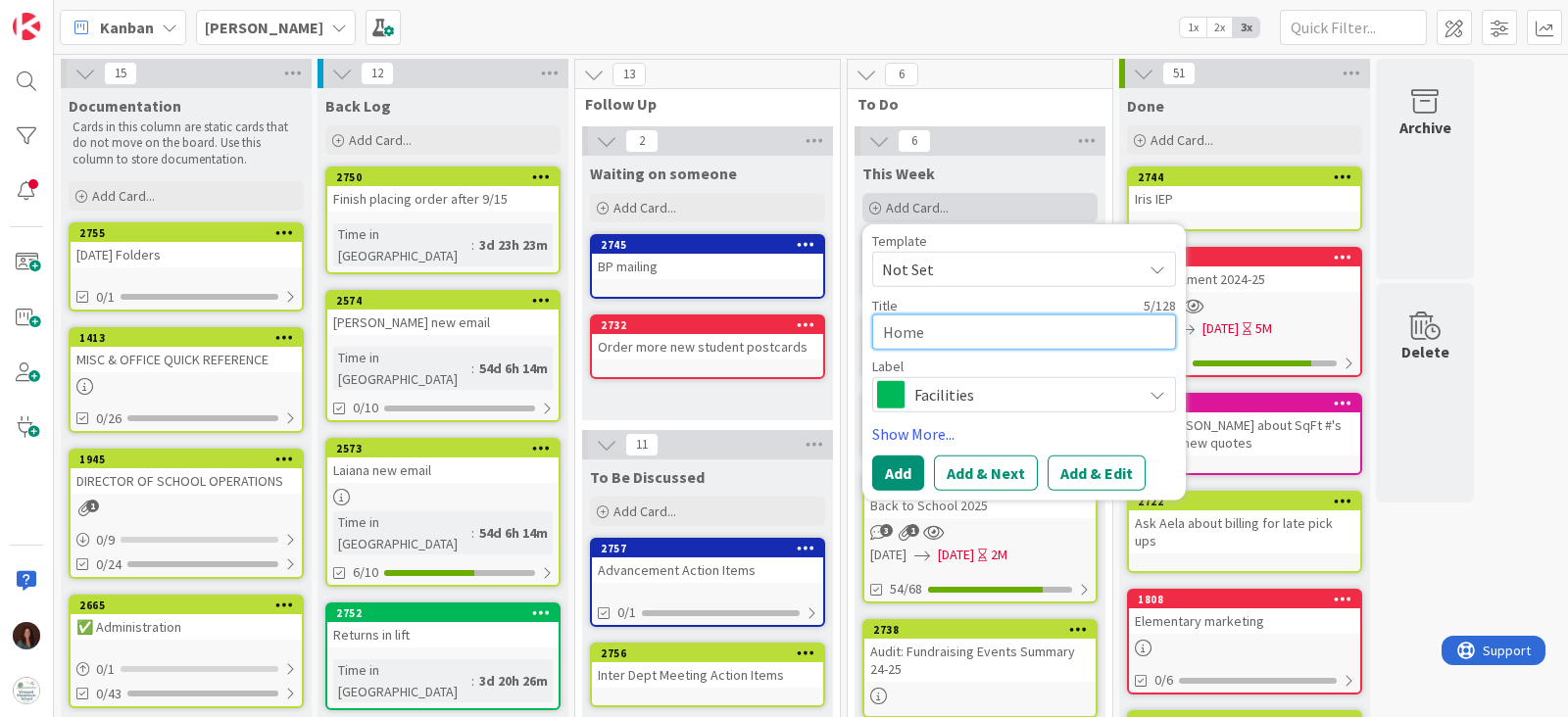
type textarea "x"
type textarea "Home D"
type textarea "x"
type textarea "Home De"
type textarea "x"
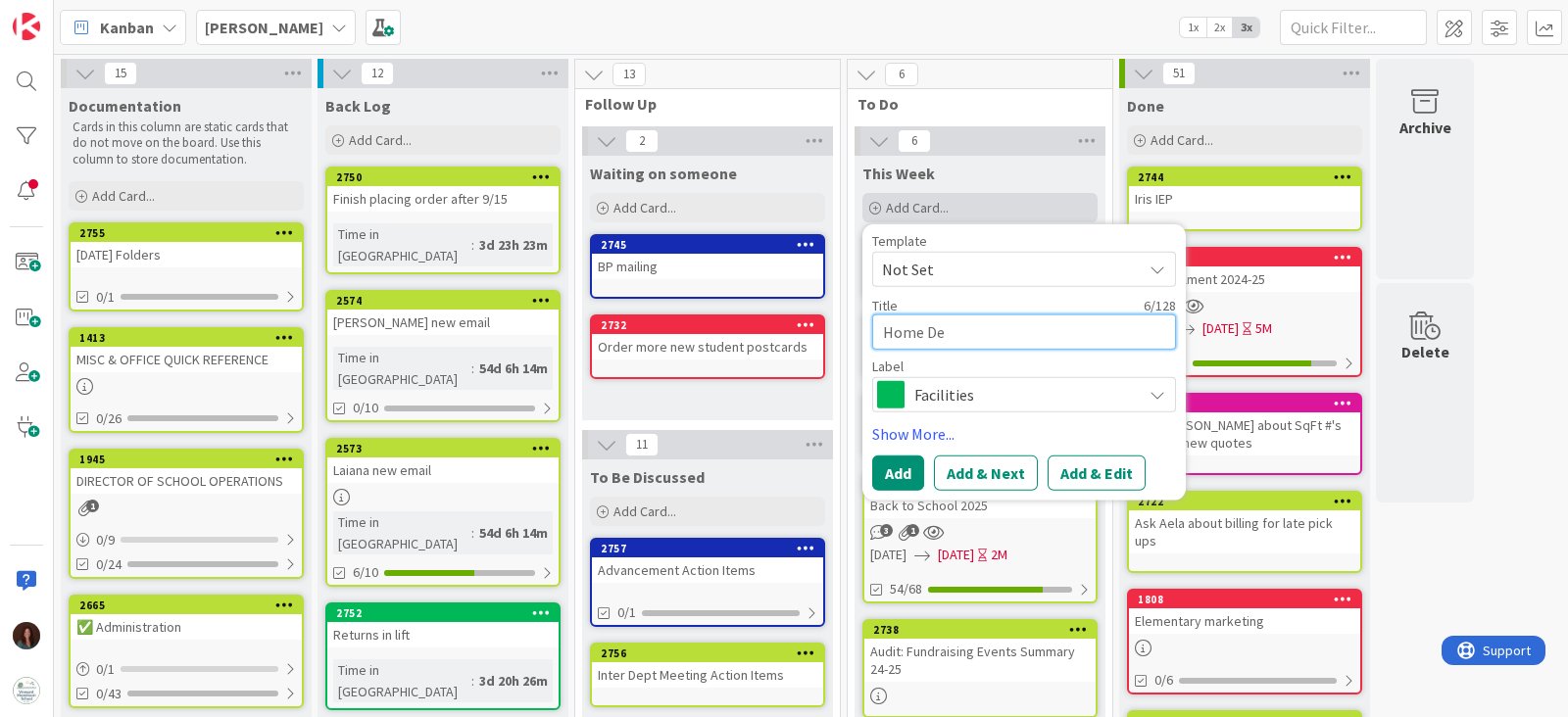
type textarea "Home Dep"
type textarea "x"
type textarea "Home Depo"
type textarea "x"
type textarea "Home Depot"
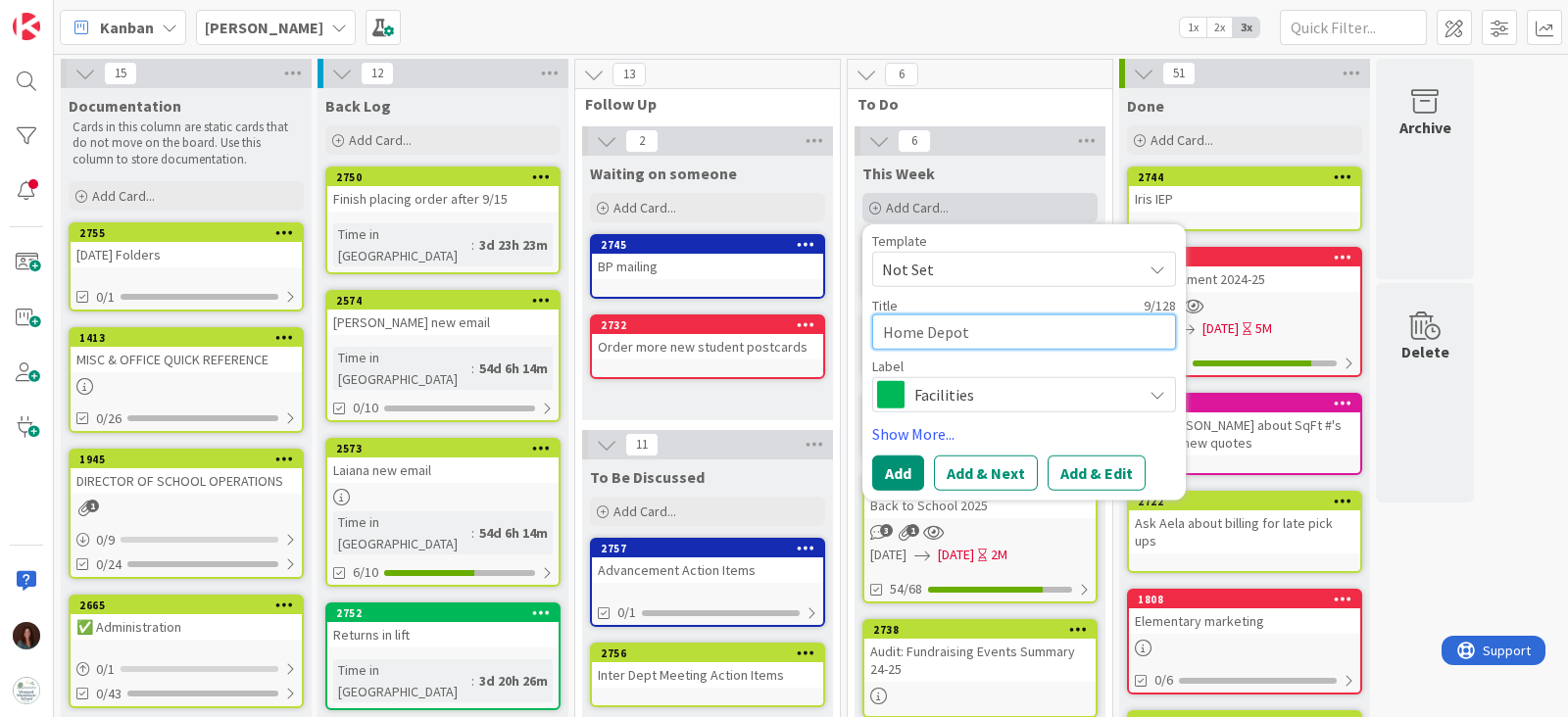
type textarea "x"
type textarea "Home Depot"
click at [879, 332] on textarea "Home Depot" at bounding box center [1024, 332] width 304 height 35
type textarea "x"
type textarea "[PERSON_NAME] Depot"
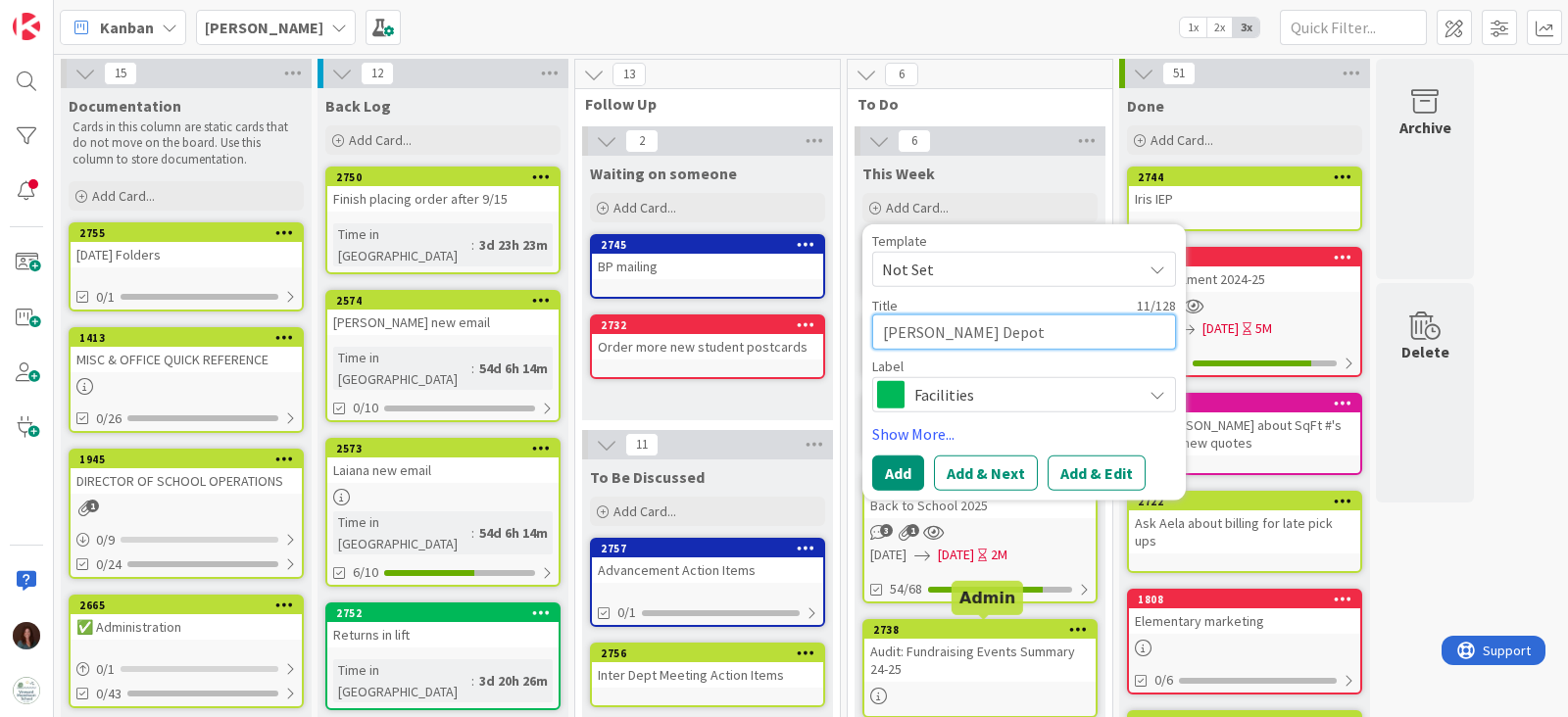
type textarea "x"
type textarea "ReHome Depot"
type textarea "x"
type textarea "RevHome Depot"
type textarea "x"
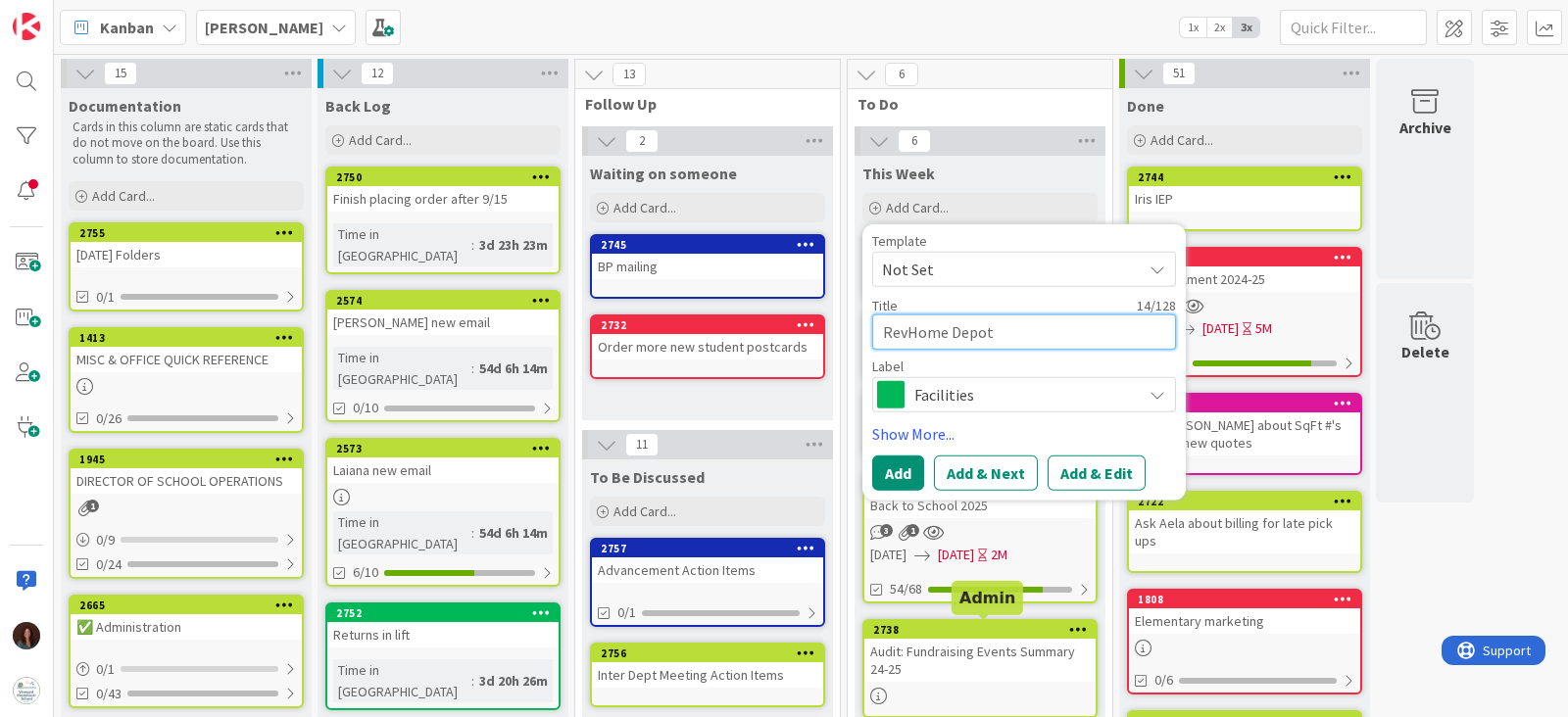
type textarea "ReveHome Depot"
type textarea "x"
type textarea "RevewHome Depot"
type textarea "x"
type textarea "ReveHome Depot"
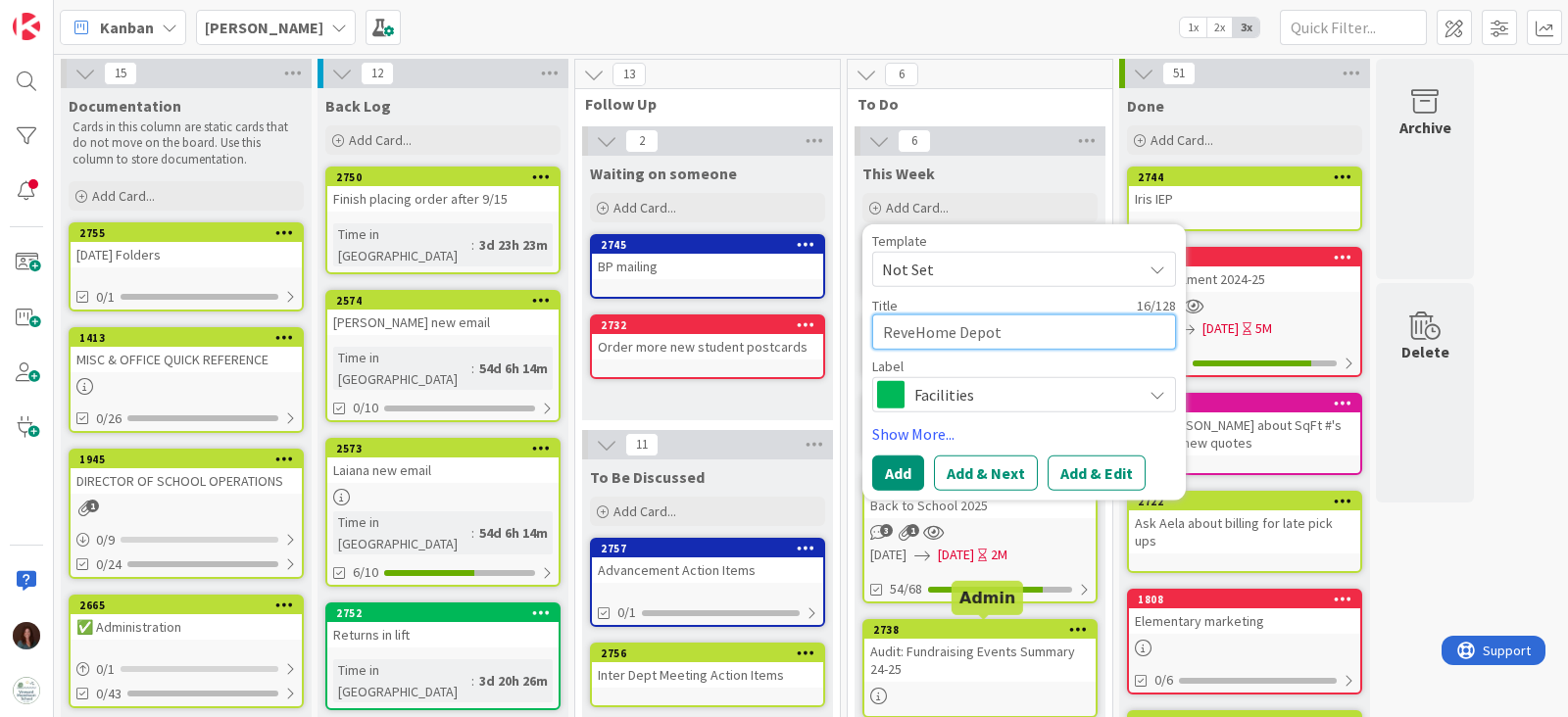
type textarea "x"
type textarea "RevHome Depot"
type textarea "x"
type textarea "ReviHome Depot"
type textarea "x"
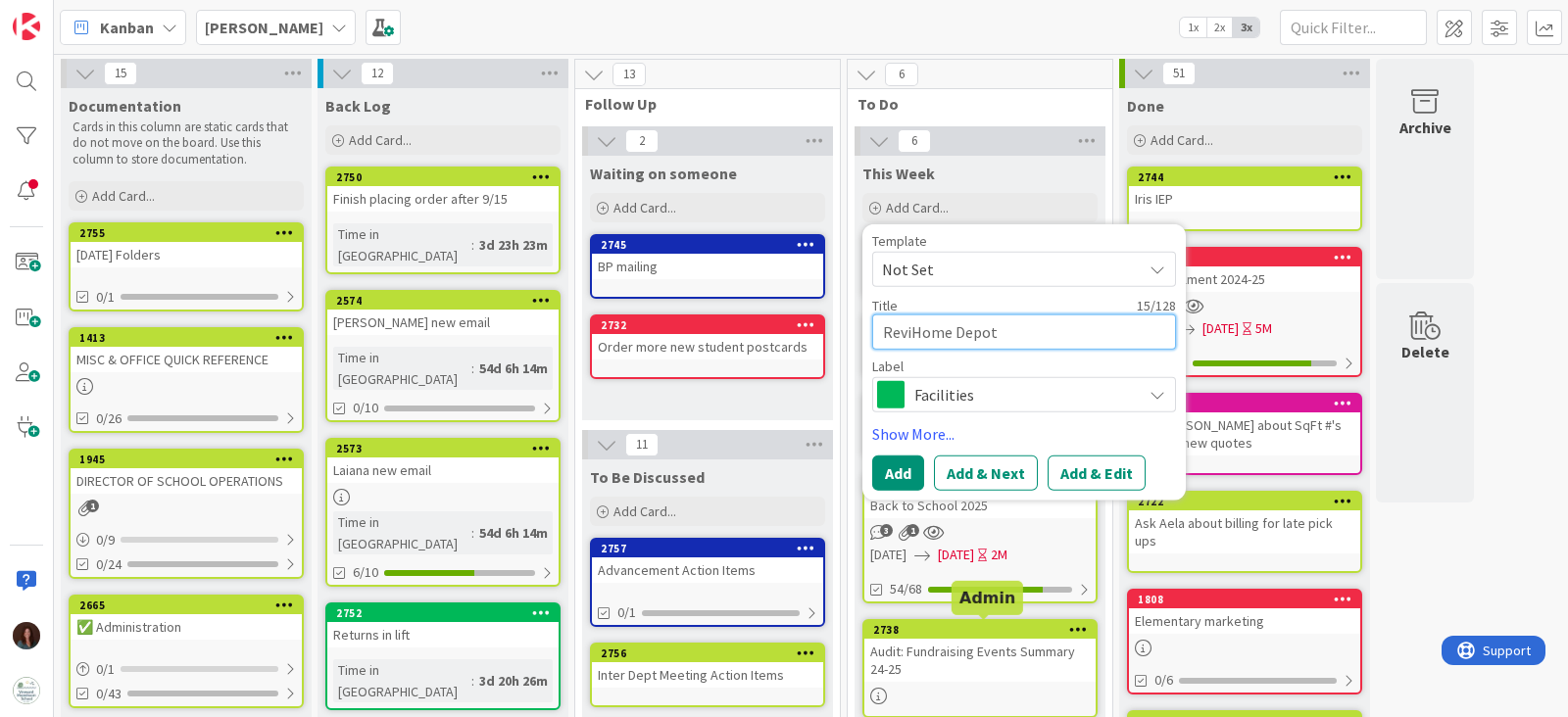
type textarea "RevieHome Depot"
type textarea "x"
type textarea "Review Home Depot"
click at [1059, 329] on textarea "Review Home Depot" at bounding box center [1024, 332] width 304 height 35
type textarea "x"
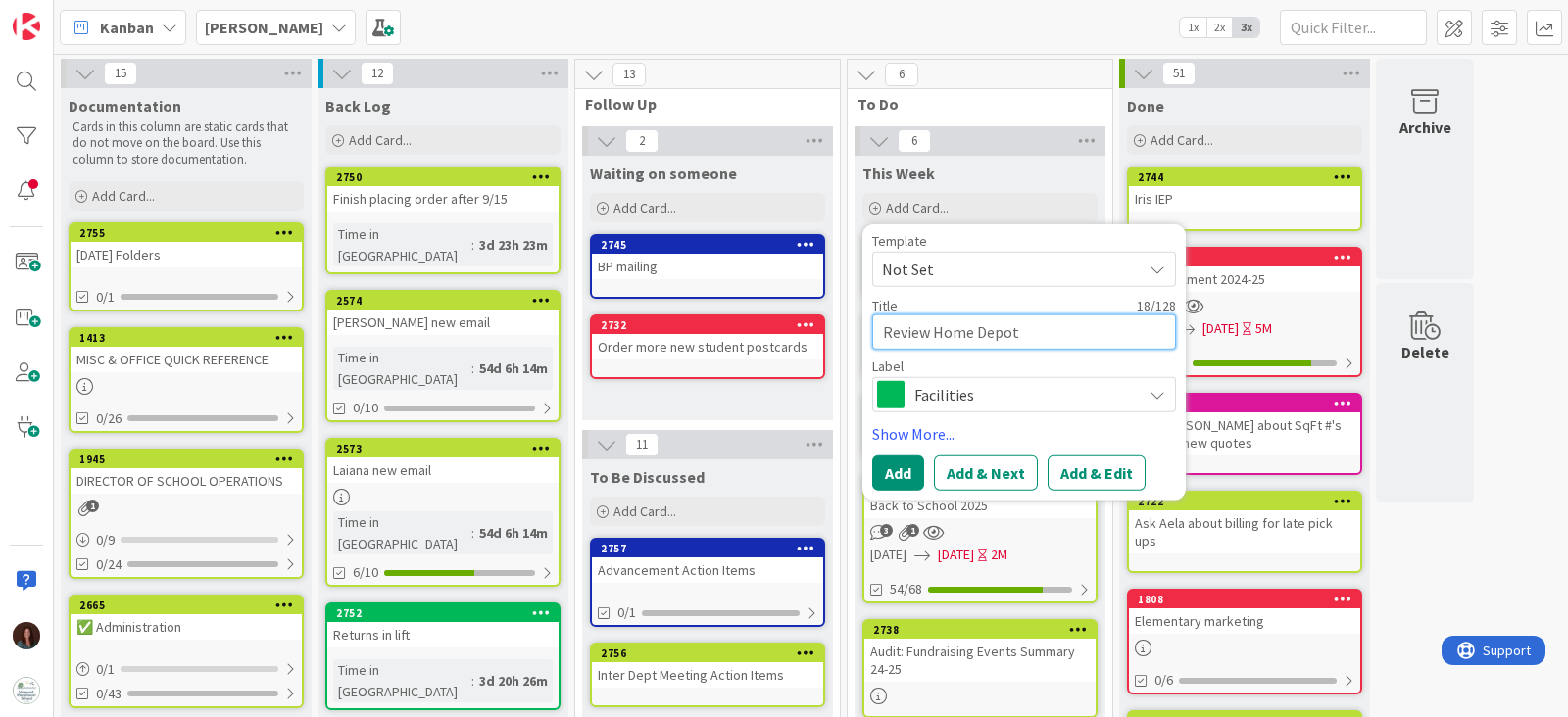
type textarea "Review Home Depot o"
type textarea "x"
type textarea "Review Home Depot or"
type textarea "x"
type textarea "Review Home Depot ord"
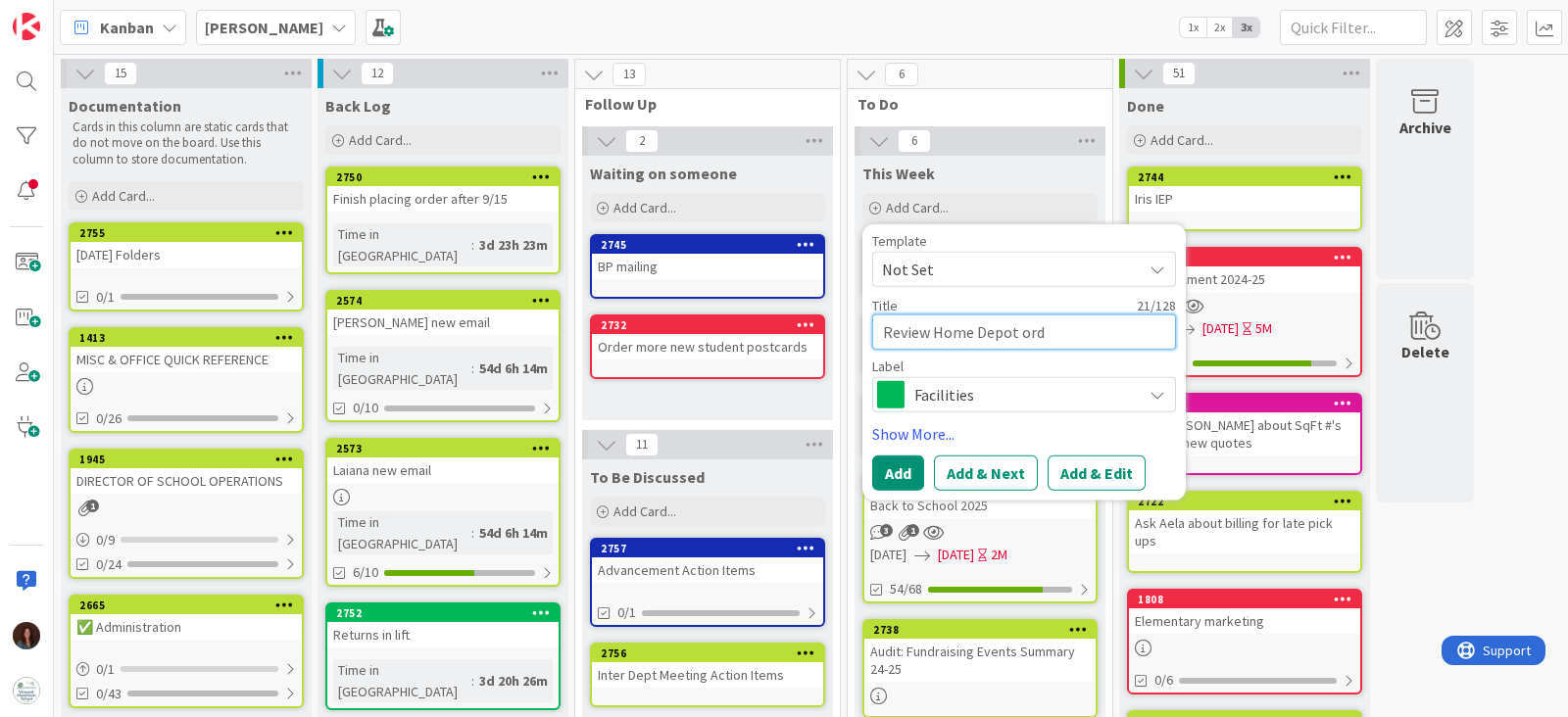
type textarea "x"
type textarea "Review Home Depot orde"
type textarea "x"
type textarea "Review Home Depot order"
type textarea "x"
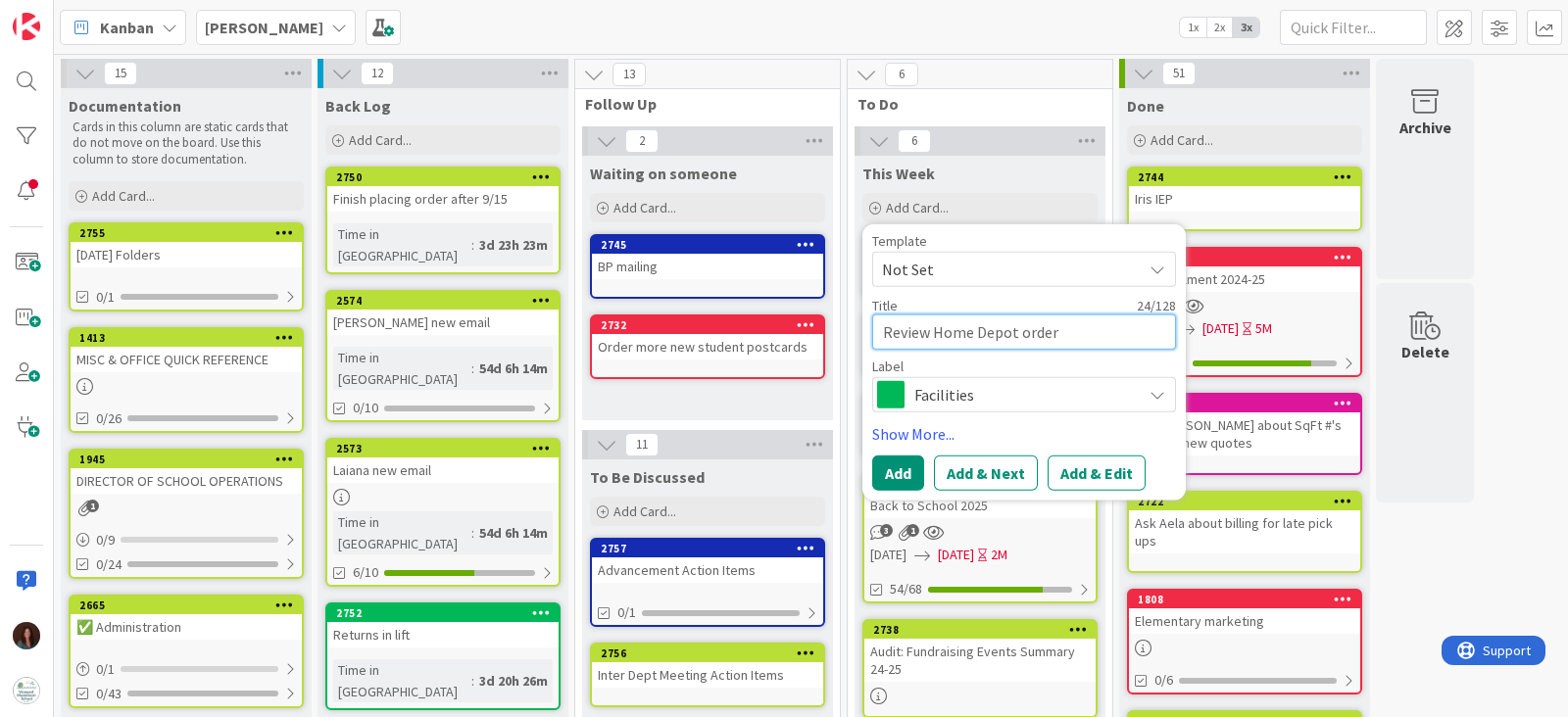
type textarea "Review Home Depot order w"
click at [882, 473] on button "Add" at bounding box center [898, 473] width 52 height 35
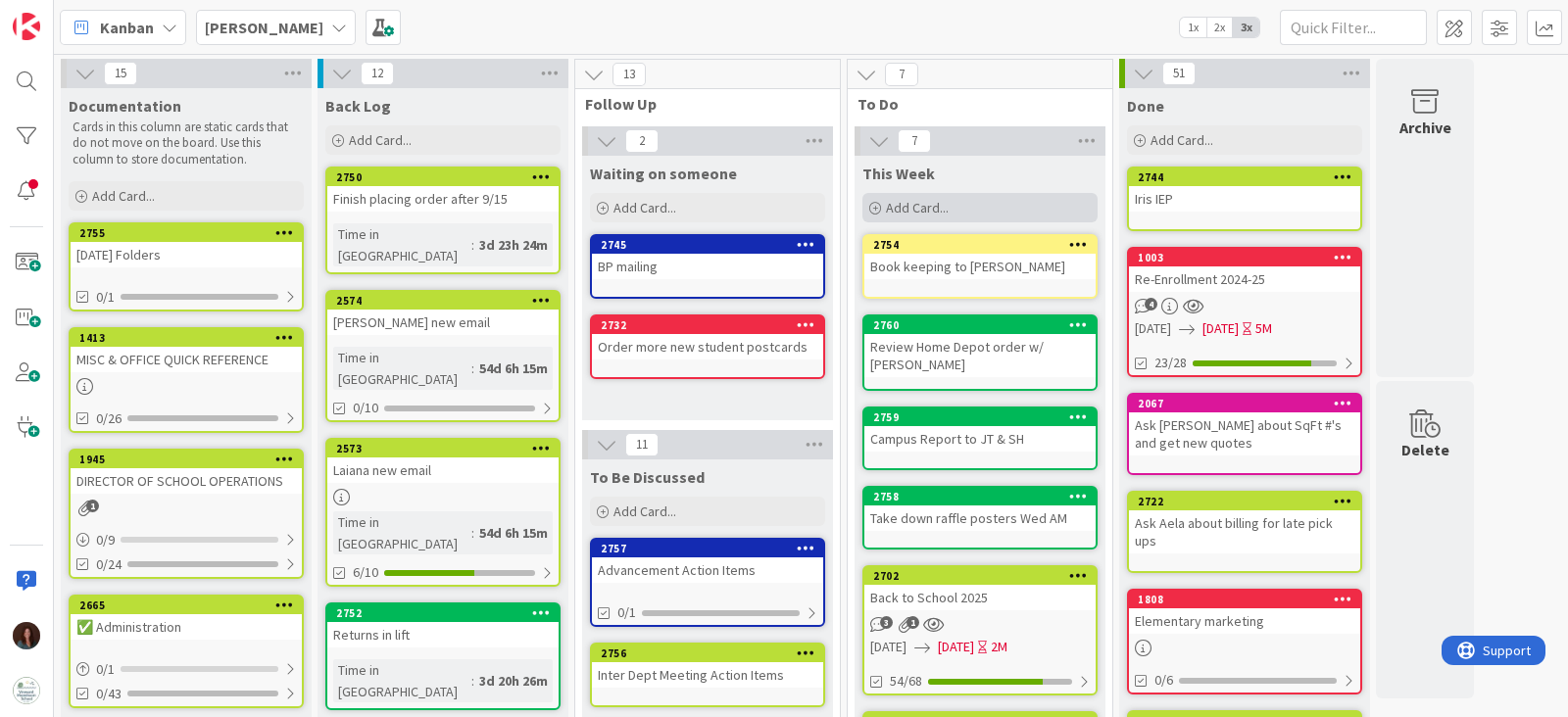
click at [939, 200] on span "Add Card..." at bounding box center [918, 208] width 63 height 18
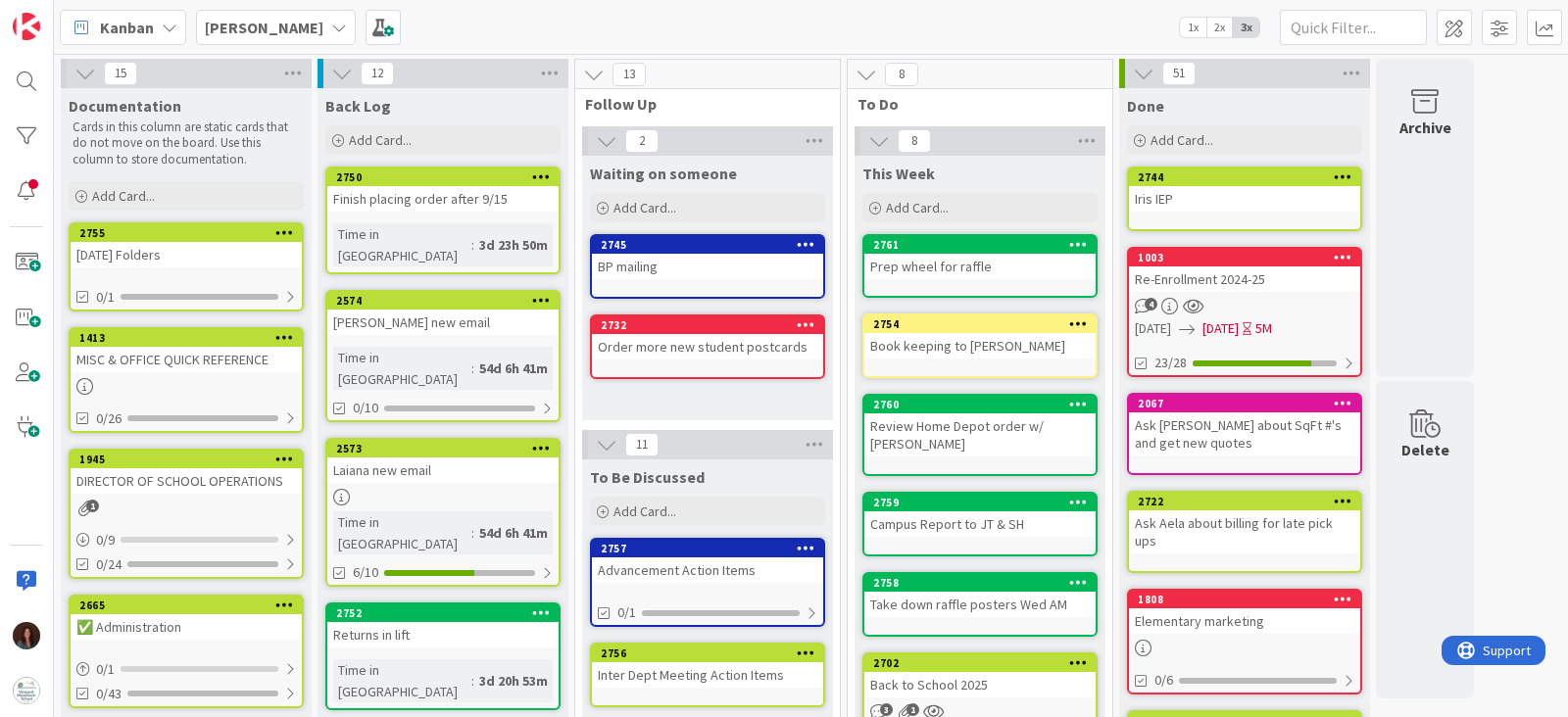
click at [936, 257] on div "Prep wheel for raffle" at bounding box center [980, 267] width 232 height 26
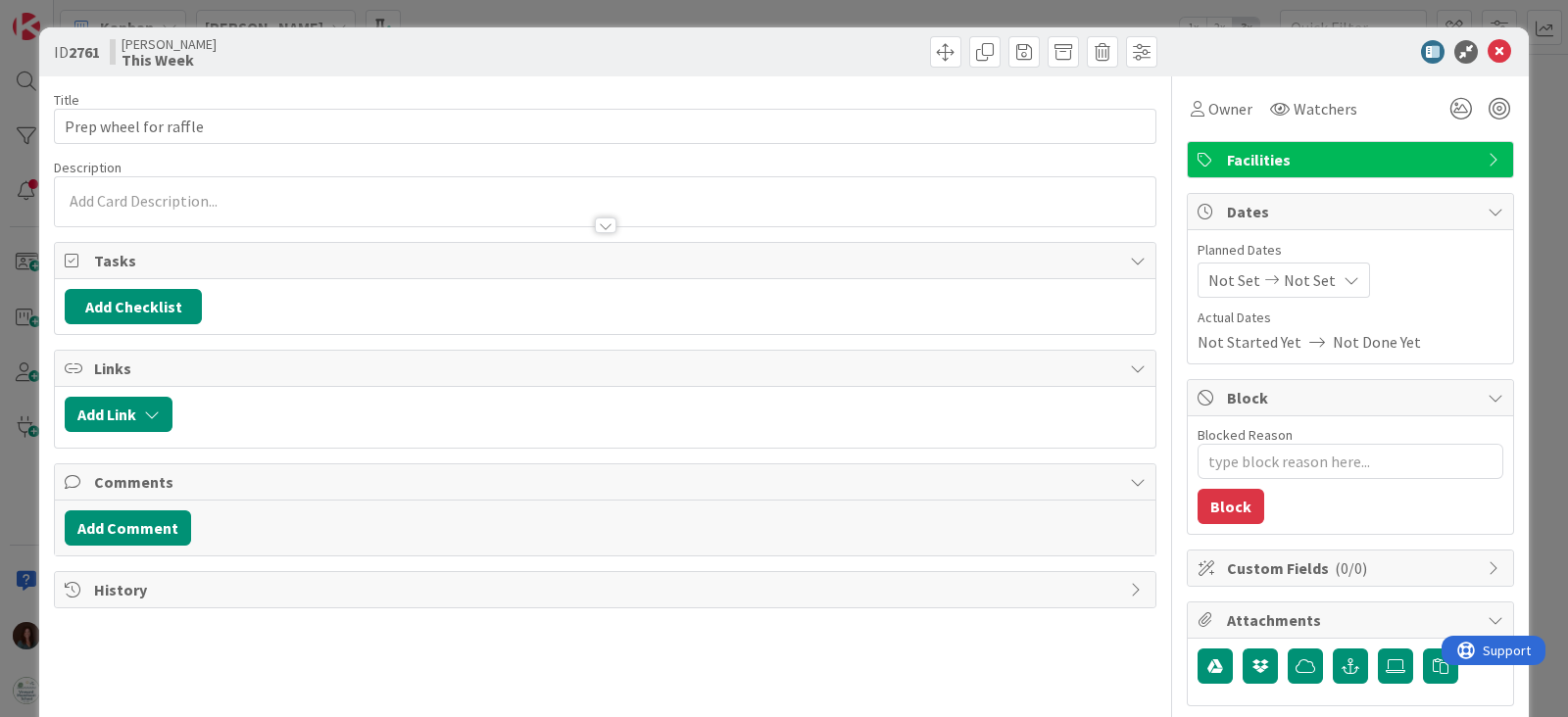
click at [1197, 159] on icon at bounding box center [1207, 160] width 20 height 16
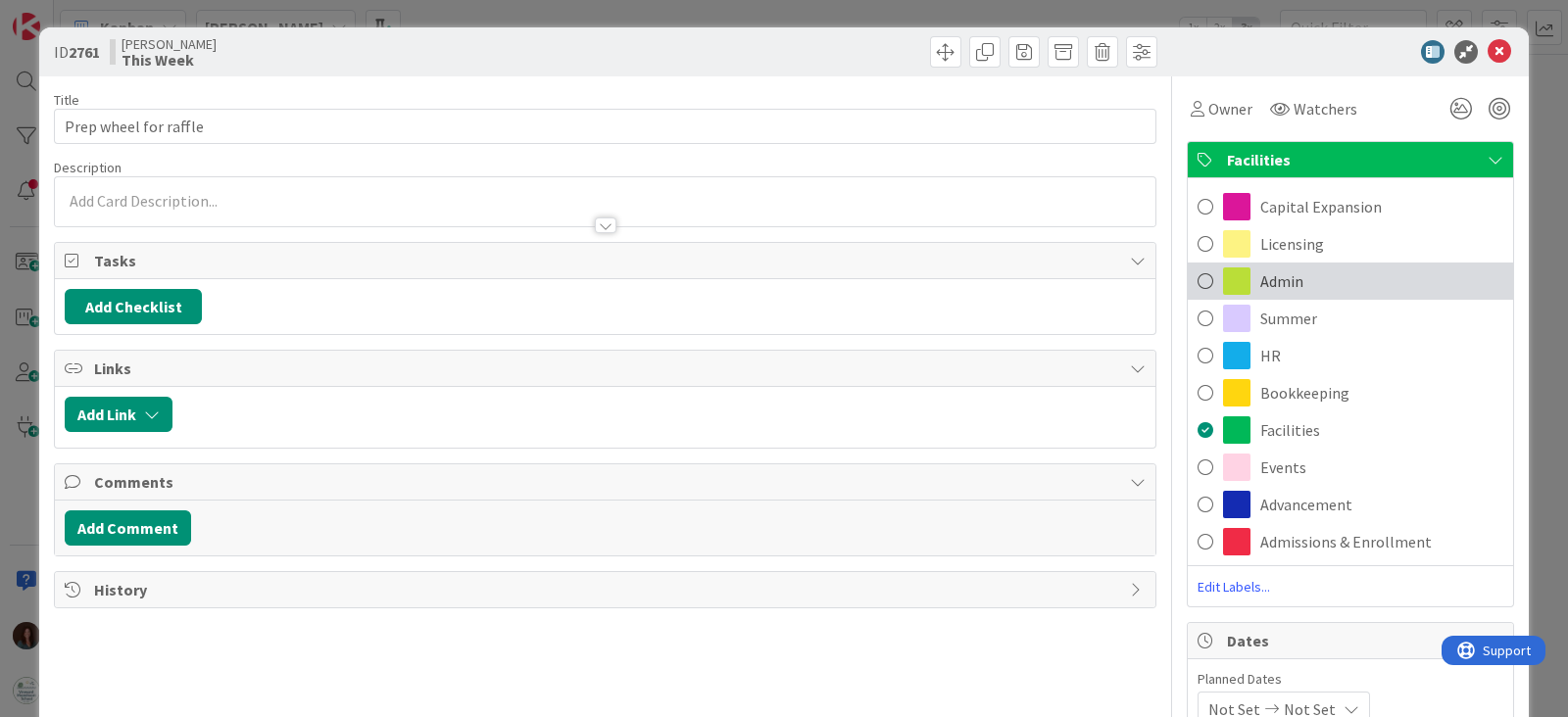
click at [1286, 292] on div "Admin" at bounding box center [1350, 282] width 325 height 37
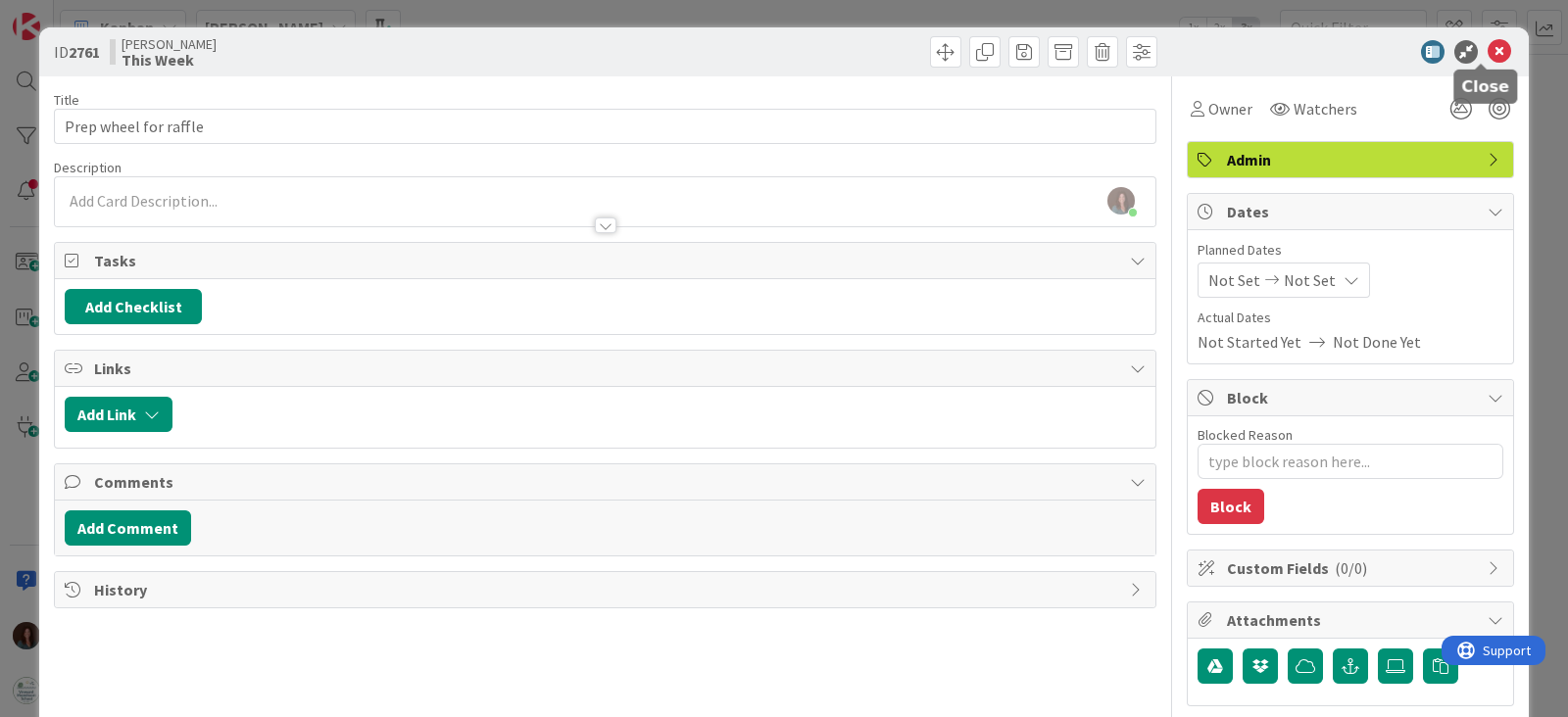
click at [1488, 47] on icon at bounding box center [1500, 52] width 24 height 24
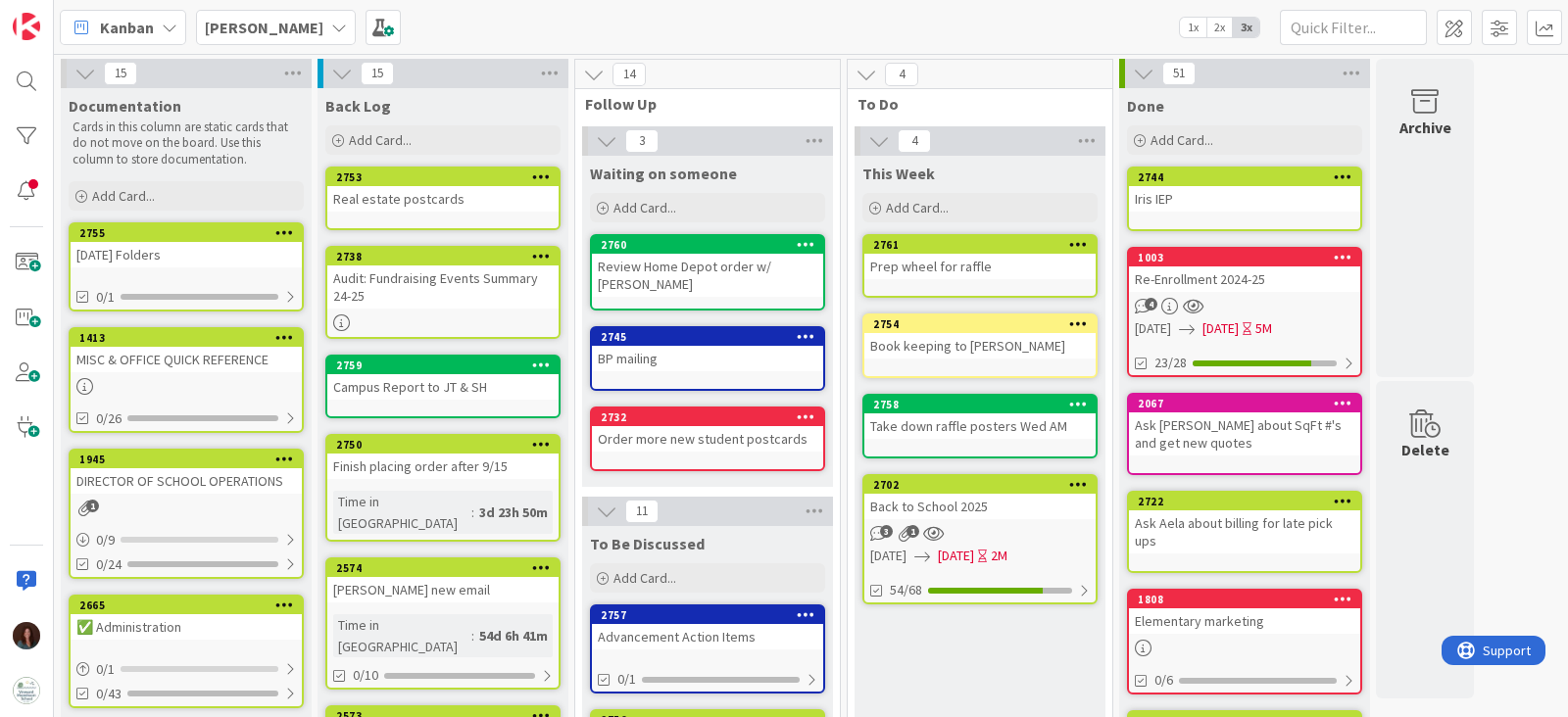
click at [1049, 353] on div "Book keeping to [PERSON_NAME]" at bounding box center [980, 346] width 232 height 26
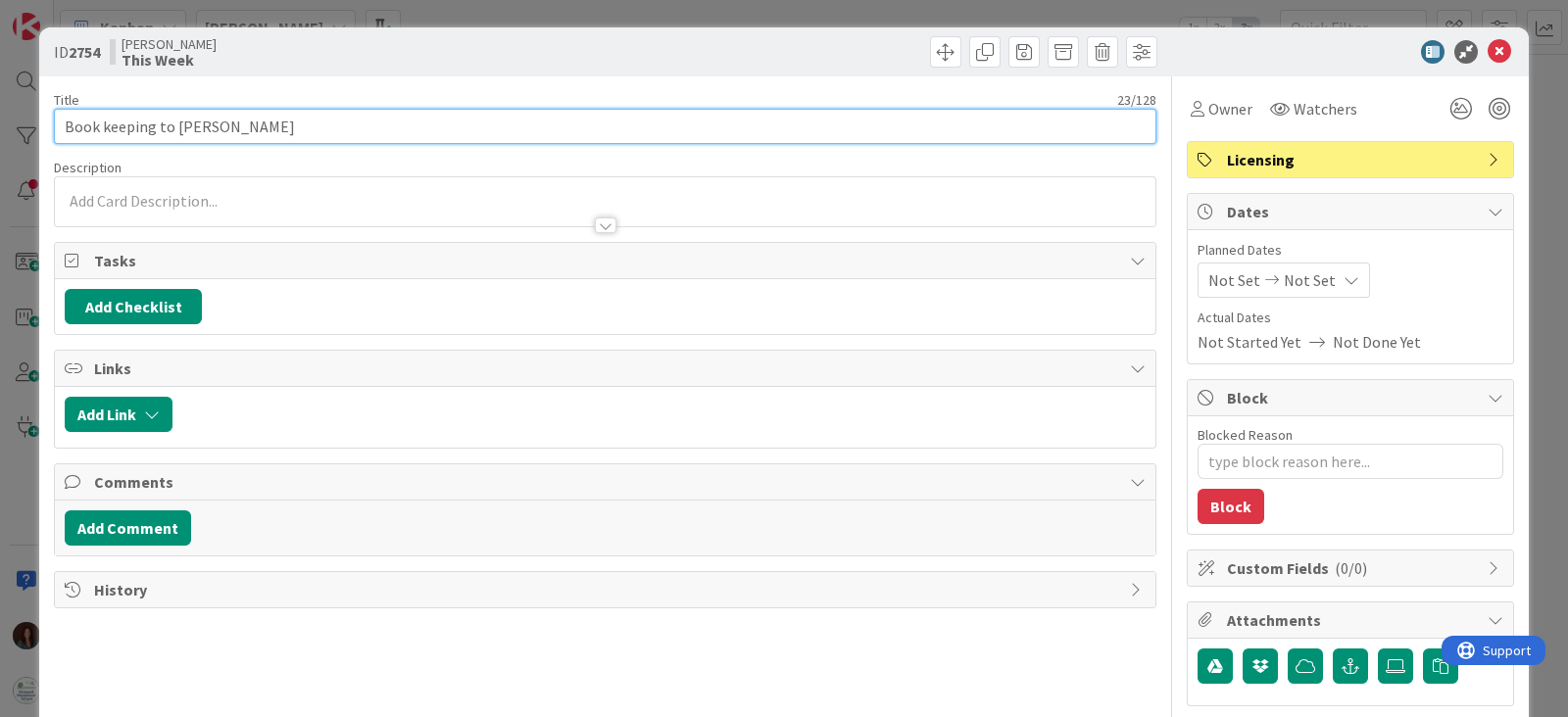
click at [420, 115] on input "Book keeping to [PERSON_NAME]" at bounding box center [605, 126] width 1103 height 35
click at [259, 124] on input "Book keeping to [PERSON_NAME] (split P1 & P3 invoice)" at bounding box center [605, 126] width 1103 height 35
click at [528, 114] on input "Book keeping to [PERSON_NAME] (split CJ's P1 & P3 invoice)" at bounding box center [605, 126] width 1103 height 35
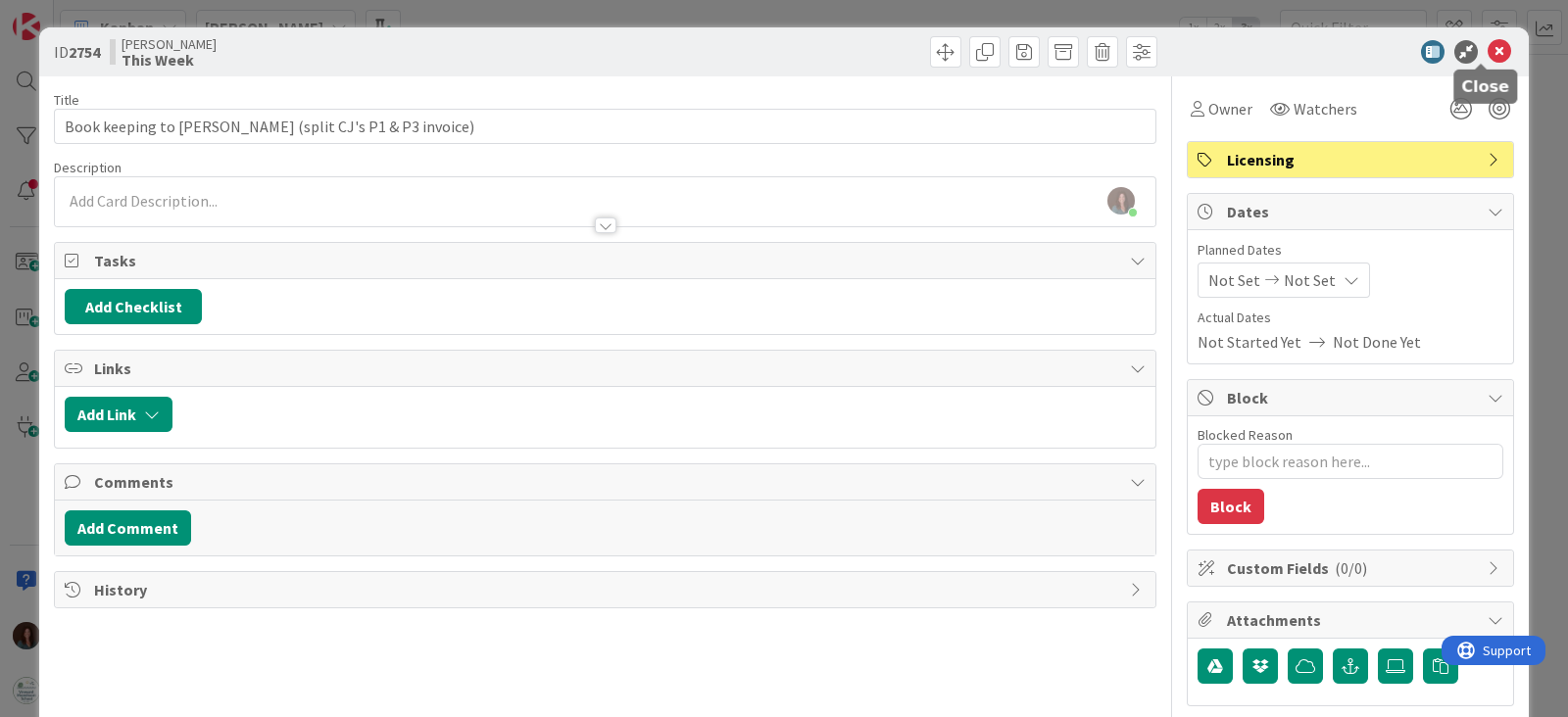
click at [1488, 49] on icon at bounding box center [1500, 52] width 24 height 24
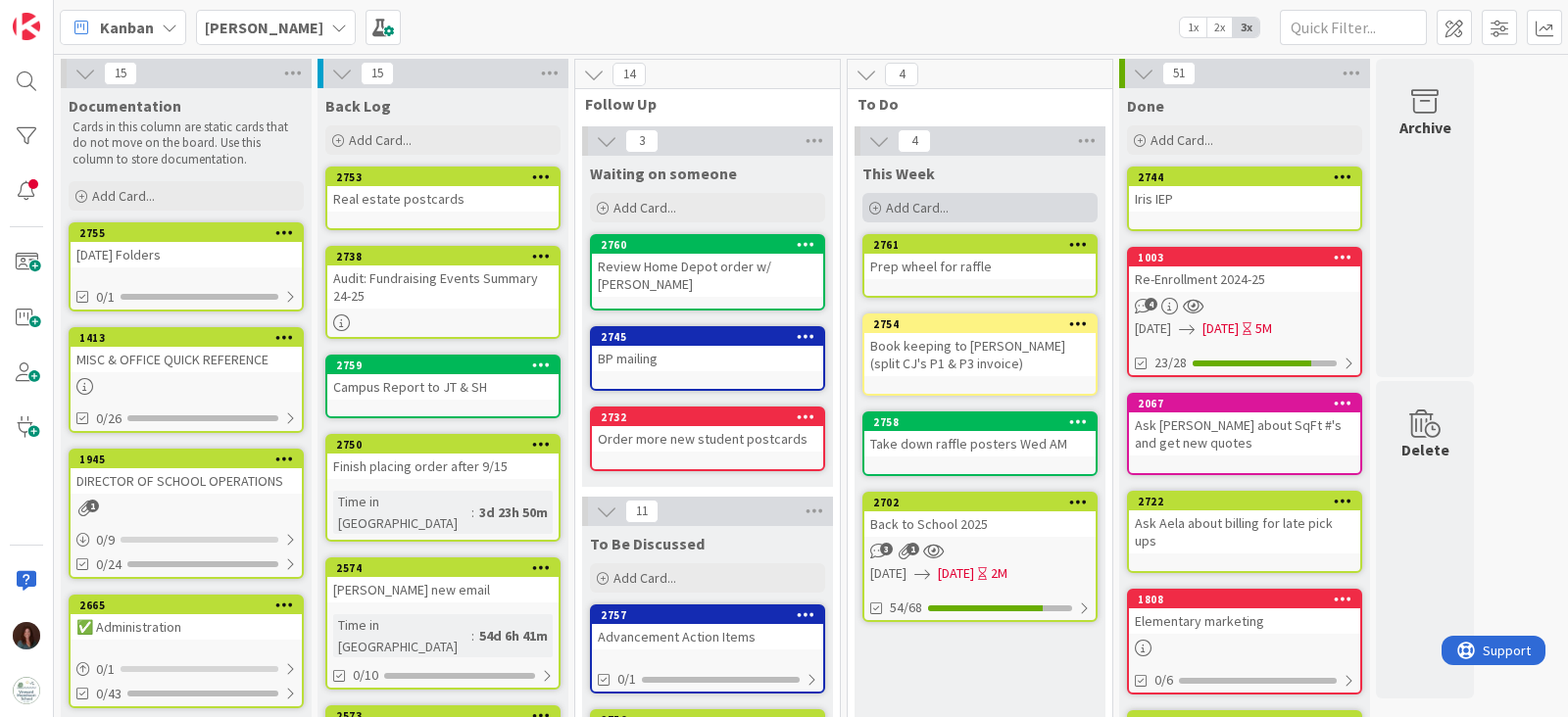
click at [936, 208] on span "Add Card..." at bounding box center [918, 208] width 63 height 18
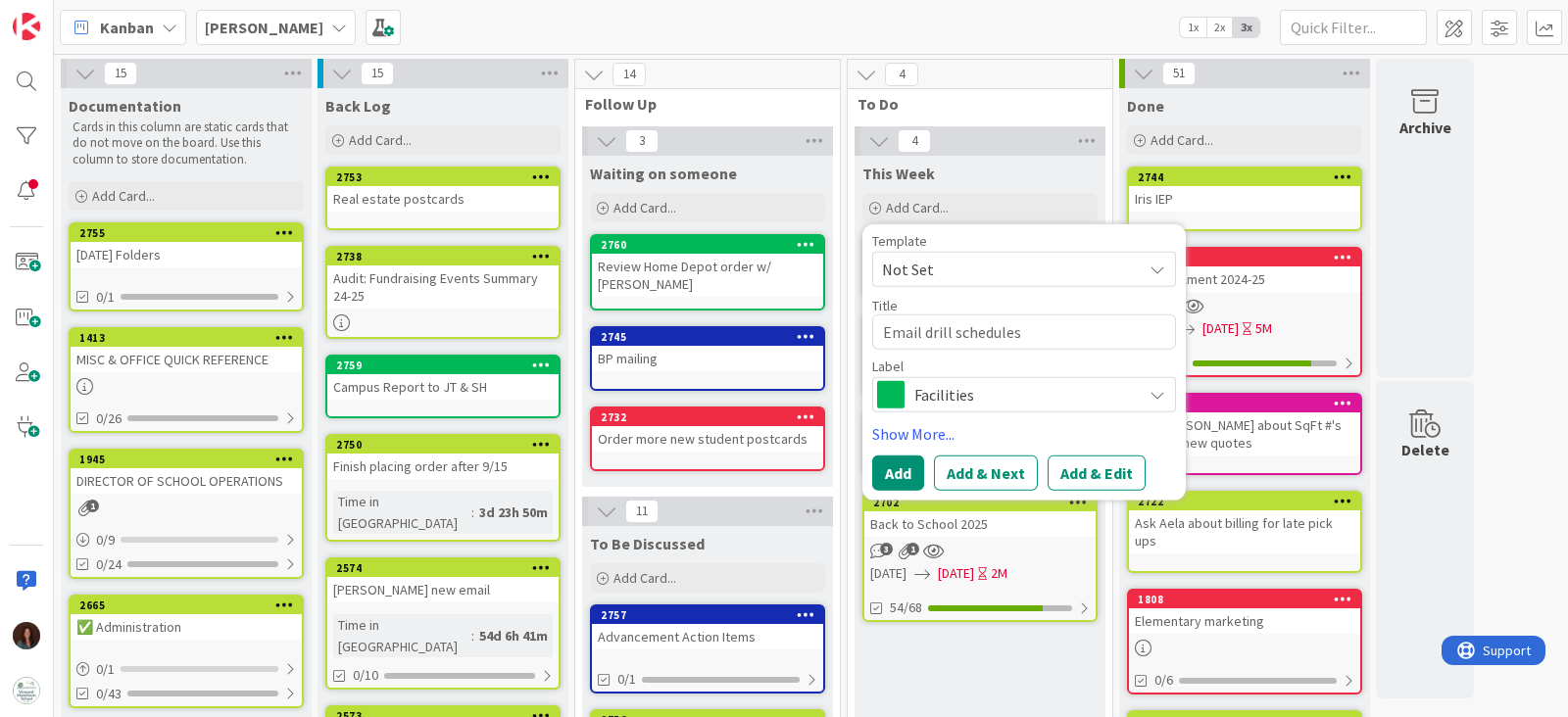
click at [987, 397] on span "Facilities" at bounding box center [1023, 395] width 218 height 28
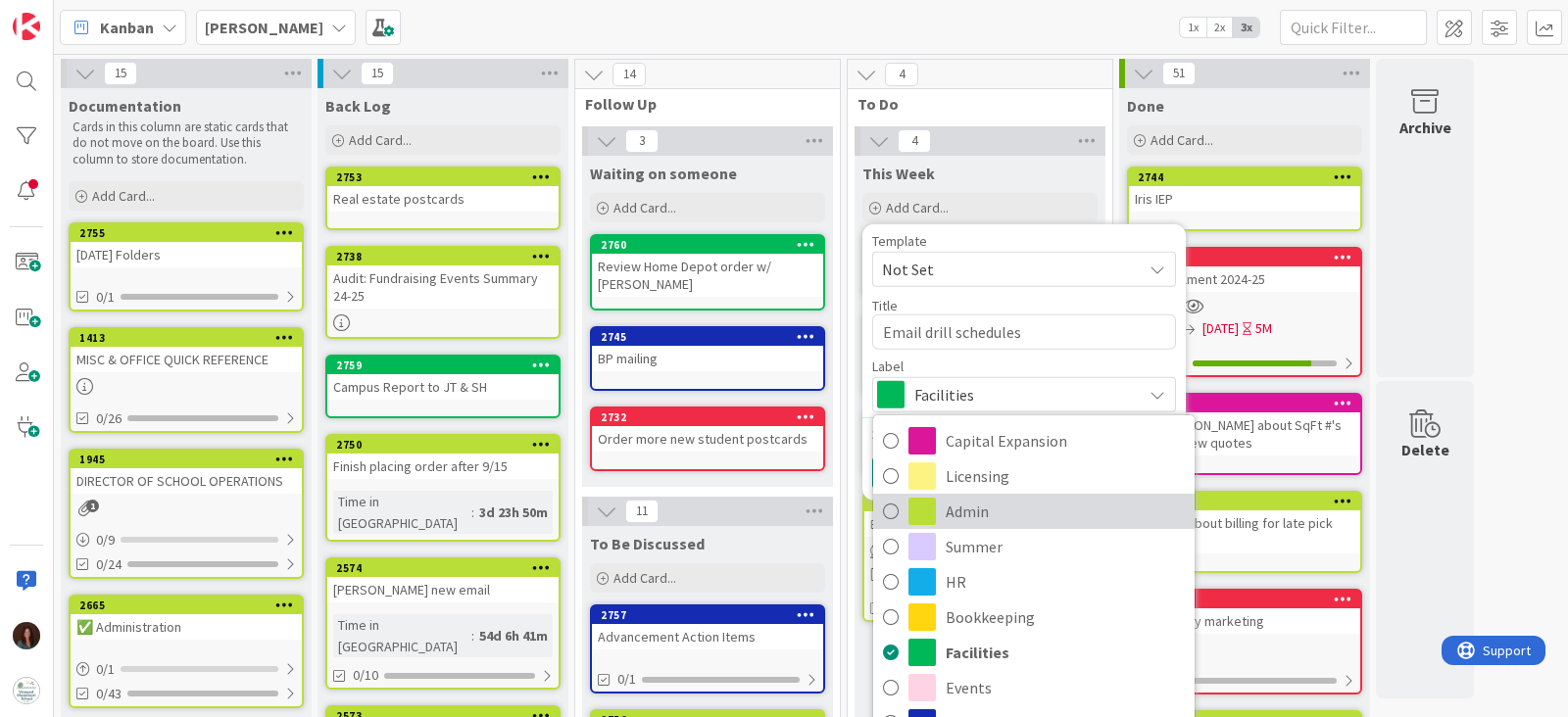
click at [1012, 506] on span "Admin" at bounding box center [1065, 511] width 239 height 30
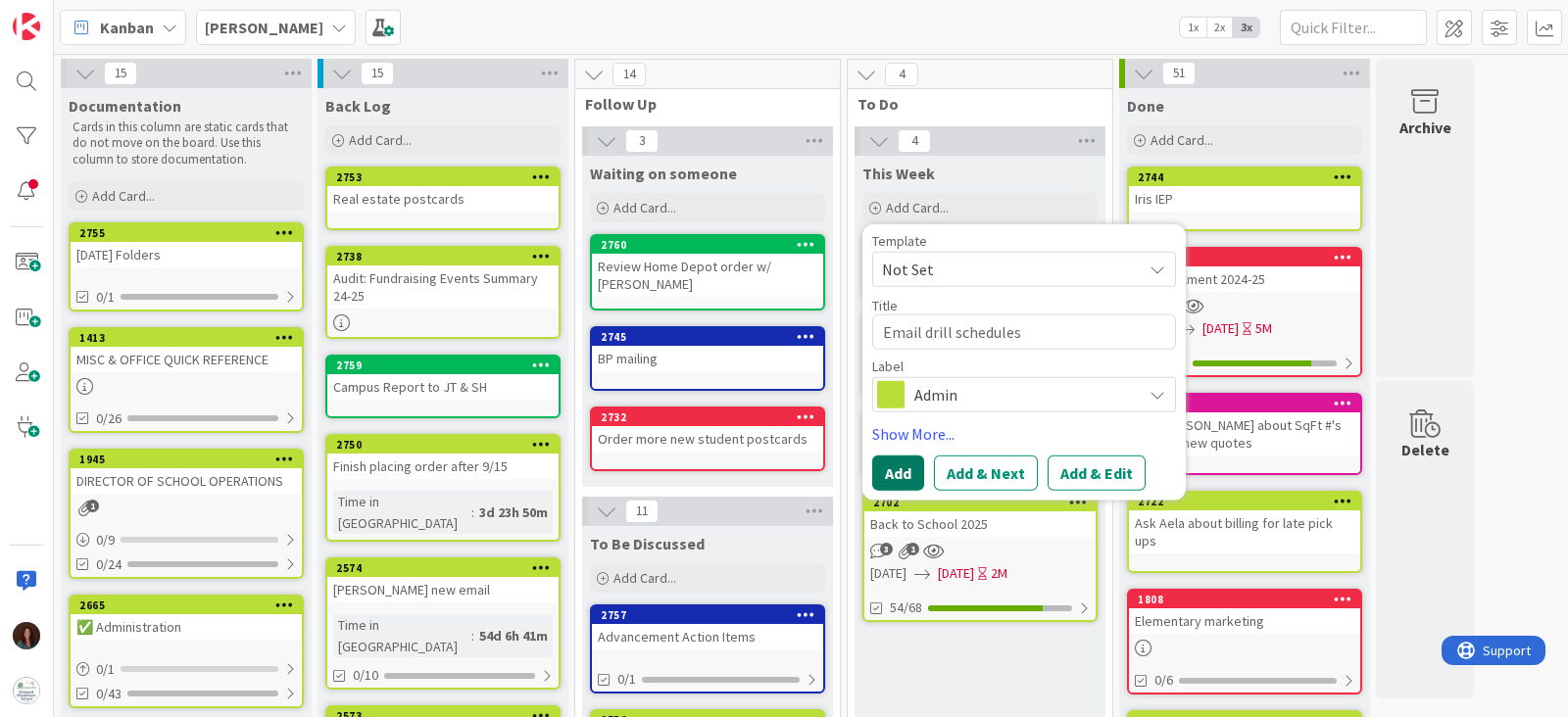
click at [902, 476] on button "Add" at bounding box center [898, 473] width 52 height 35
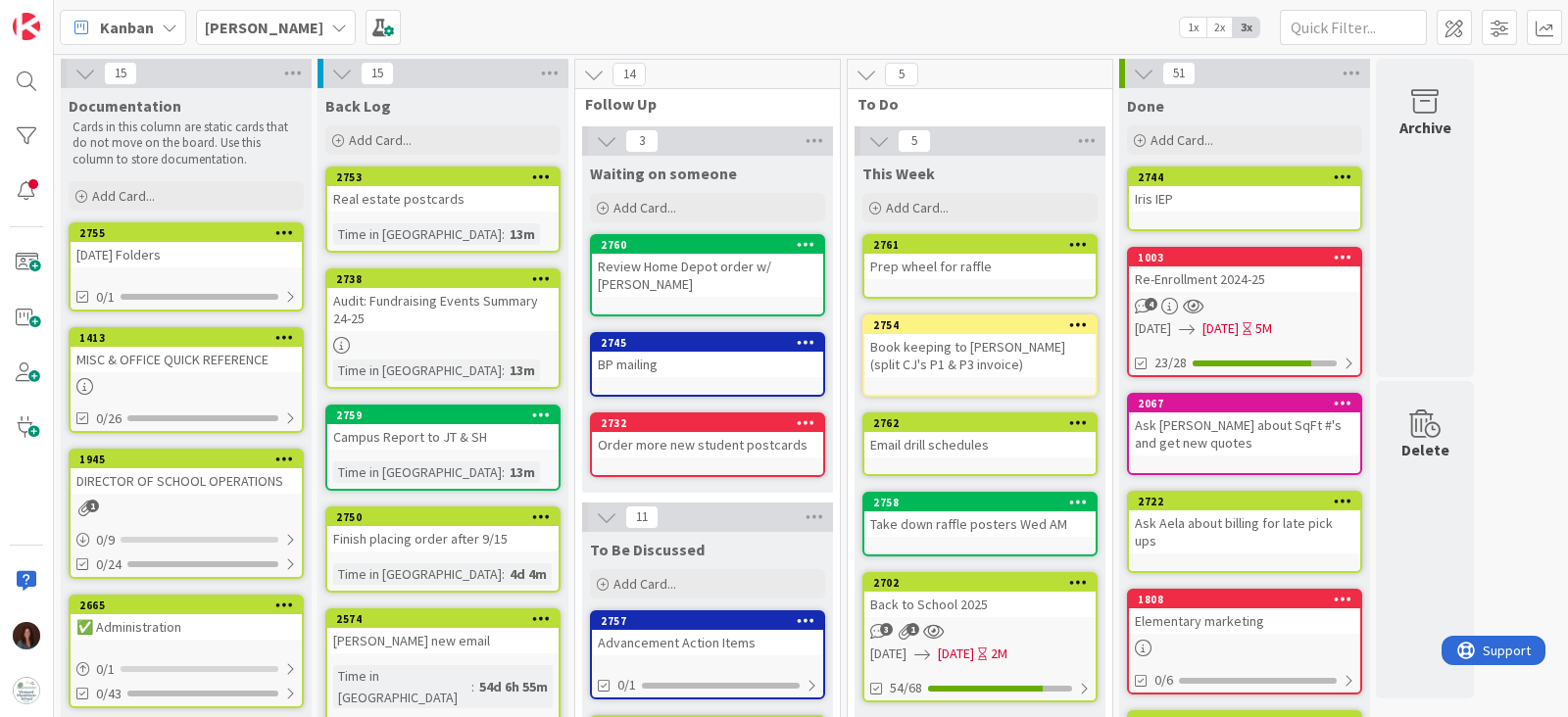
click at [862, 22] on div "[PERSON_NAME] 1x 2x 3x" at bounding box center [811, 27] width 1515 height 54
click at [1004, 323] on div "2754" at bounding box center [985, 325] width 223 height 14
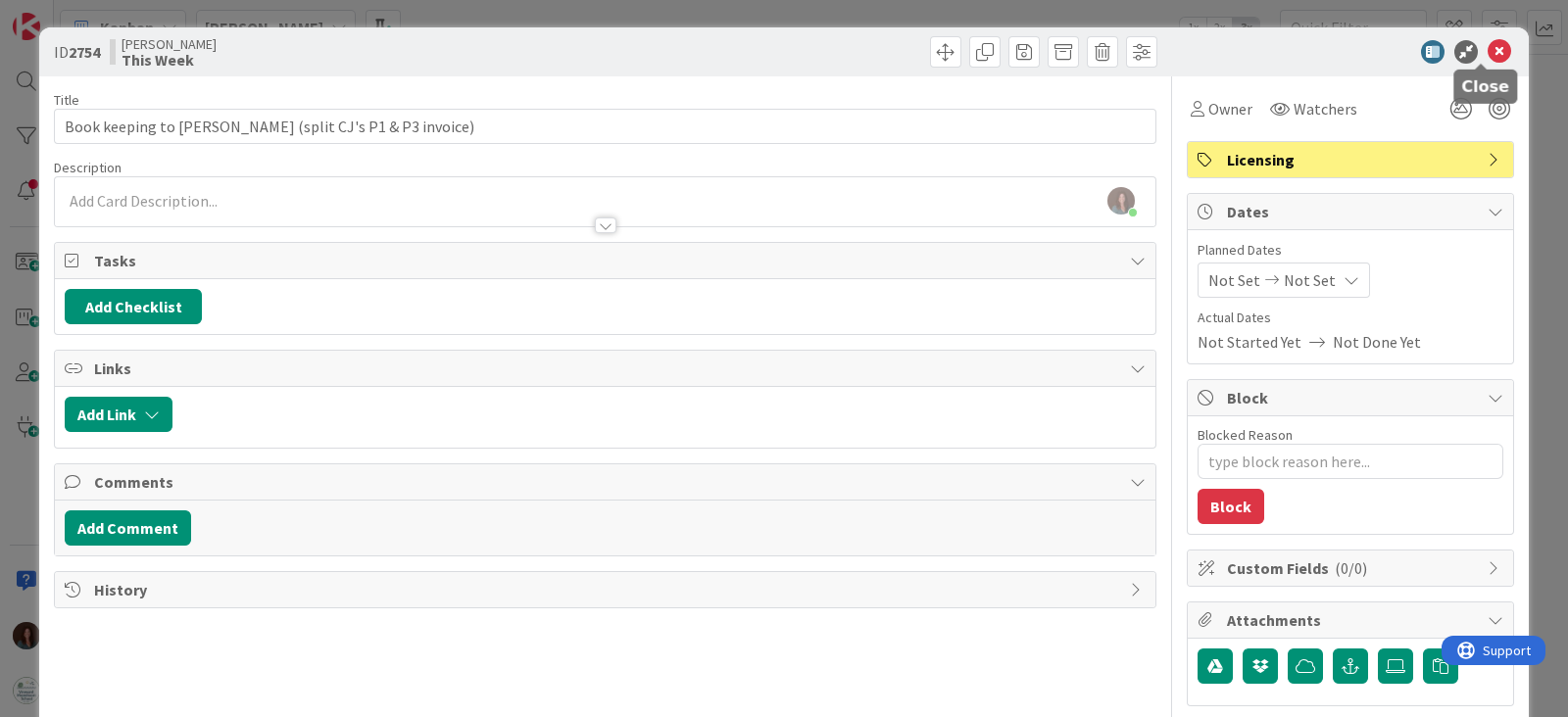
click at [1488, 53] on icon at bounding box center [1500, 52] width 24 height 24
